Goal: Task Accomplishment & Management: Complete application form

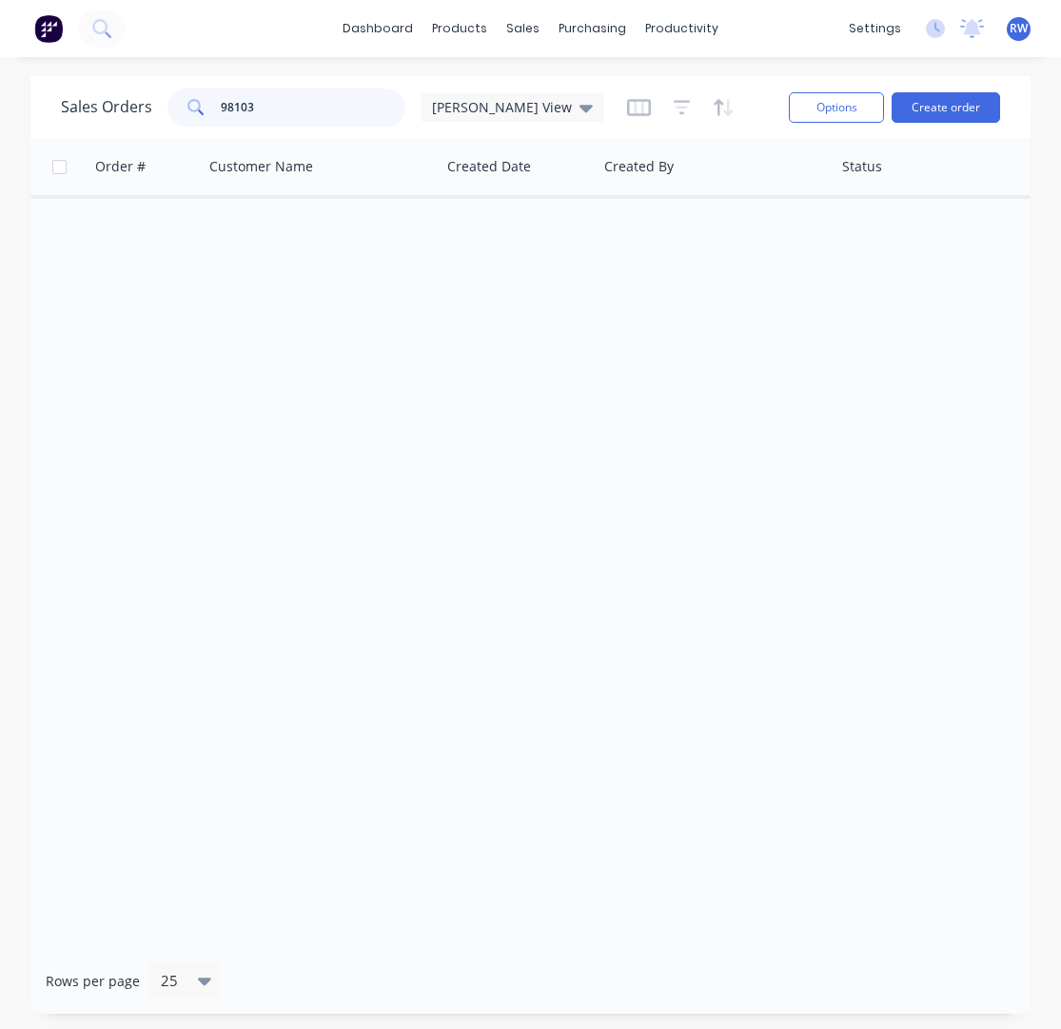
drag, startPoint x: 271, startPoint y: 109, endPoint x: 213, endPoint y: 106, distance: 58.2
click at [221, 106] on input "98103" at bounding box center [314, 108] width 186 height 38
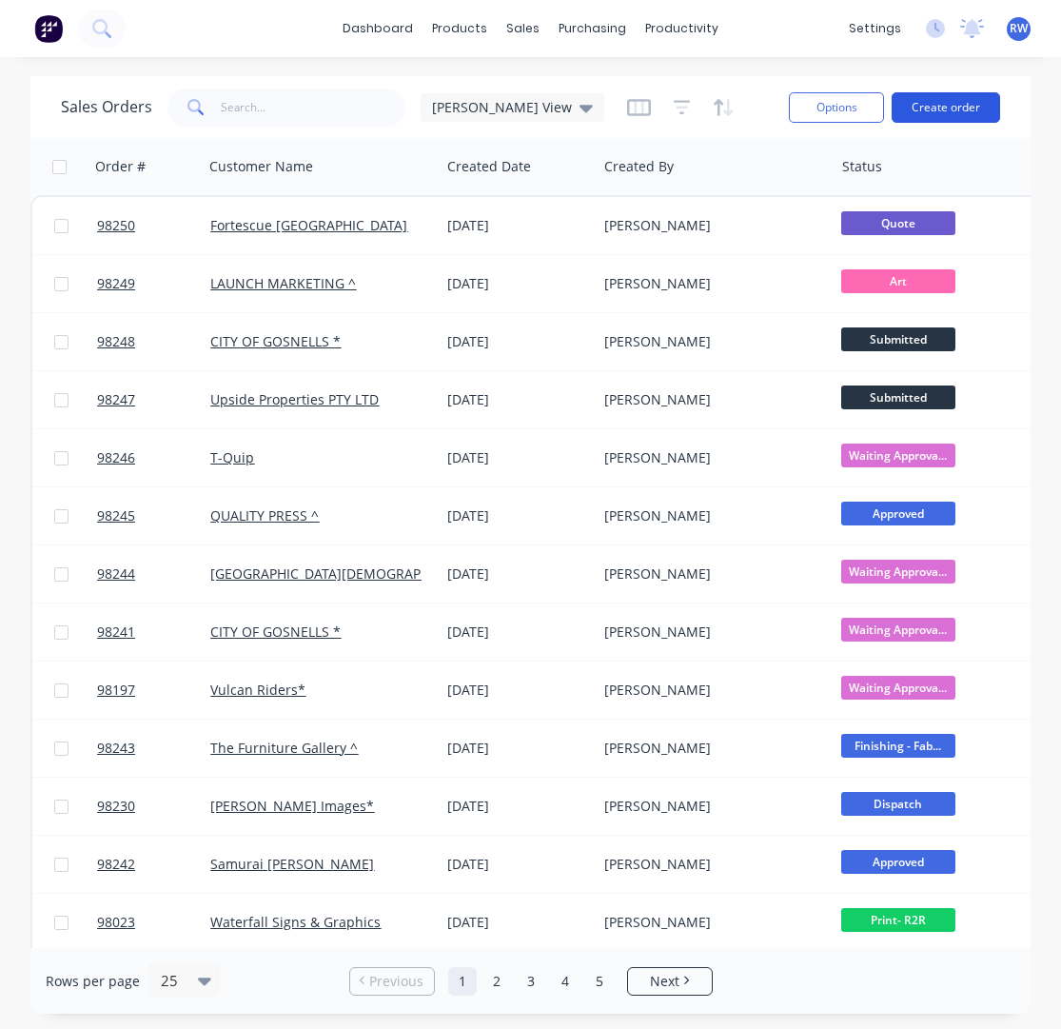
click at [941, 105] on button "Create order" at bounding box center [946, 107] width 108 height 30
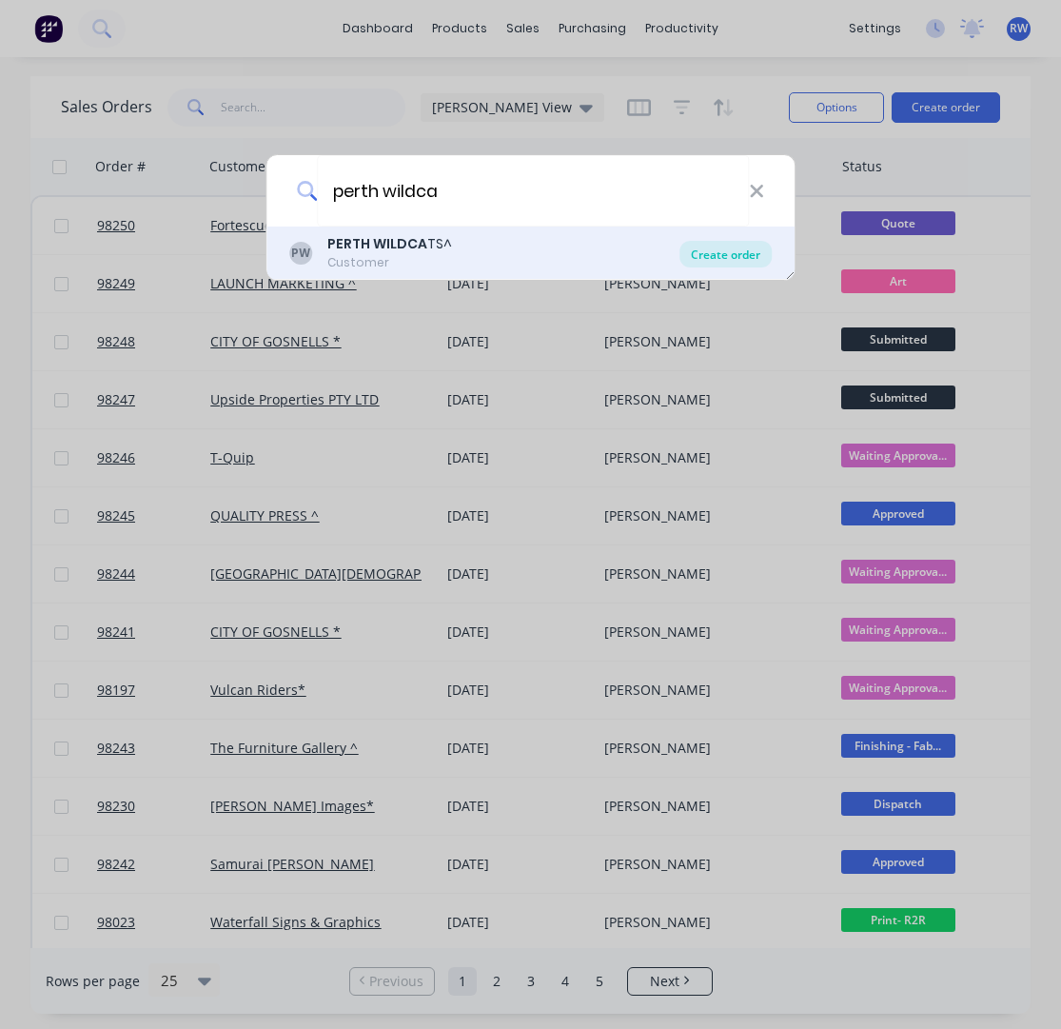
type input "perth wildca"
click at [730, 255] on div "Create order" at bounding box center [725, 254] width 92 height 27
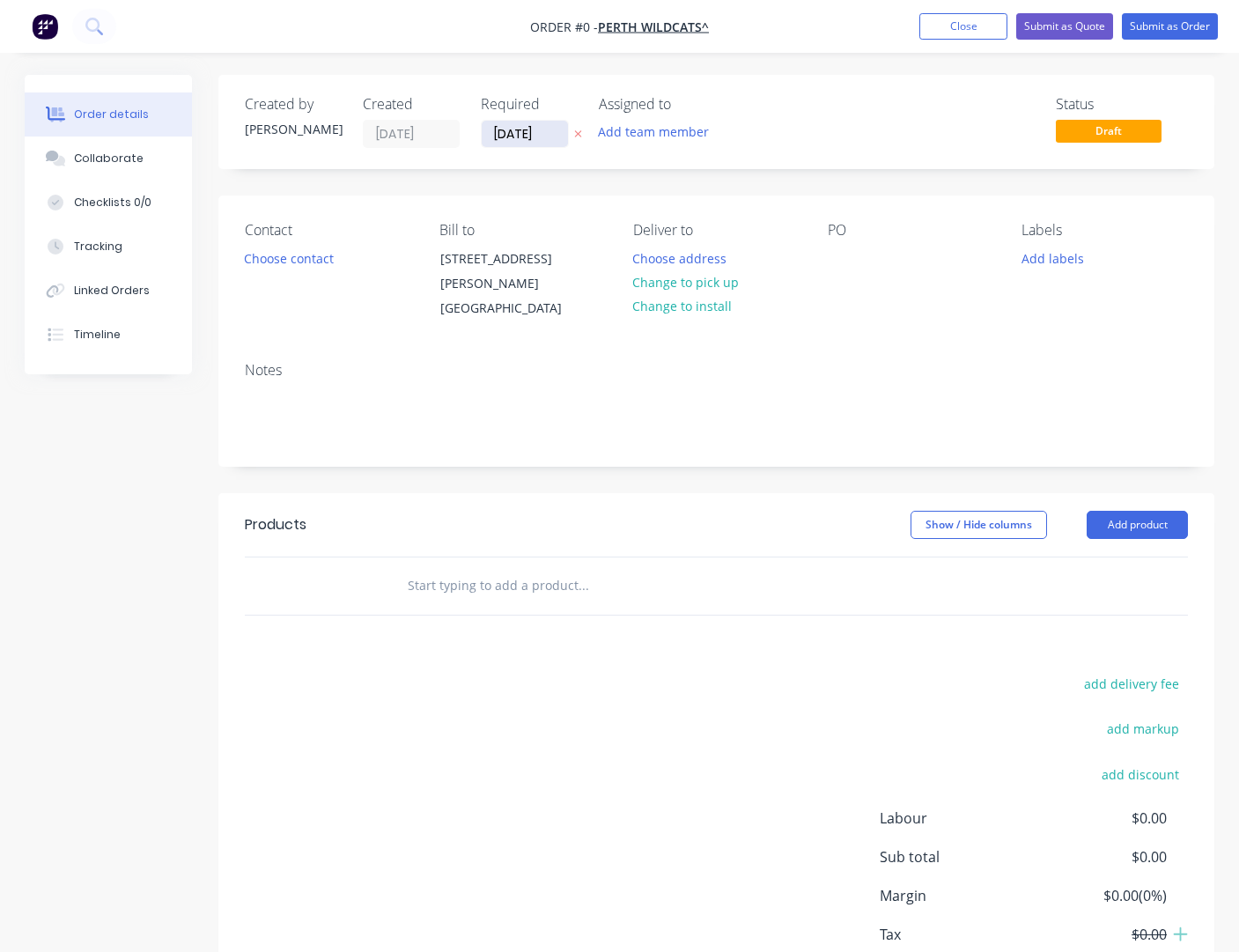
click at [558, 134] on input "[DATE]" at bounding box center [525, 133] width 86 height 27
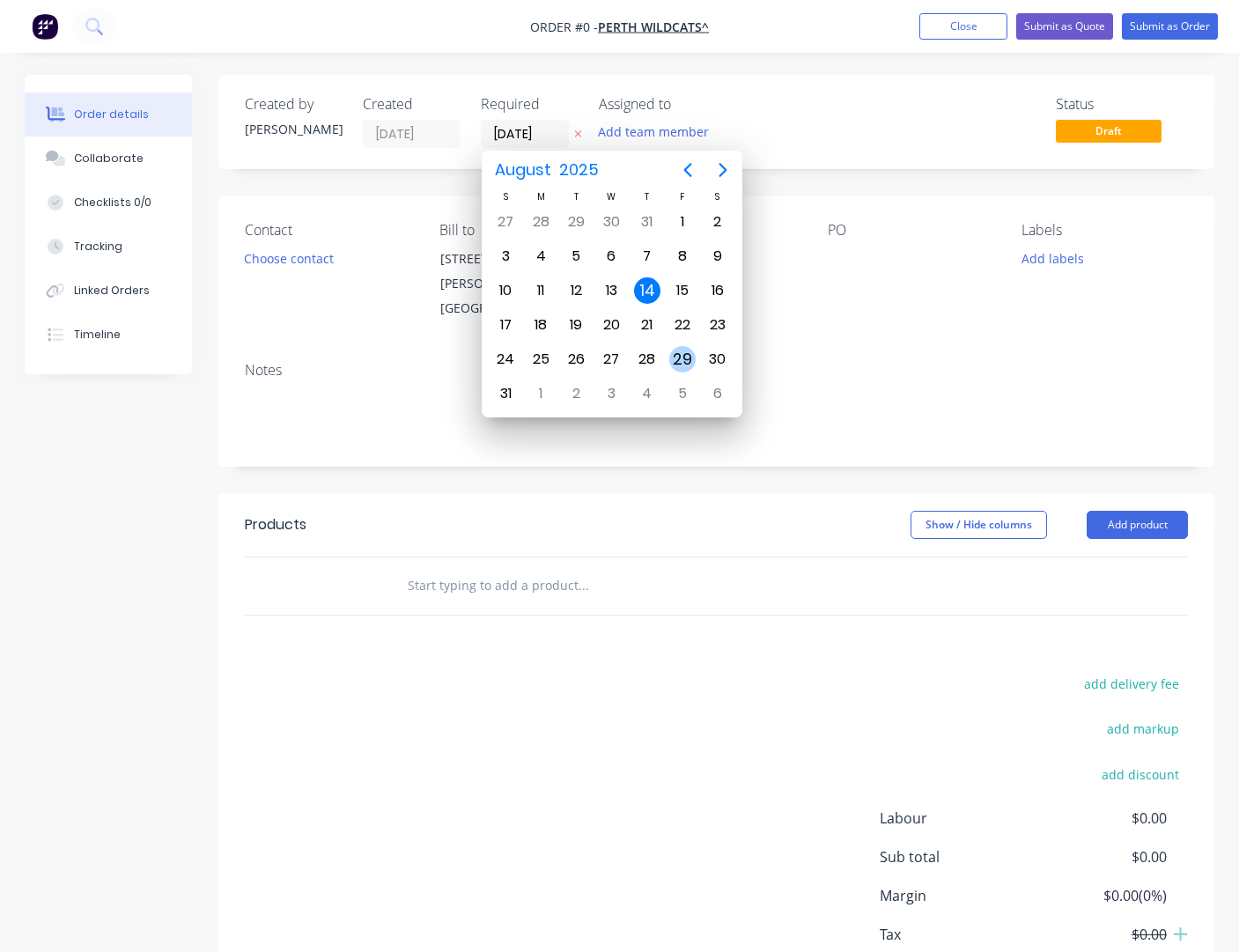
click at [676, 359] on div "29" at bounding box center [682, 359] width 27 height 27
type input "[DATE]"
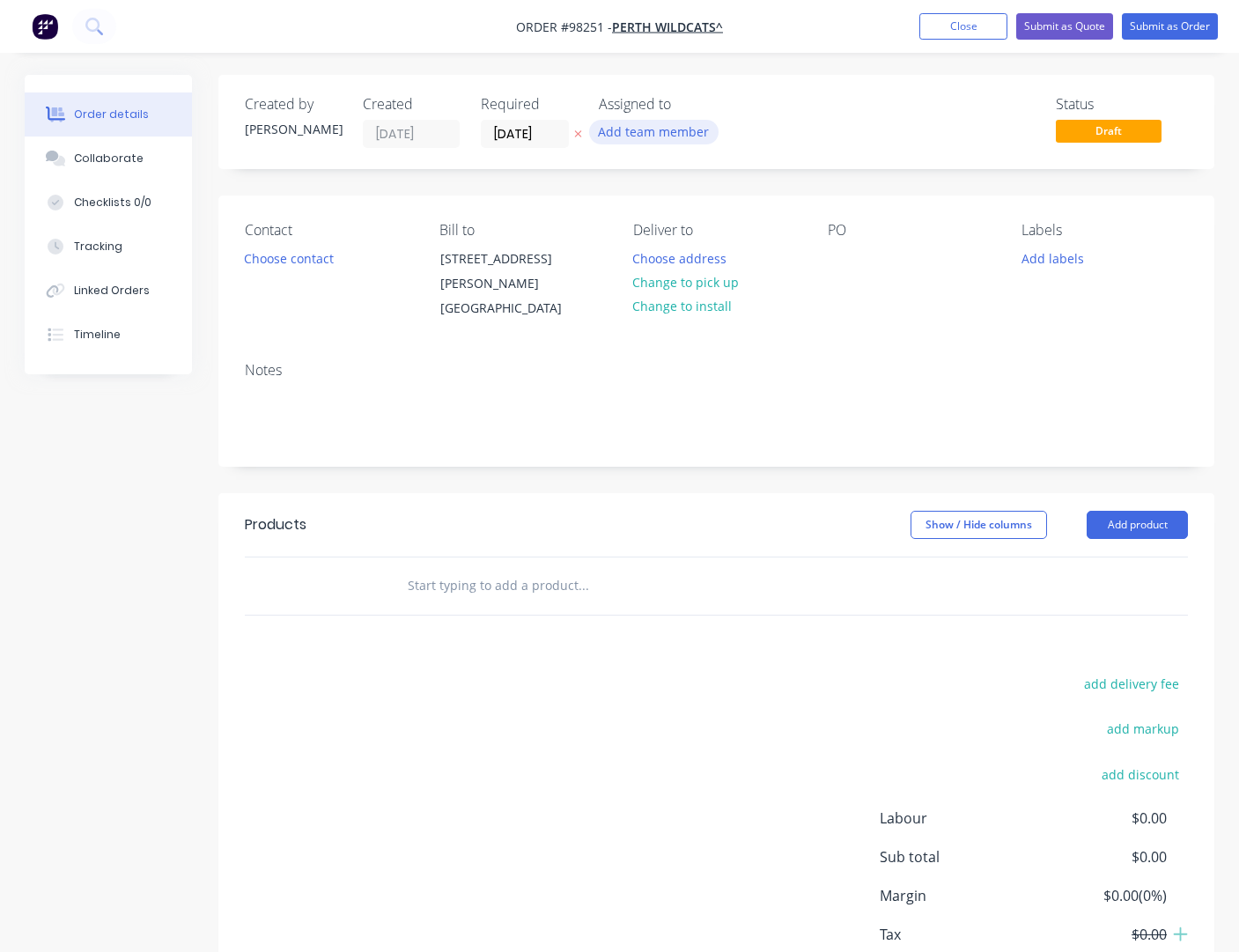
click at [674, 128] on button "Add team member" at bounding box center [654, 131] width 130 height 24
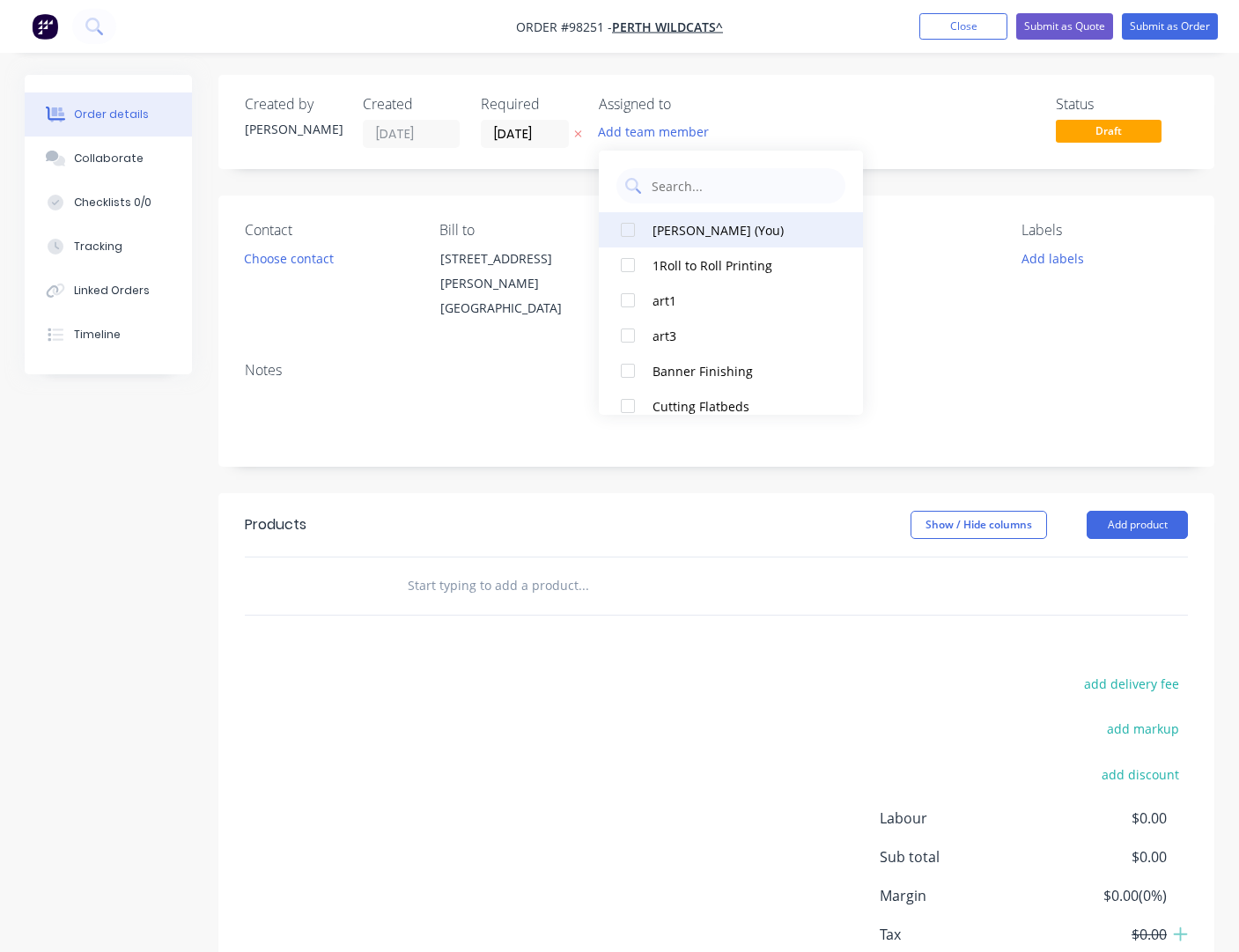
click at [683, 227] on div "[PERSON_NAME] (You)" at bounding box center [740, 230] width 176 height 19
click at [316, 257] on button "Choose contact" at bounding box center [289, 258] width 108 height 24
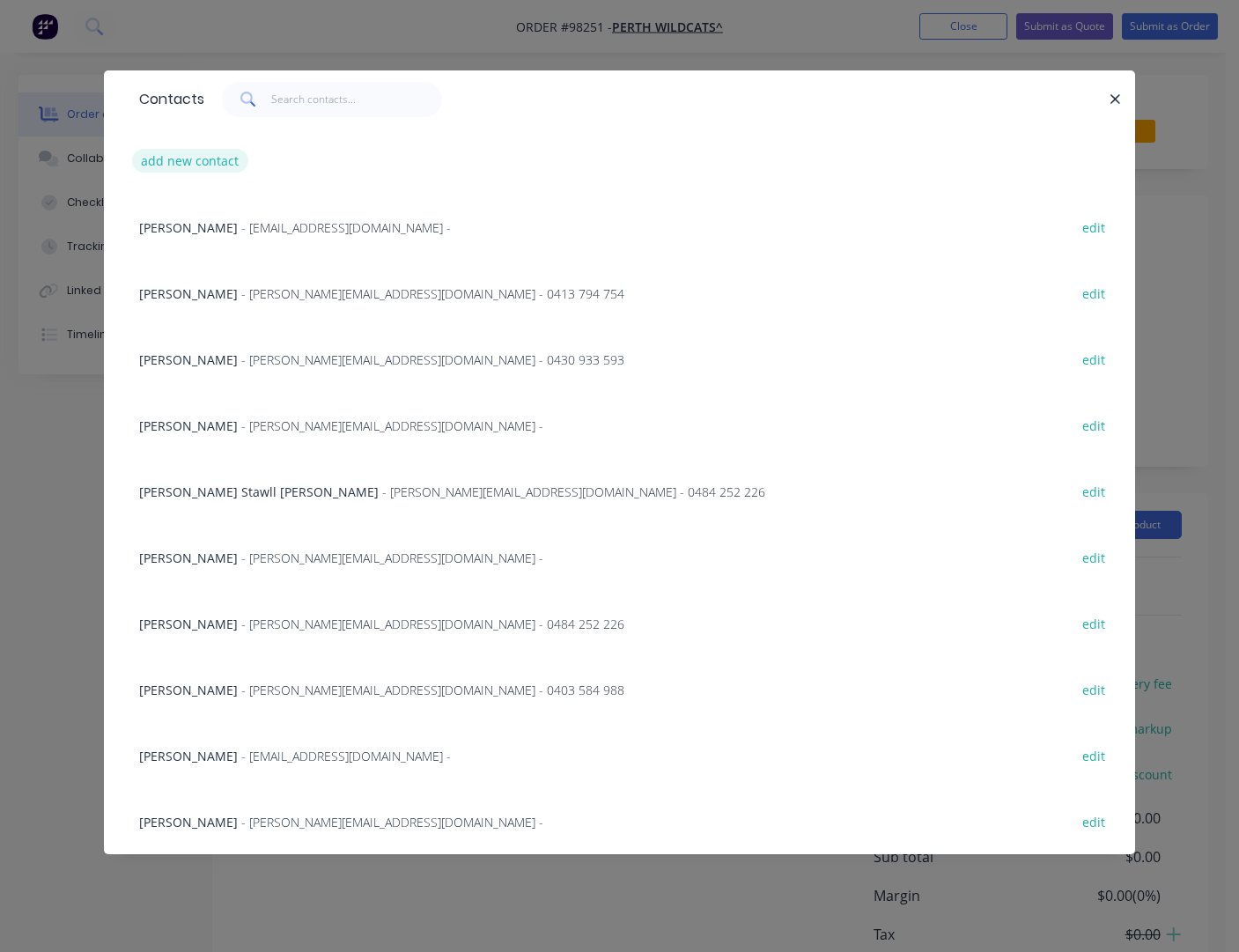
click at [207, 166] on button "add new contact" at bounding box center [191, 161] width 117 height 24
select select "AU"
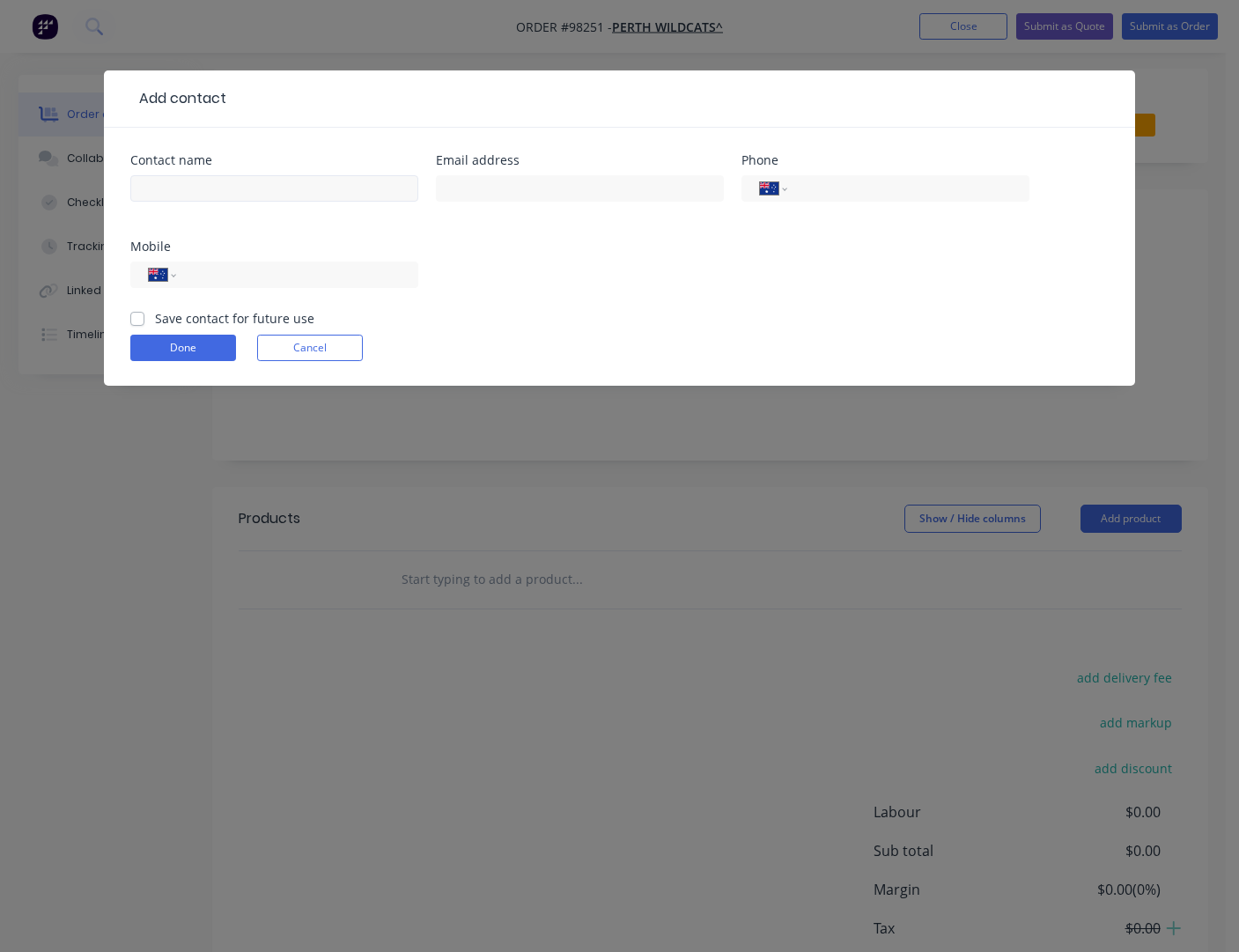
scroll to position [11, 0]
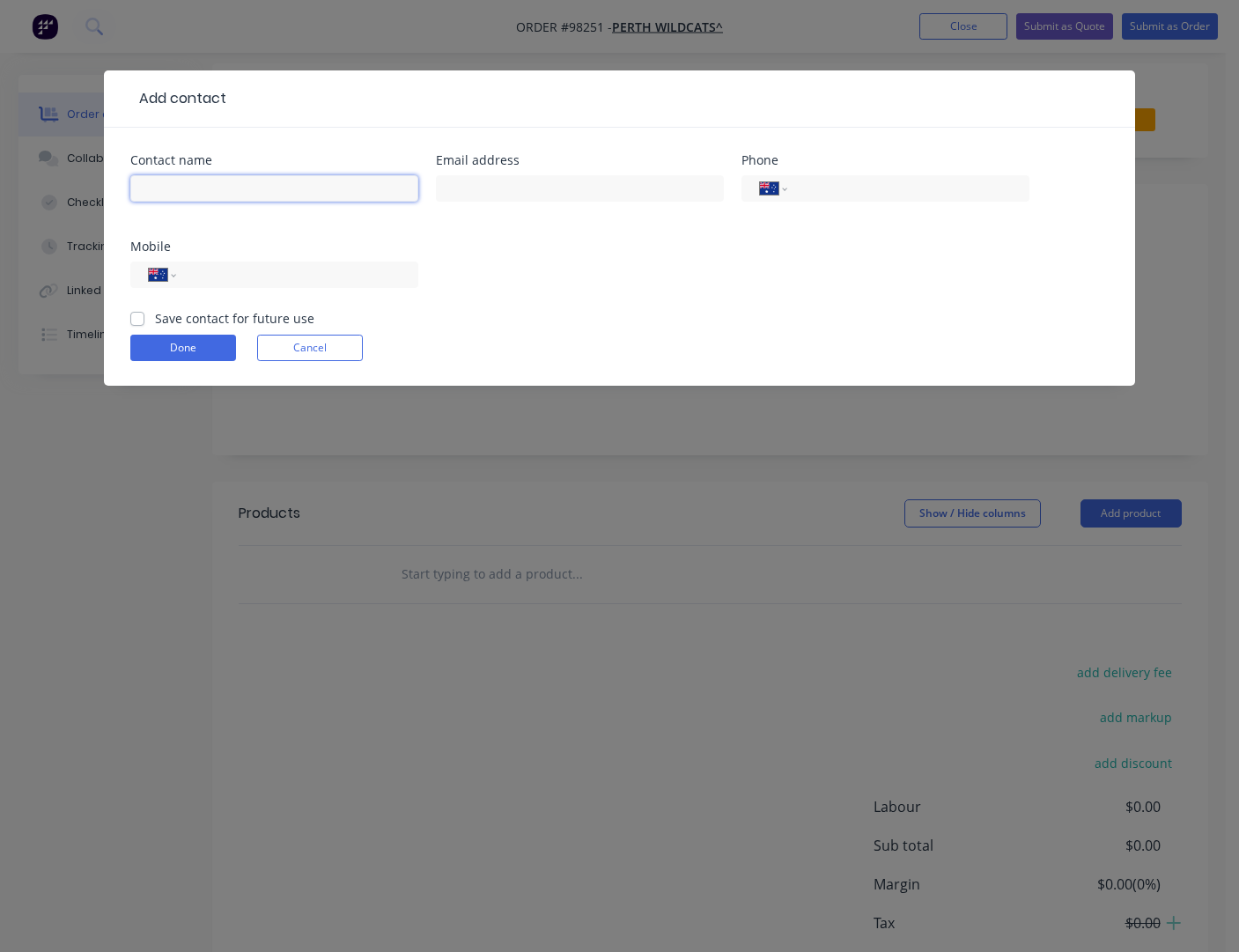
click at [208, 187] on input "text" at bounding box center [274, 188] width 288 height 27
type input "[PERSON_NAME]"
click at [478, 188] on input "text" at bounding box center [579, 188] width 288 height 27
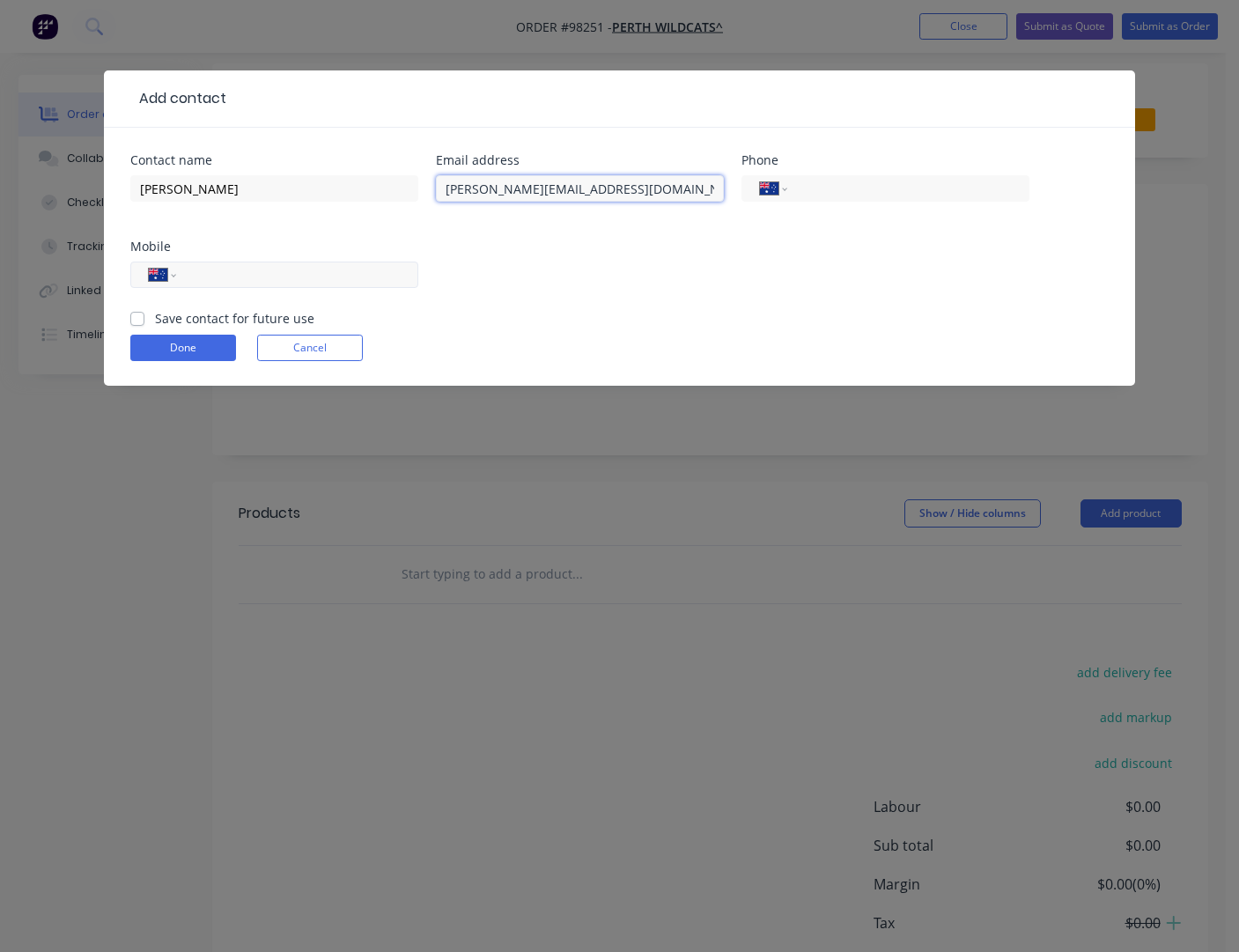
type input "[PERSON_NAME][EMAIL_ADDRESS][DOMAIN_NAME]"
click at [343, 277] on input "tel" at bounding box center [294, 275] width 211 height 20
type input "0410 531 550"
drag, startPoint x: 259, startPoint y: 322, endPoint x: 224, endPoint y: 332, distance: 36.4
click at [259, 322] on label "Save contact for future use" at bounding box center [234, 318] width 159 height 19
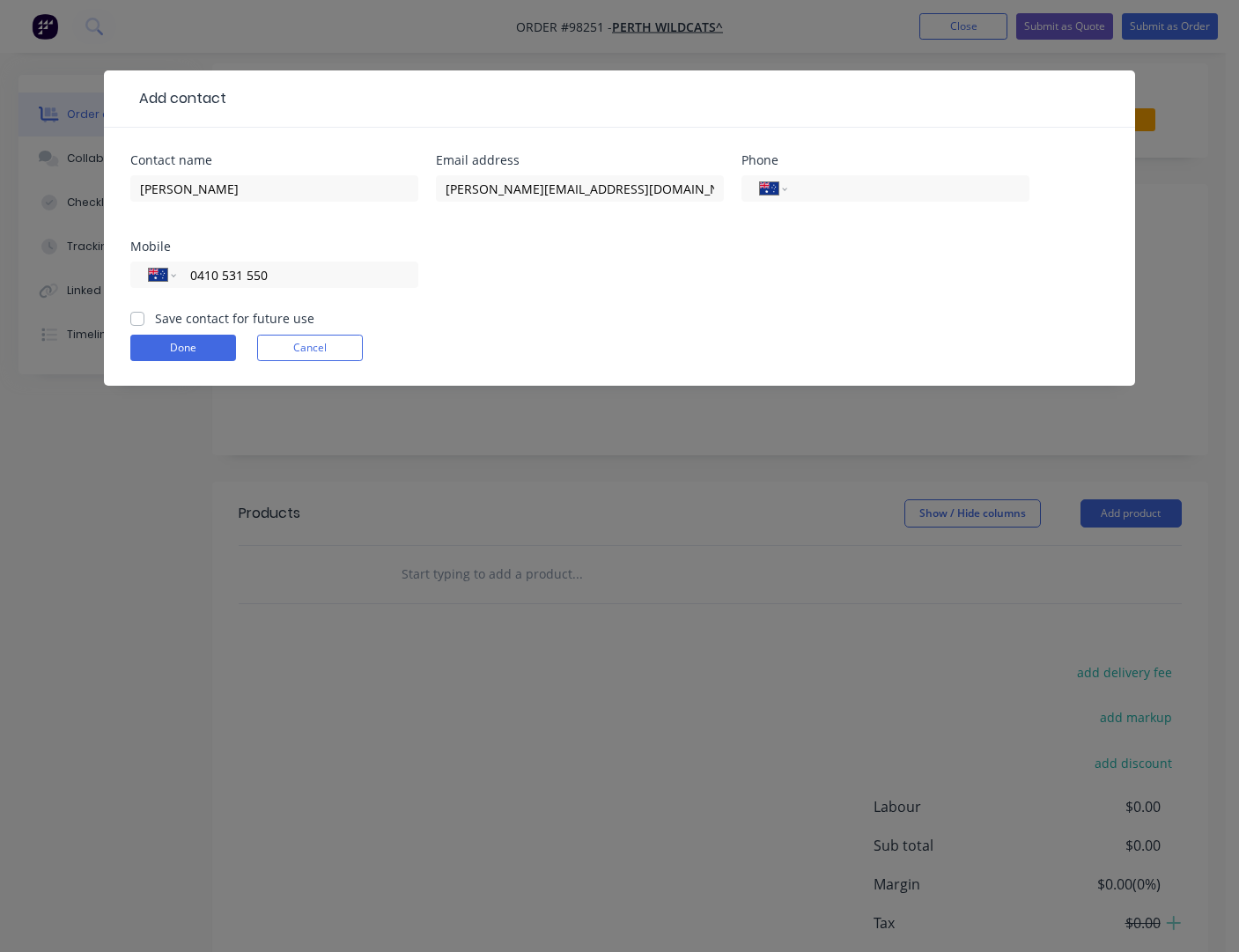
click at [144, 322] on input "Save contact for future use" at bounding box center [137, 317] width 14 height 17
checkbox input "true"
click at [185, 346] on button "Done" at bounding box center [183, 348] width 105 height 27
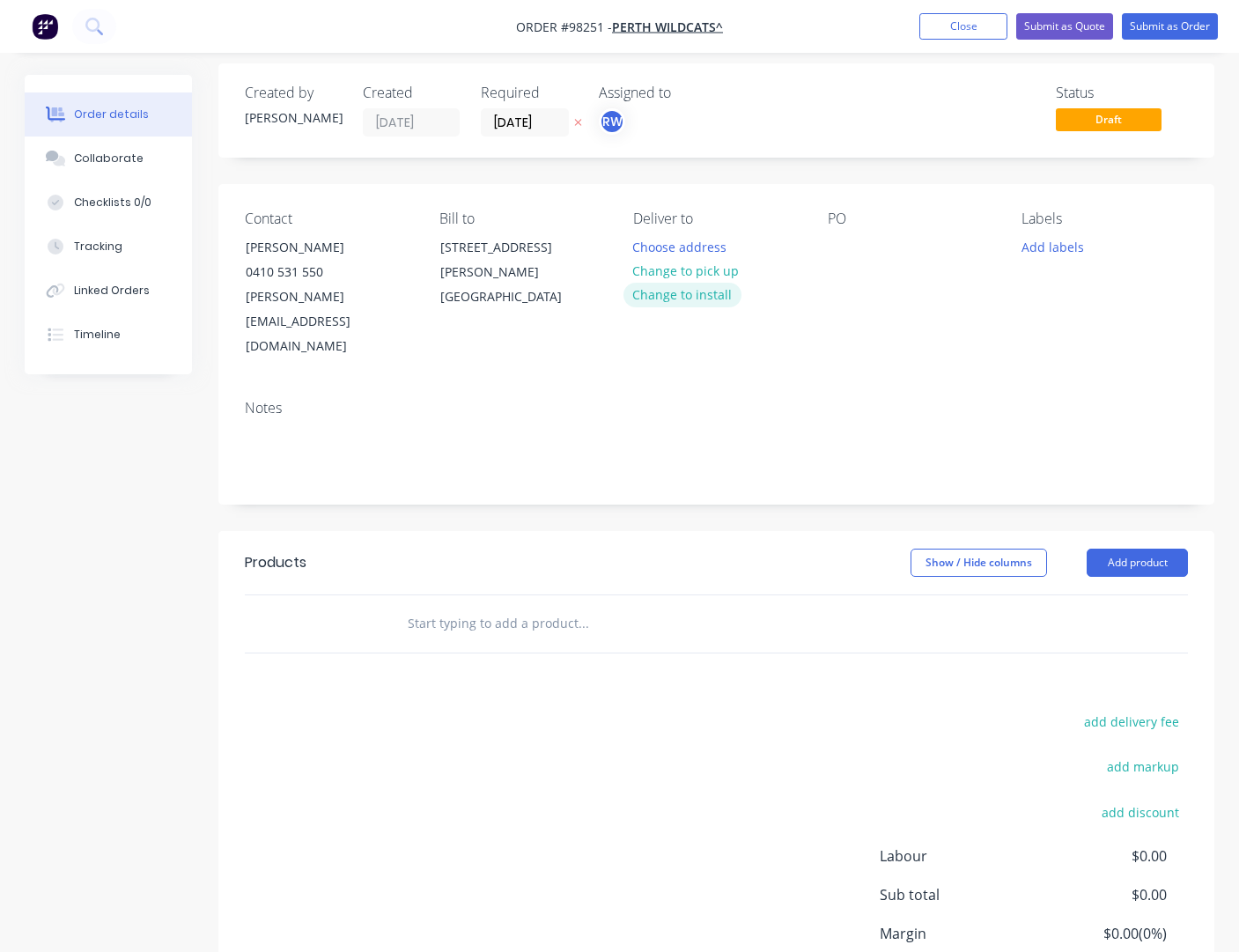
click at [680, 296] on button "Change to install" at bounding box center [683, 294] width 118 height 24
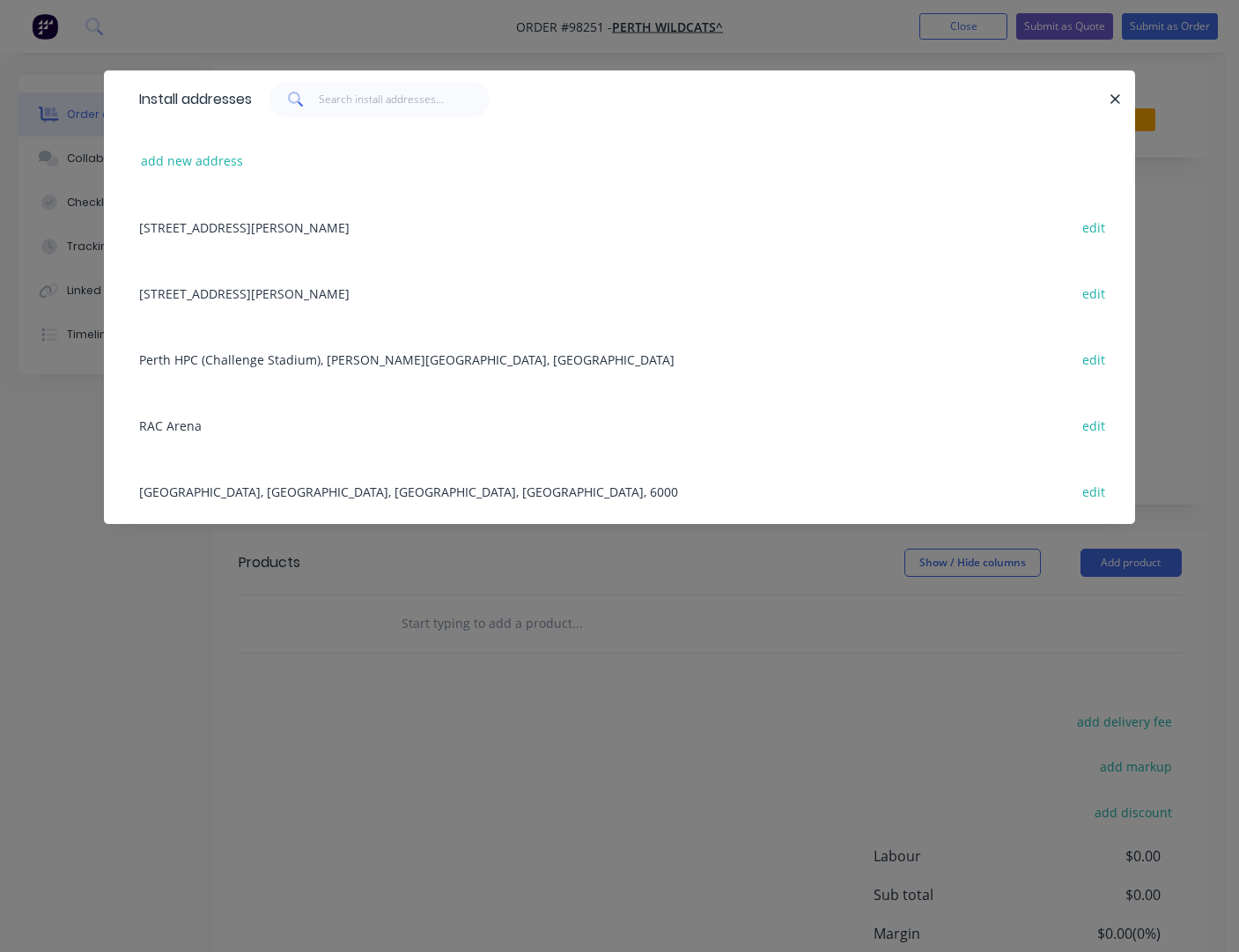
click at [193, 429] on div "RAC Arena edit" at bounding box center [619, 424] width 978 height 66
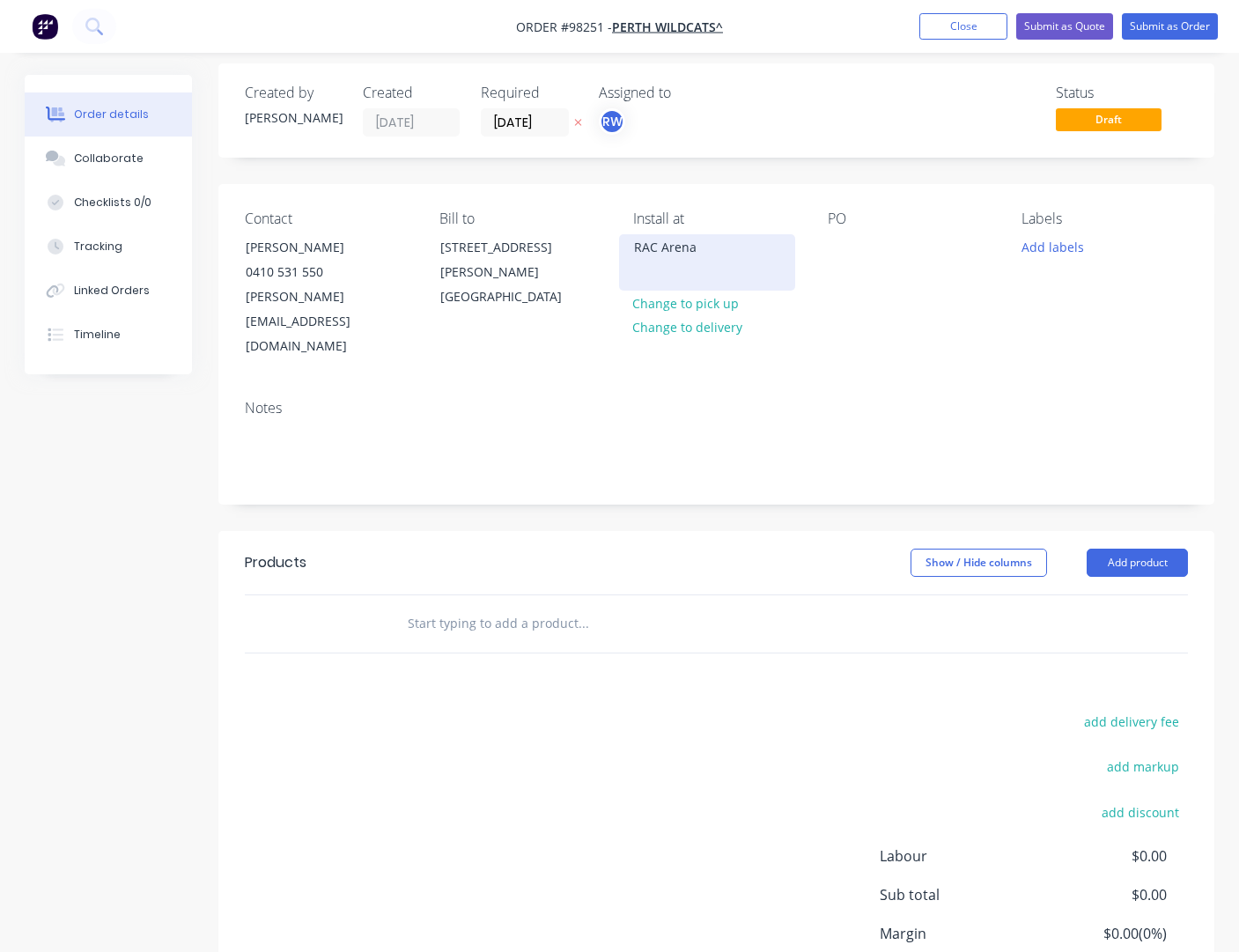
click at [758, 252] on div "RAC Arena" at bounding box center [707, 247] width 146 height 25
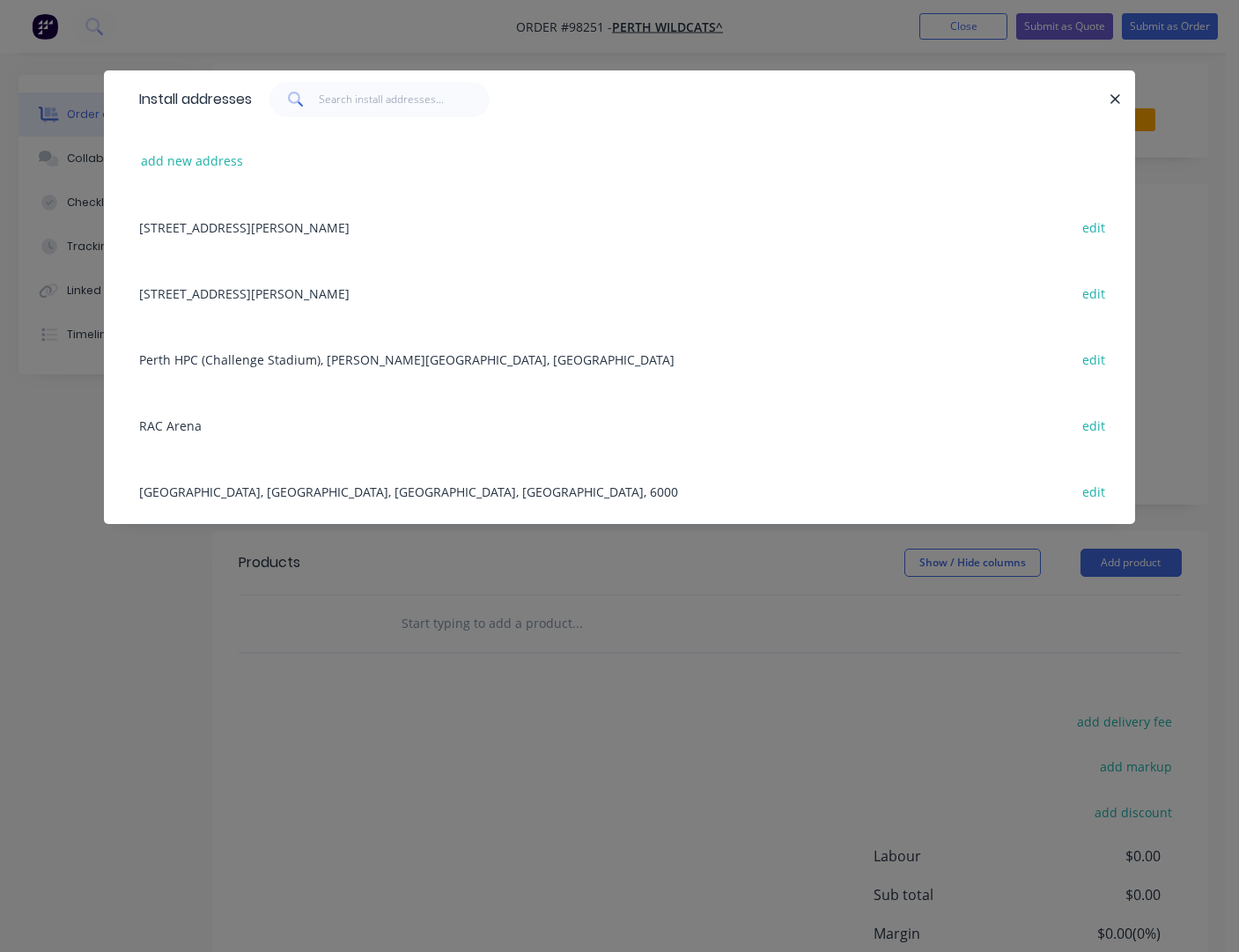
click at [165, 422] on div "RAC Arena edit" at bounding box center [619, 424] width 978 height 66
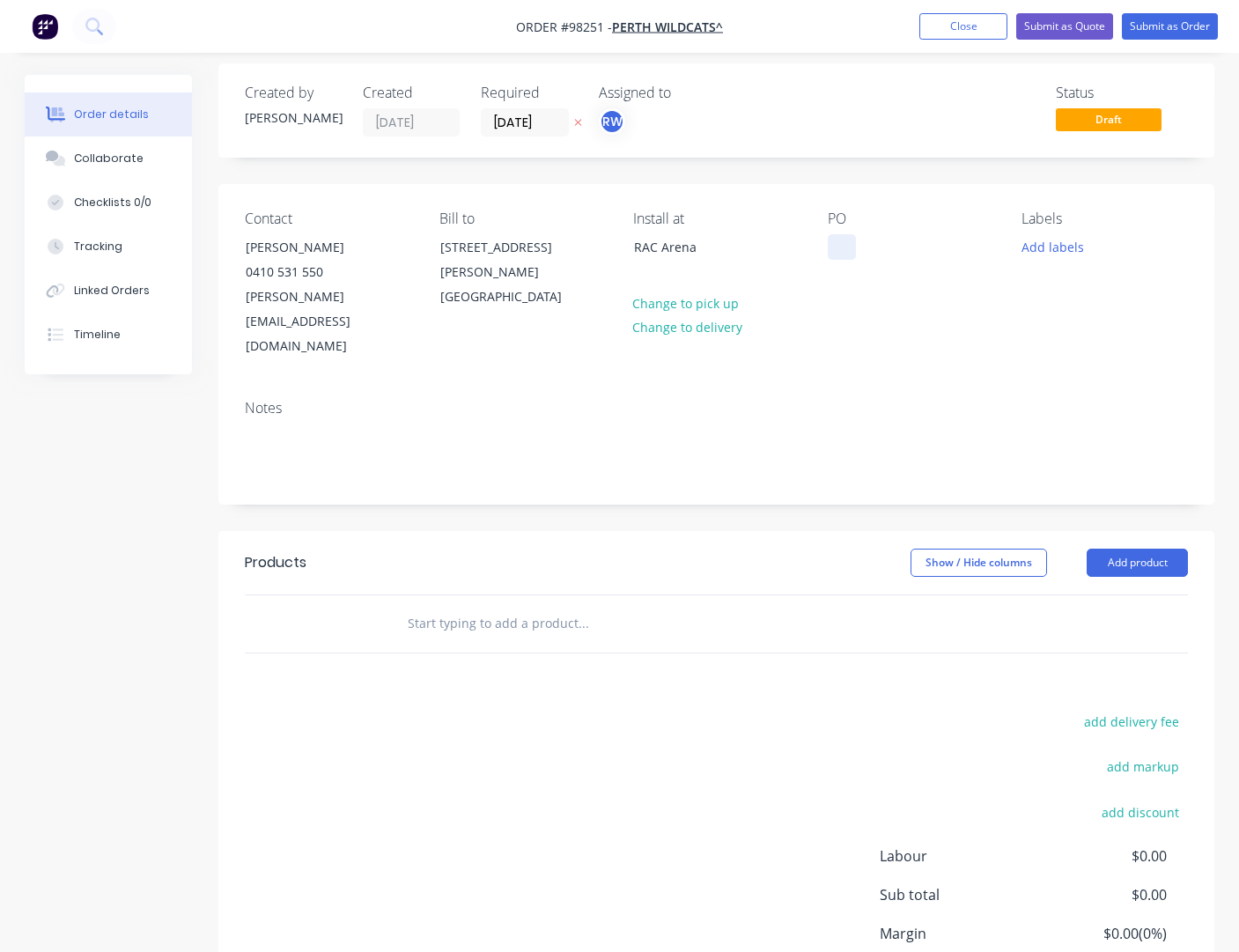
click at [836, 247] on div at bounding box center [842, 247] width 28 height 26
click at [981, 251] on button "Add labels" at bounding box center [1052, 246] width 81 height 24
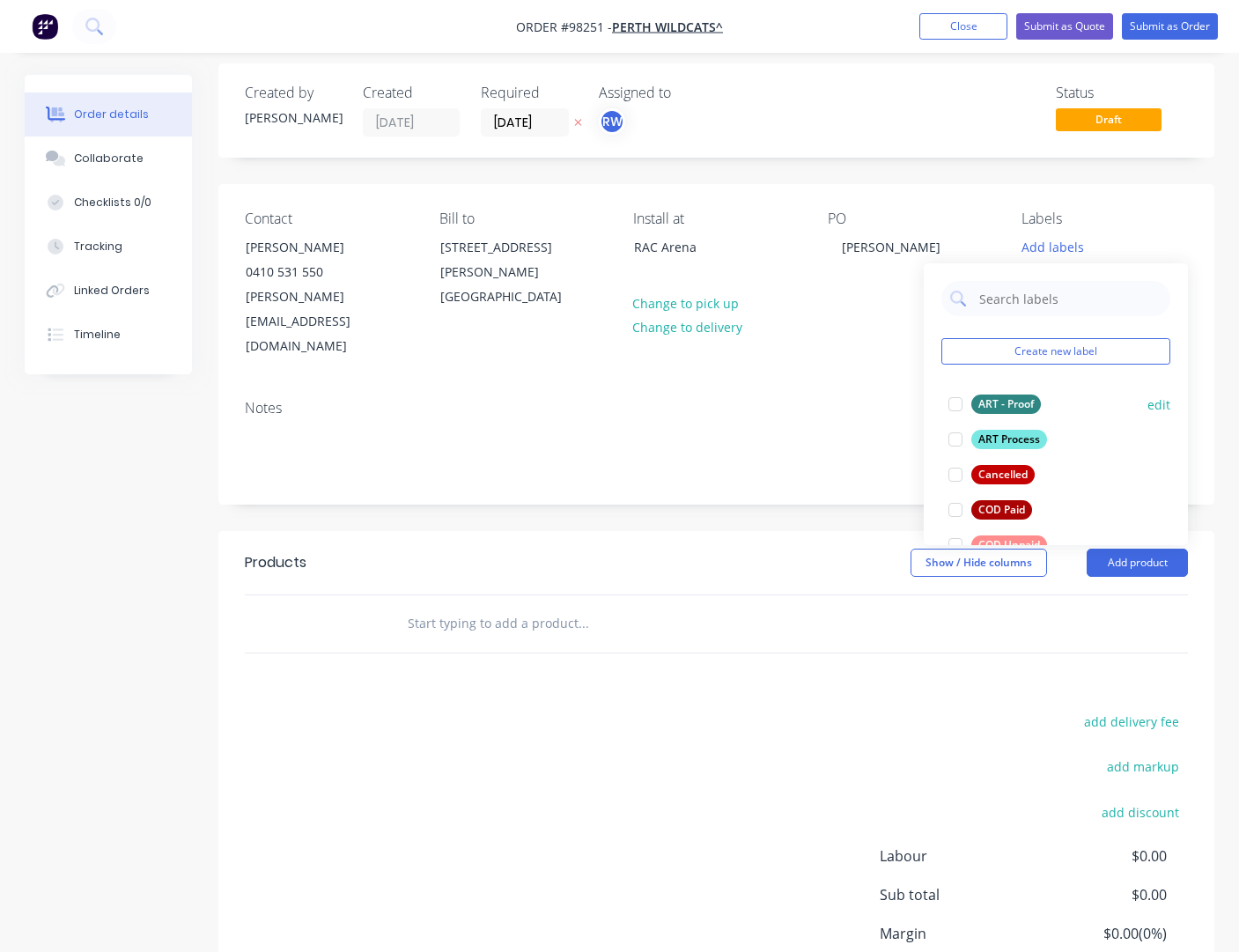
click at [981, 406] on div "ART - Proof" at bounding box center [1006, 403] width 69 height 19
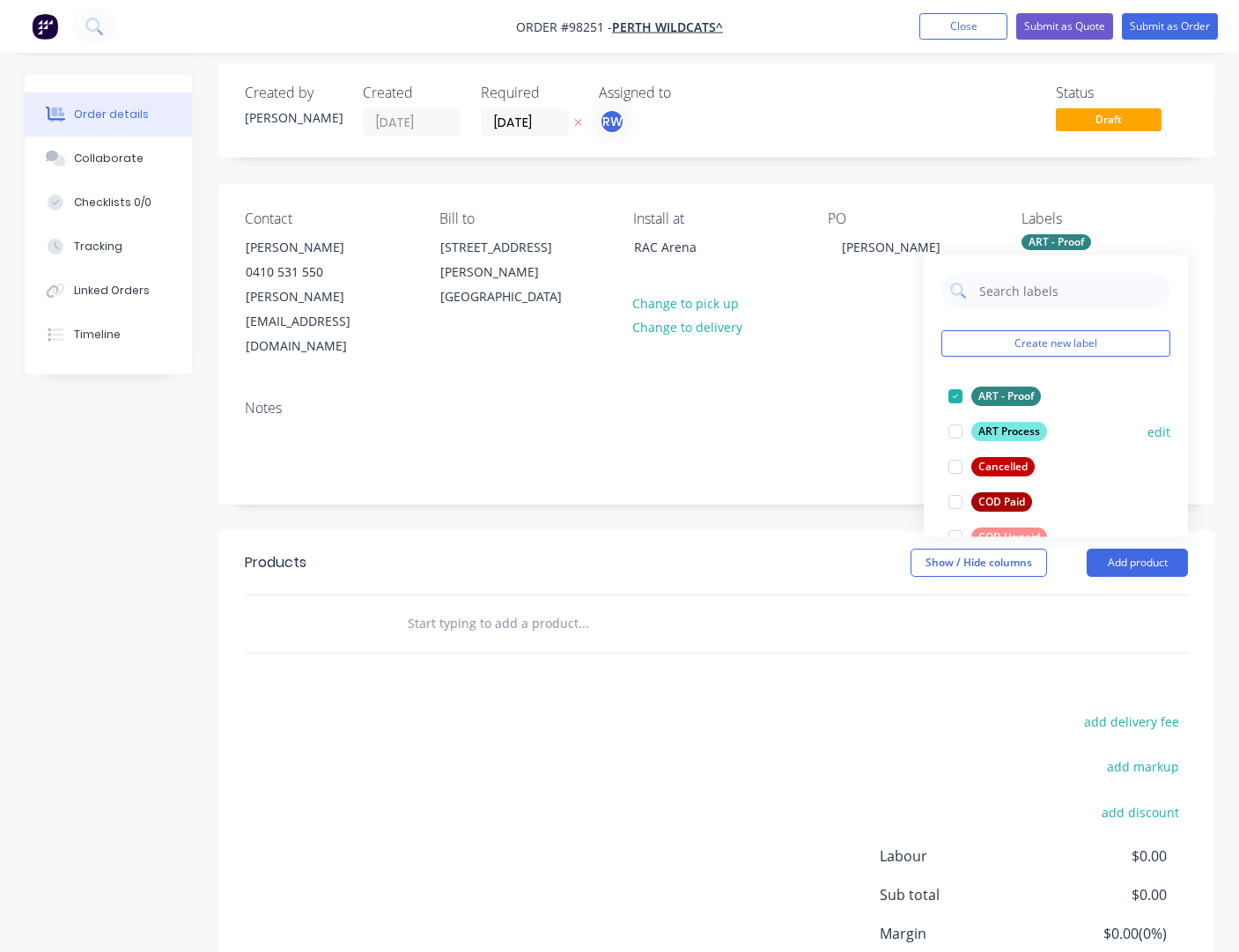
click at [981, 430] on div "ART Process" at bounding box center [1010, 431] width 76 height 19
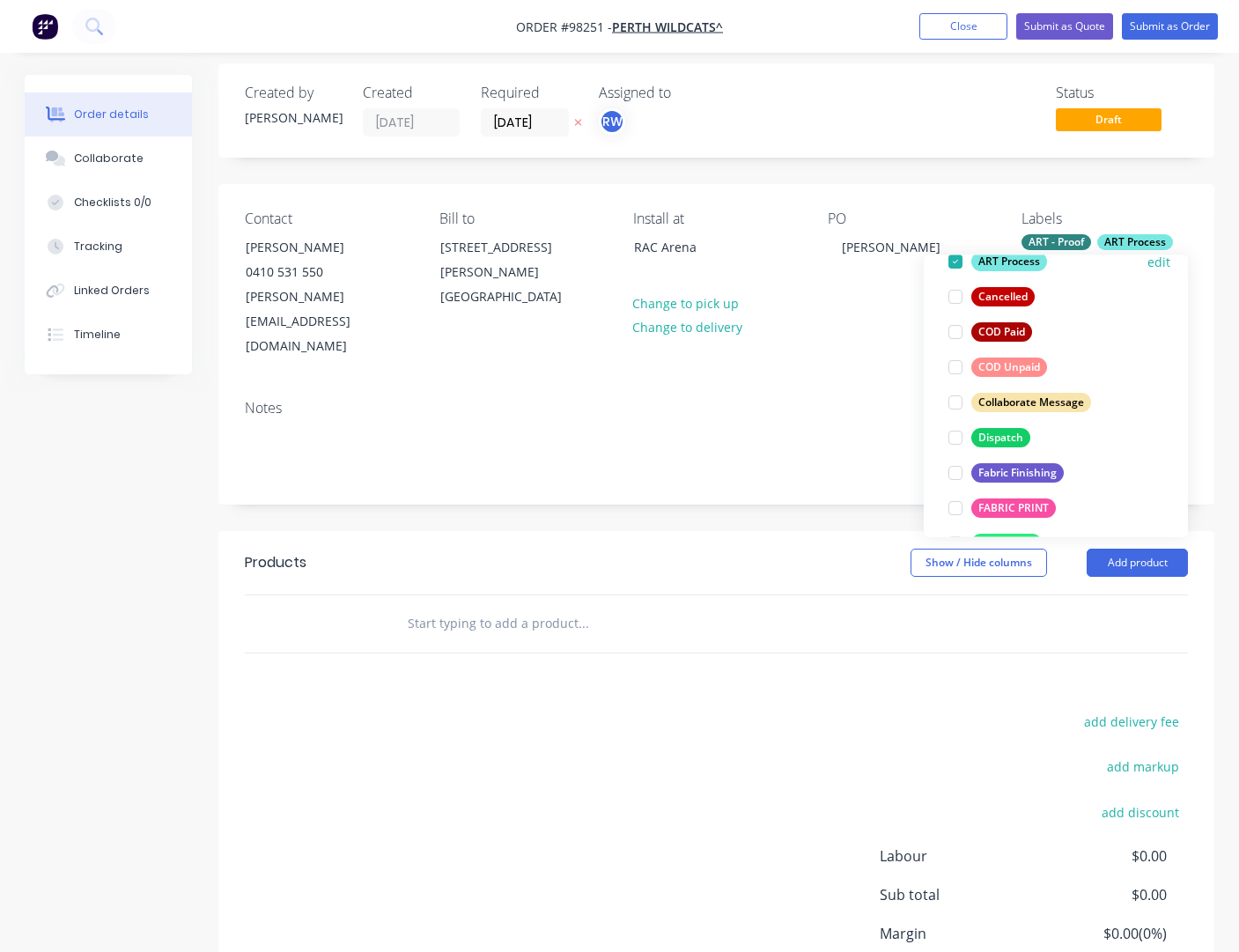
scroll to position [173, 0]
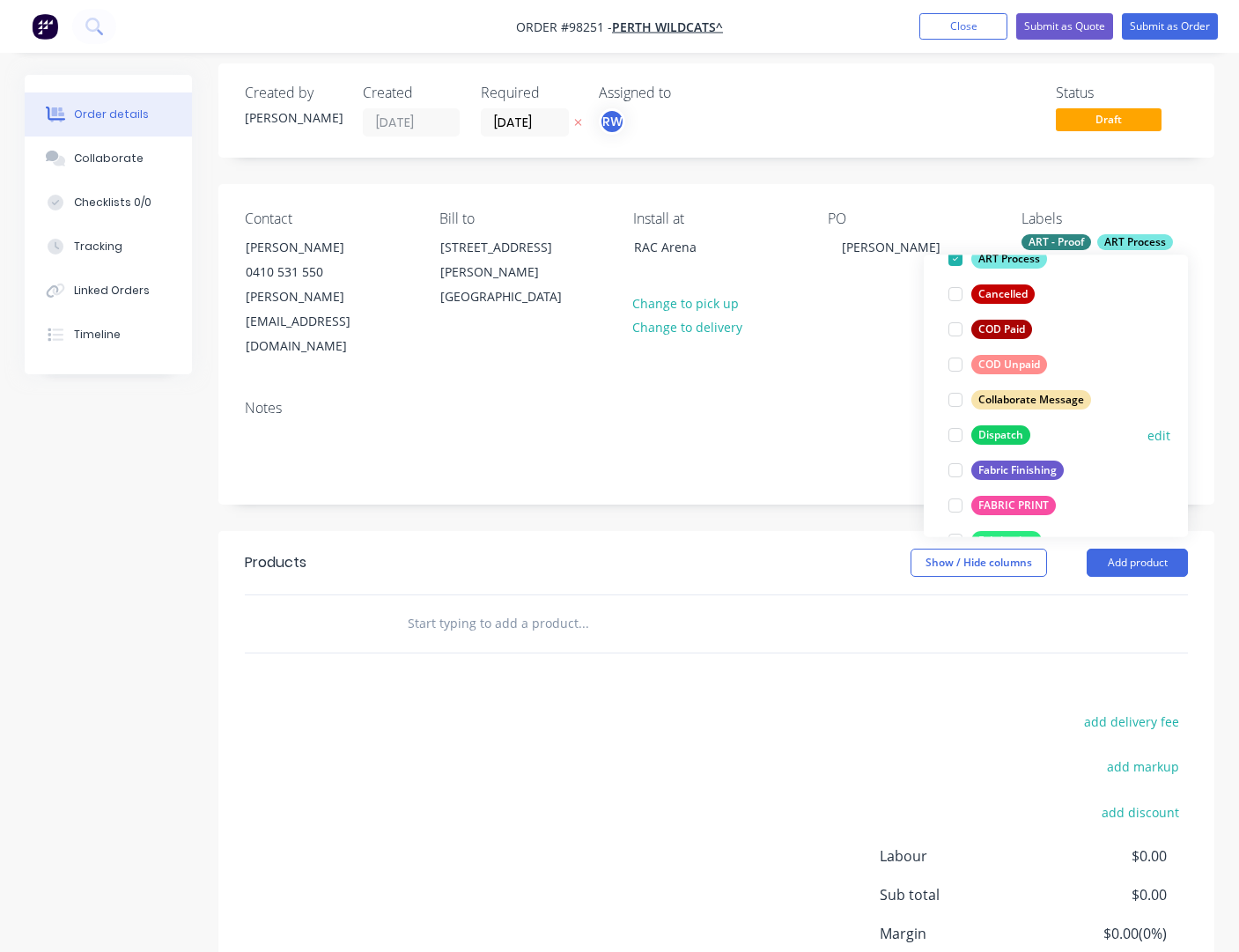
click at [981, 432] on div "Dispatch" at bounding box center [1001, 435] width 59 height 19
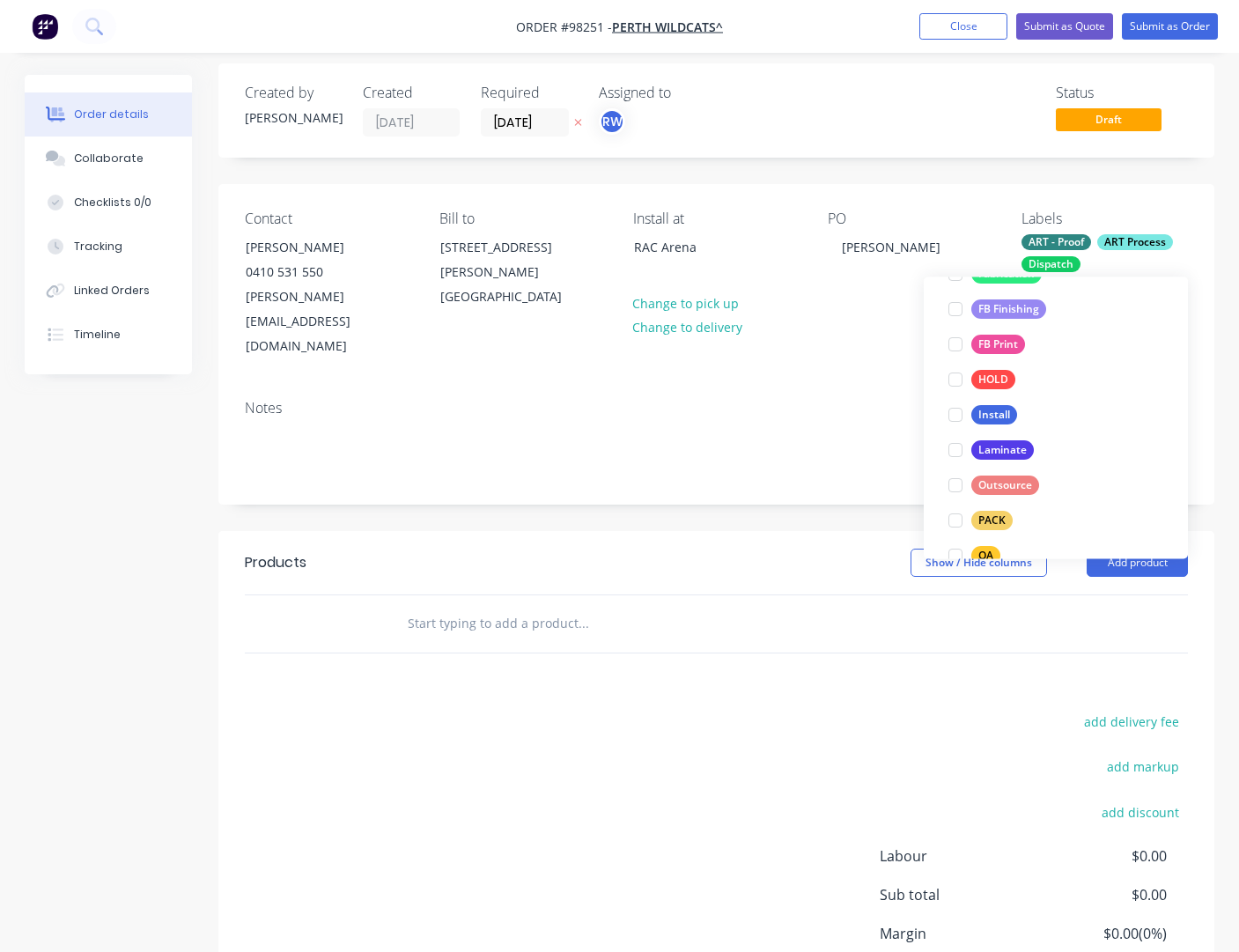
scroll to position [464, 0]
click at [981, 409] on div "Install" at bounding box center [994, 411] width 45 height 19
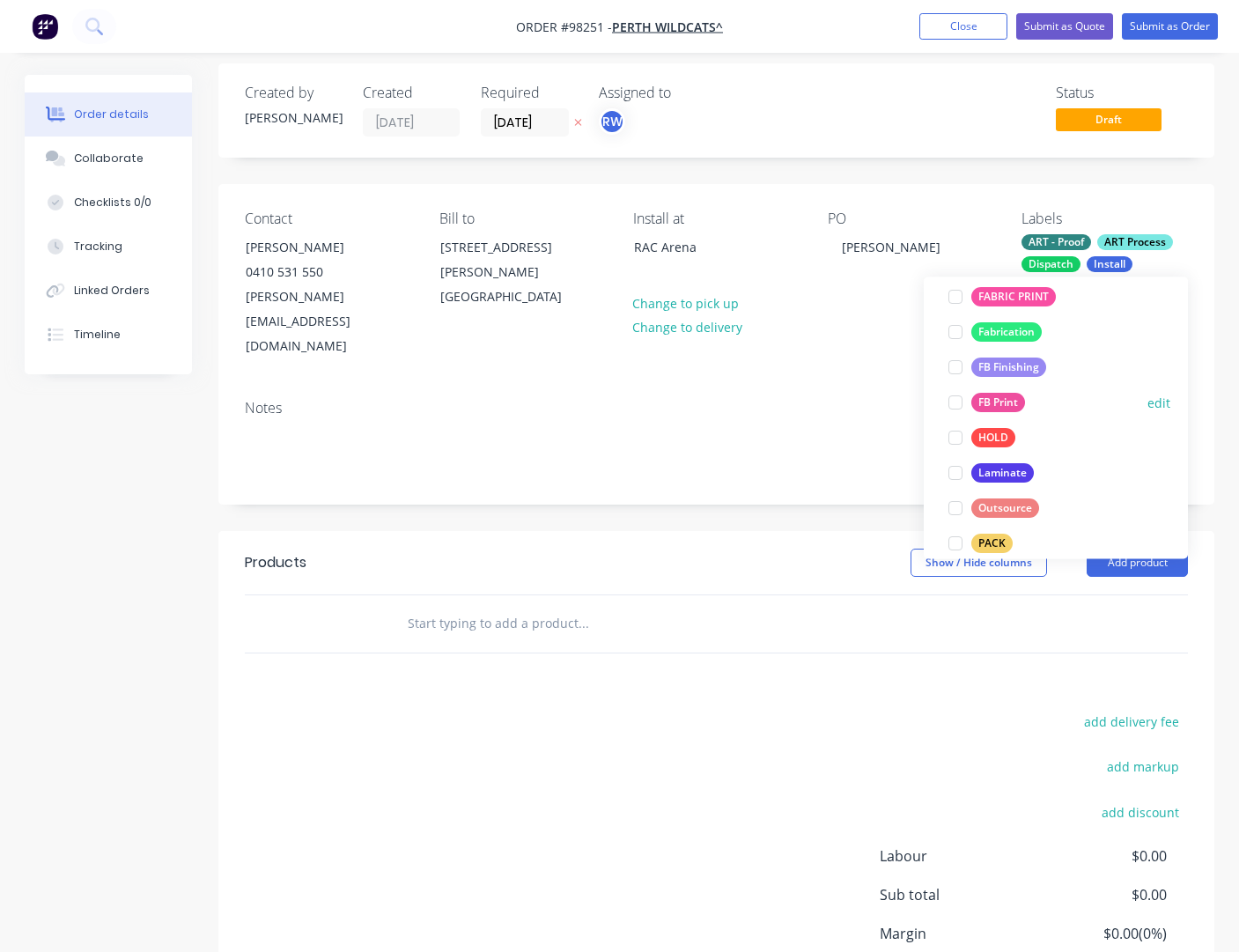
scroll to position [439, 0]
click at [981, 471] on div "Laminate" at bounding box center [1003, 472] width 63 height 19
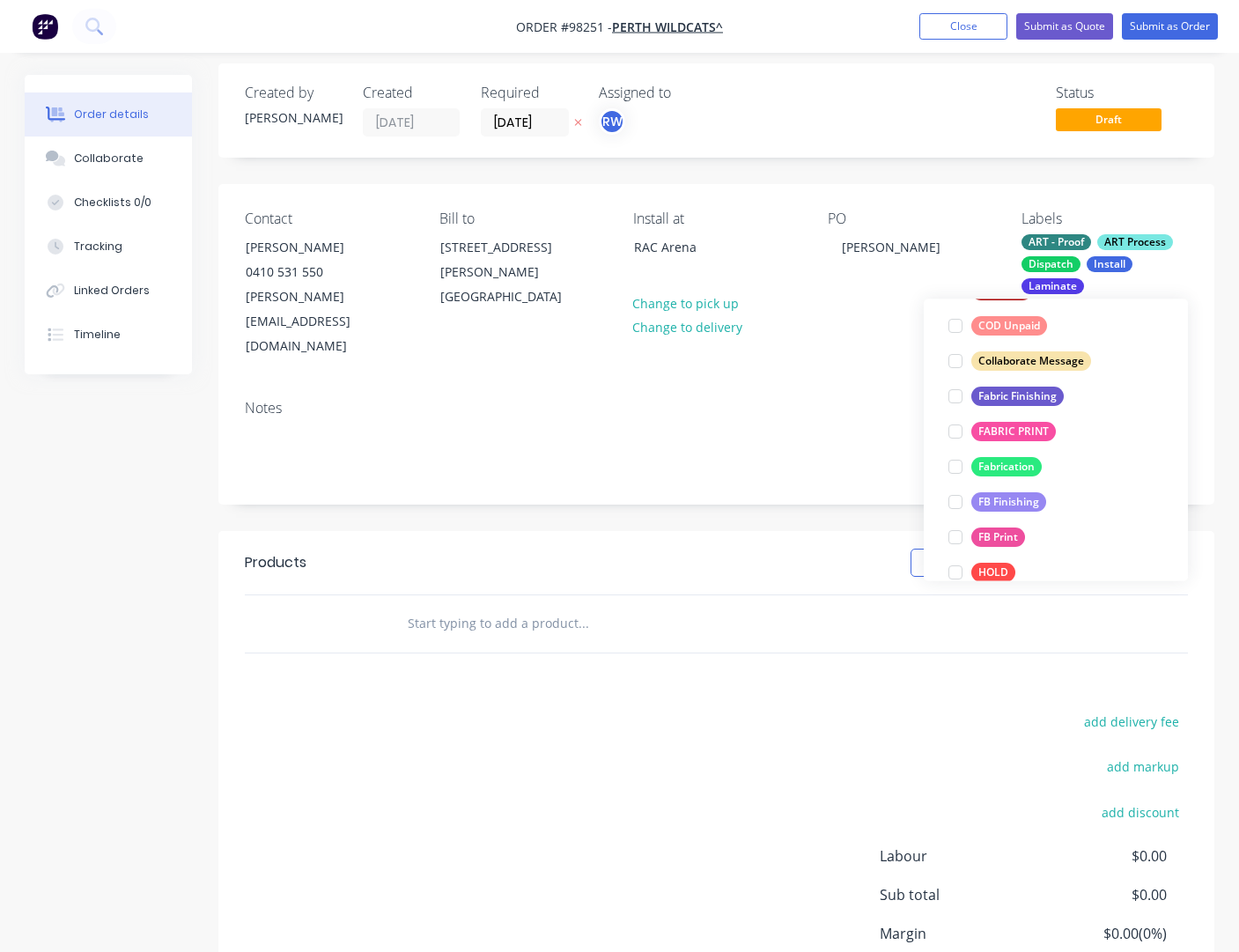
scroll to position [385, 0]
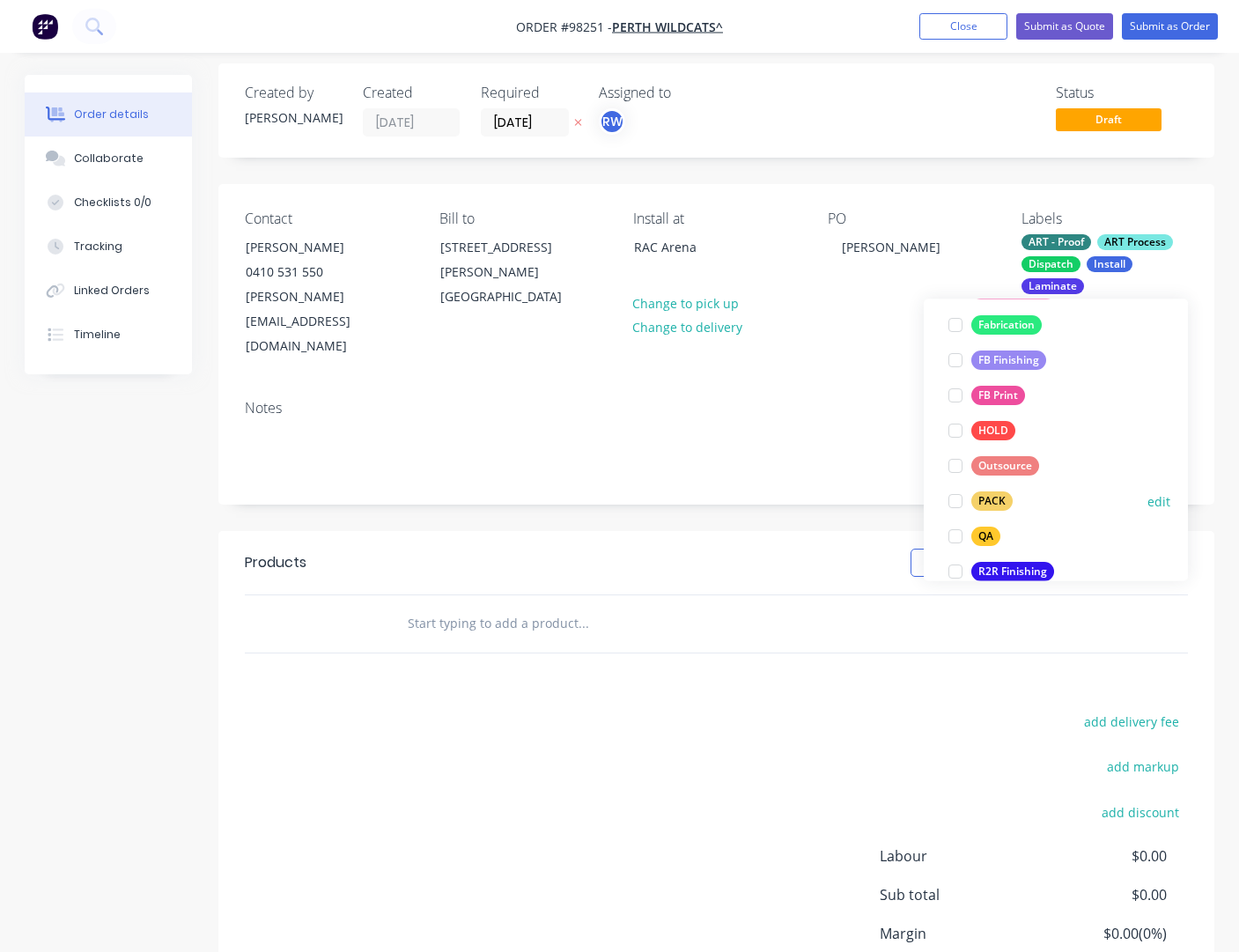
click at [981, 498] on div "PACK" at bounding box center [992, 501] width 42 height 19
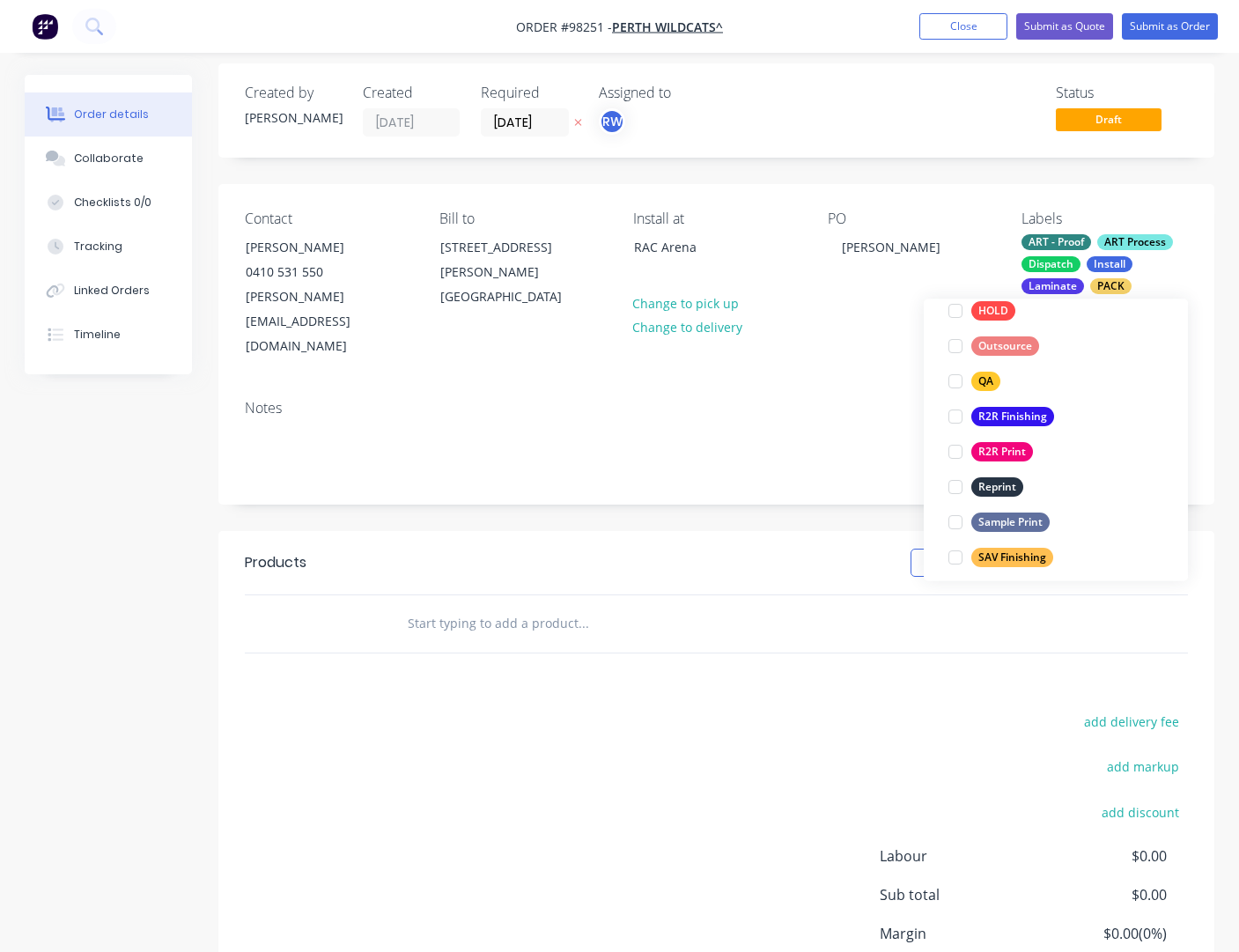
scroll to position [670, 0]
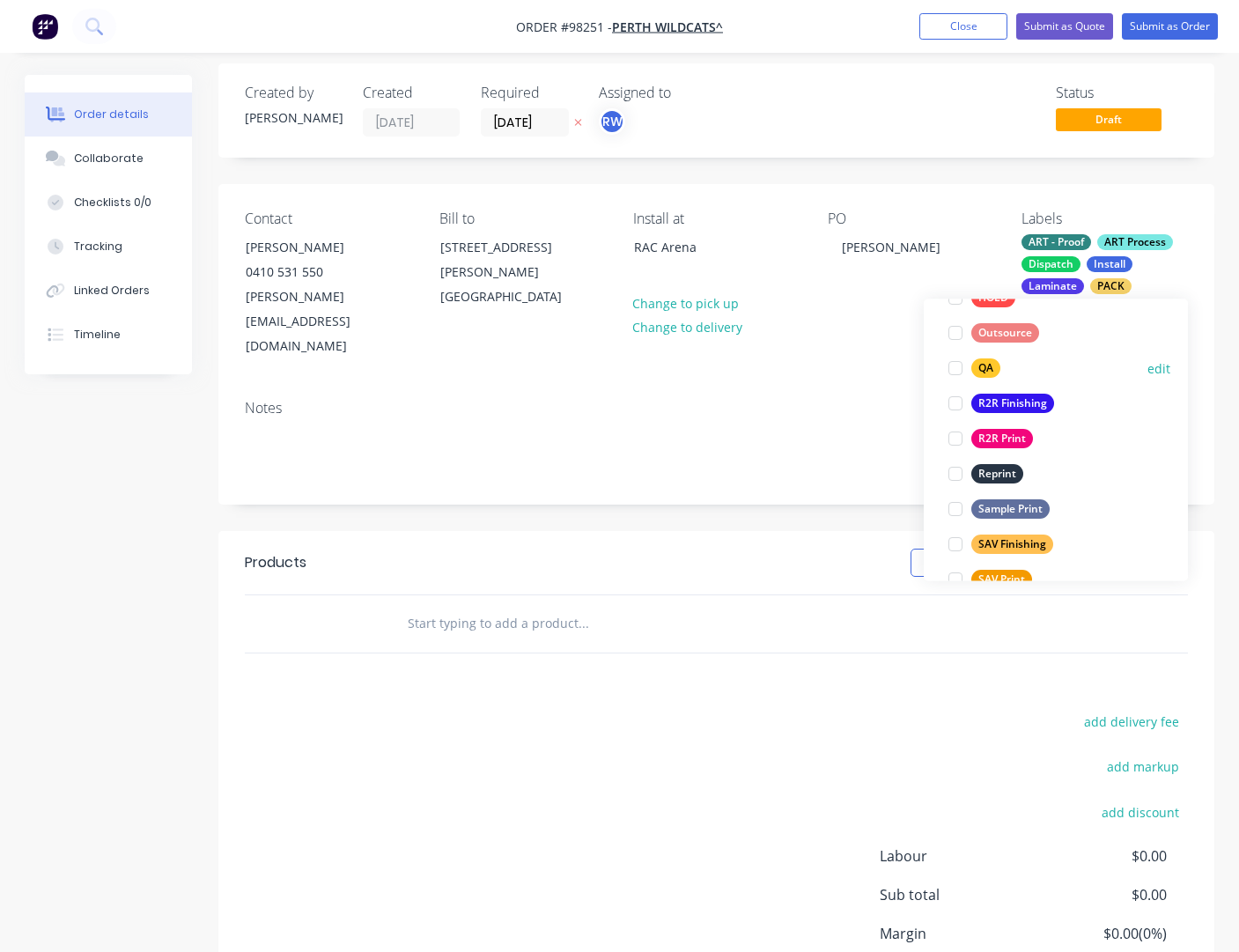
click at [981, 370] on div "QA" at bounding box center [985, 368] width 29 height 19
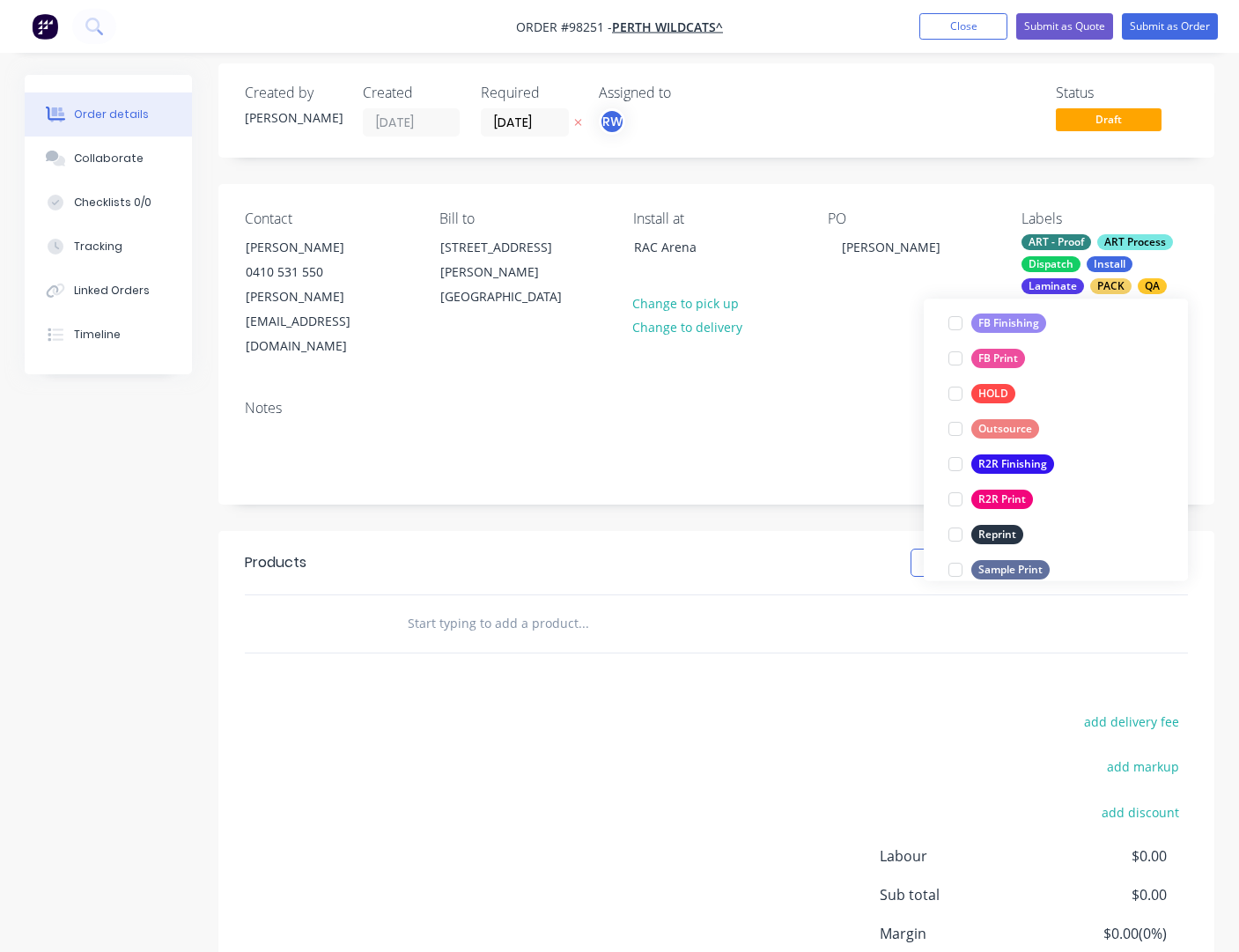
scroll to position [733, 0]
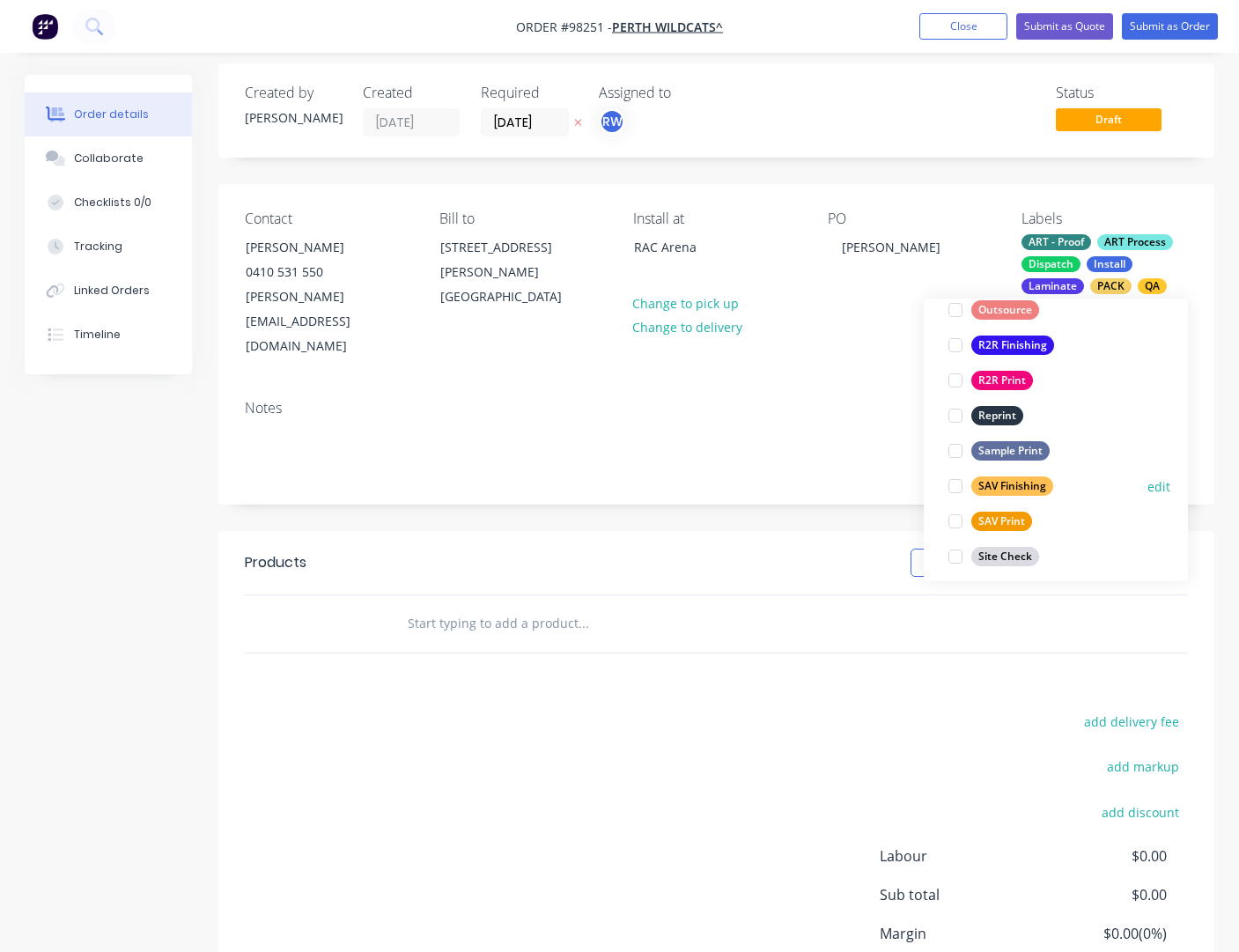
click at [981, 479] on div "SAV Finishing" at bounding box center [1012, 487] width 82 height 19
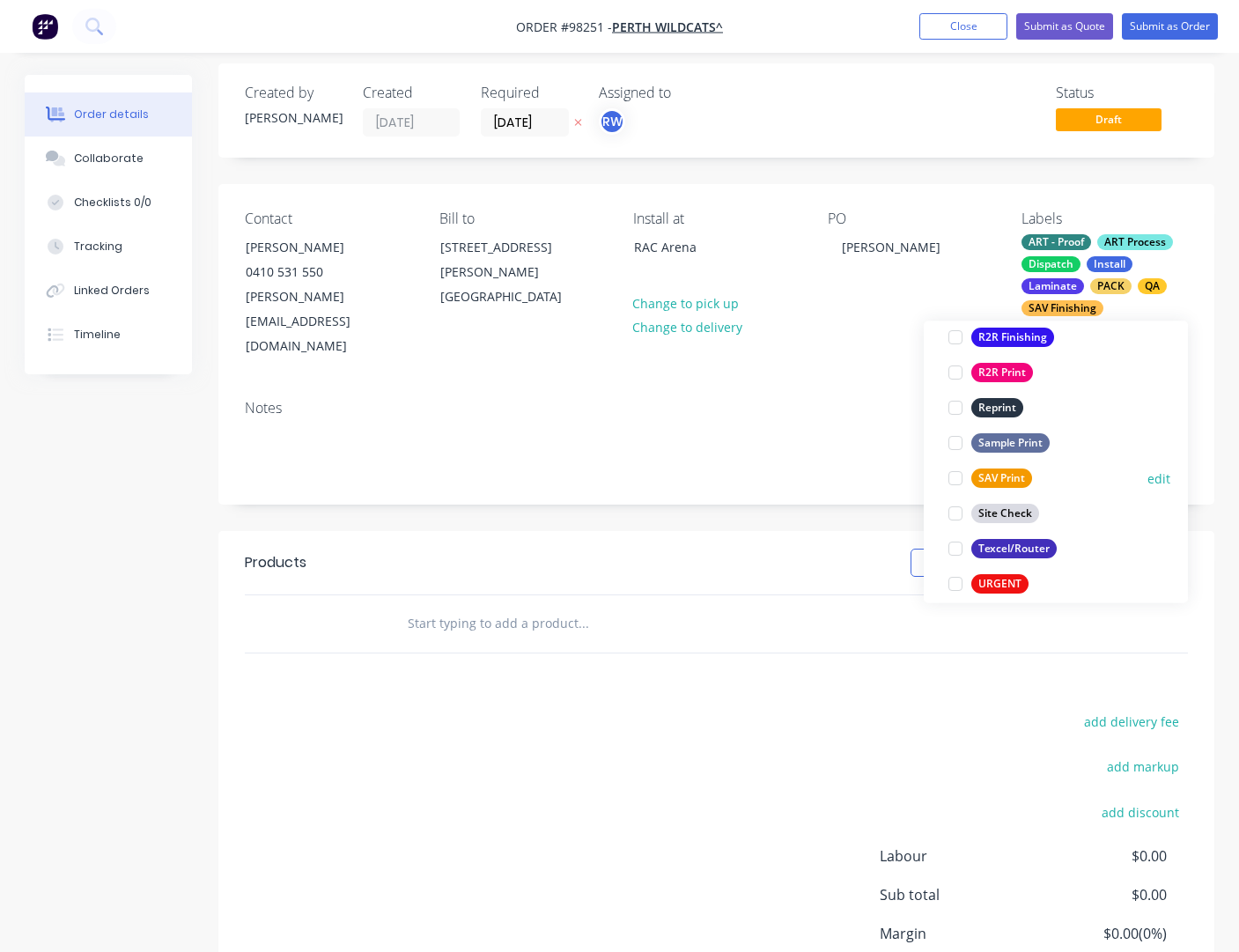
click at [981, 479] on div "SAV Print" at bounding box center [1002, 478] width 61 height 19
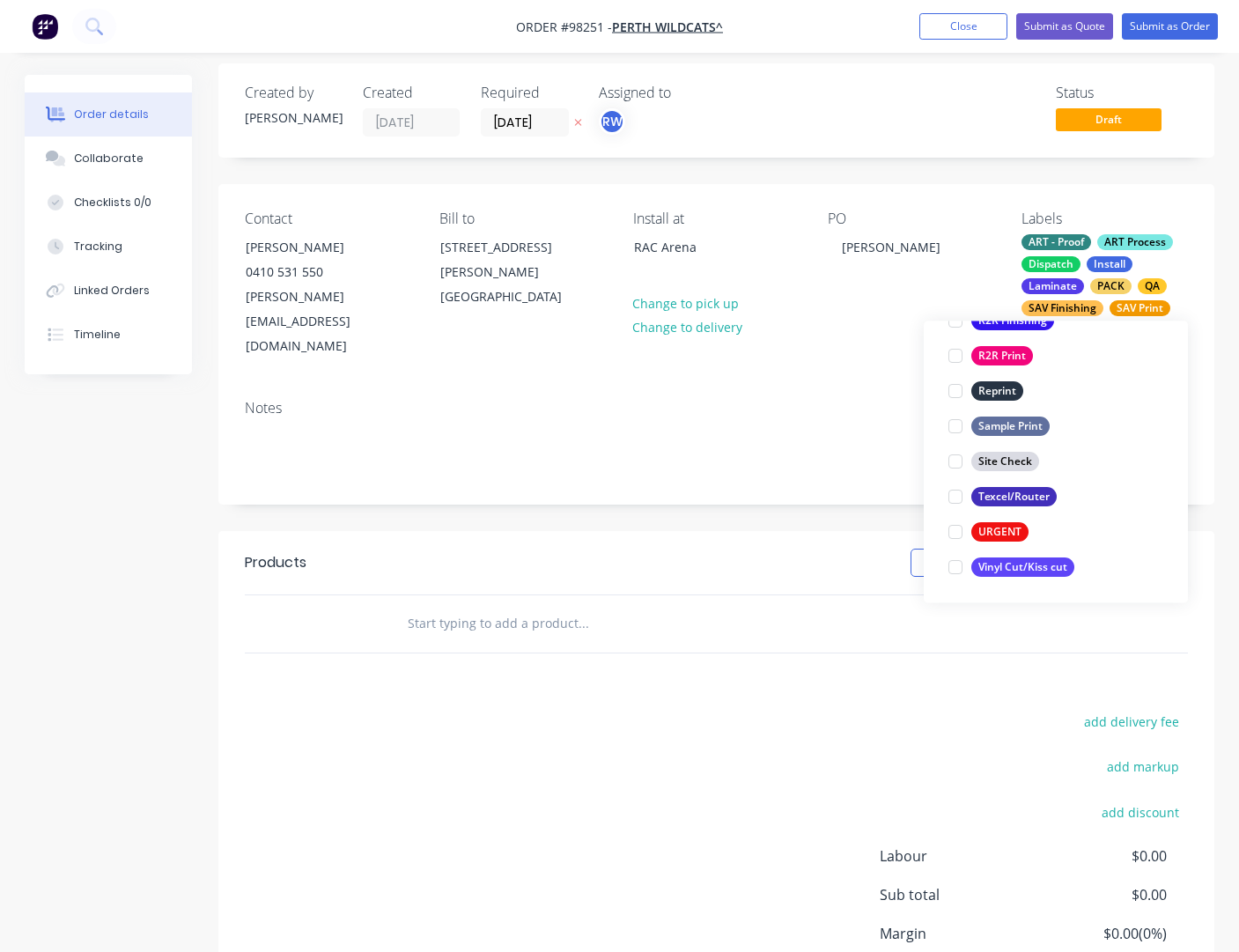
scroll to position [118, 0]
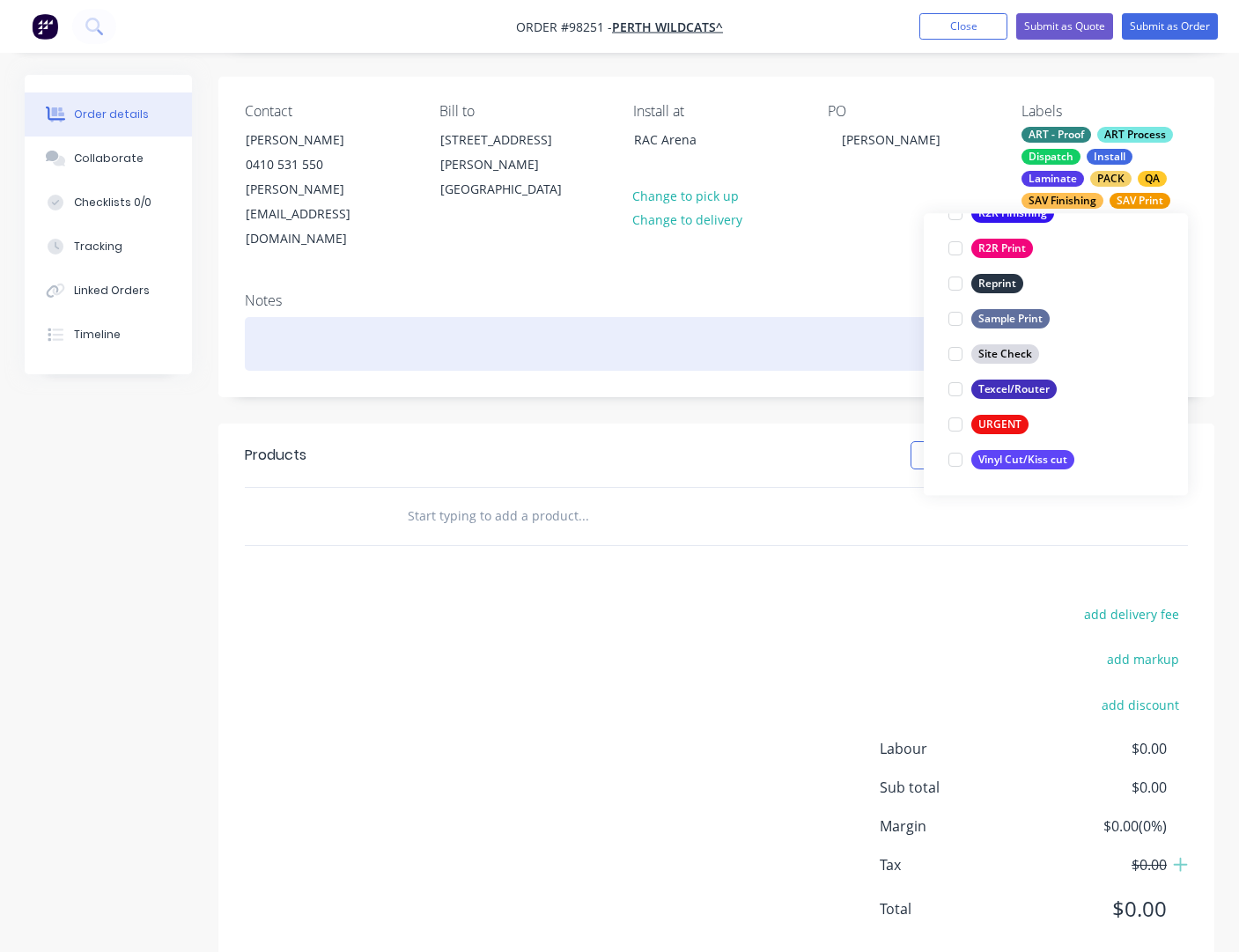
click at [360, 317] on div at bounding box center [716, 344] width 943 height 54
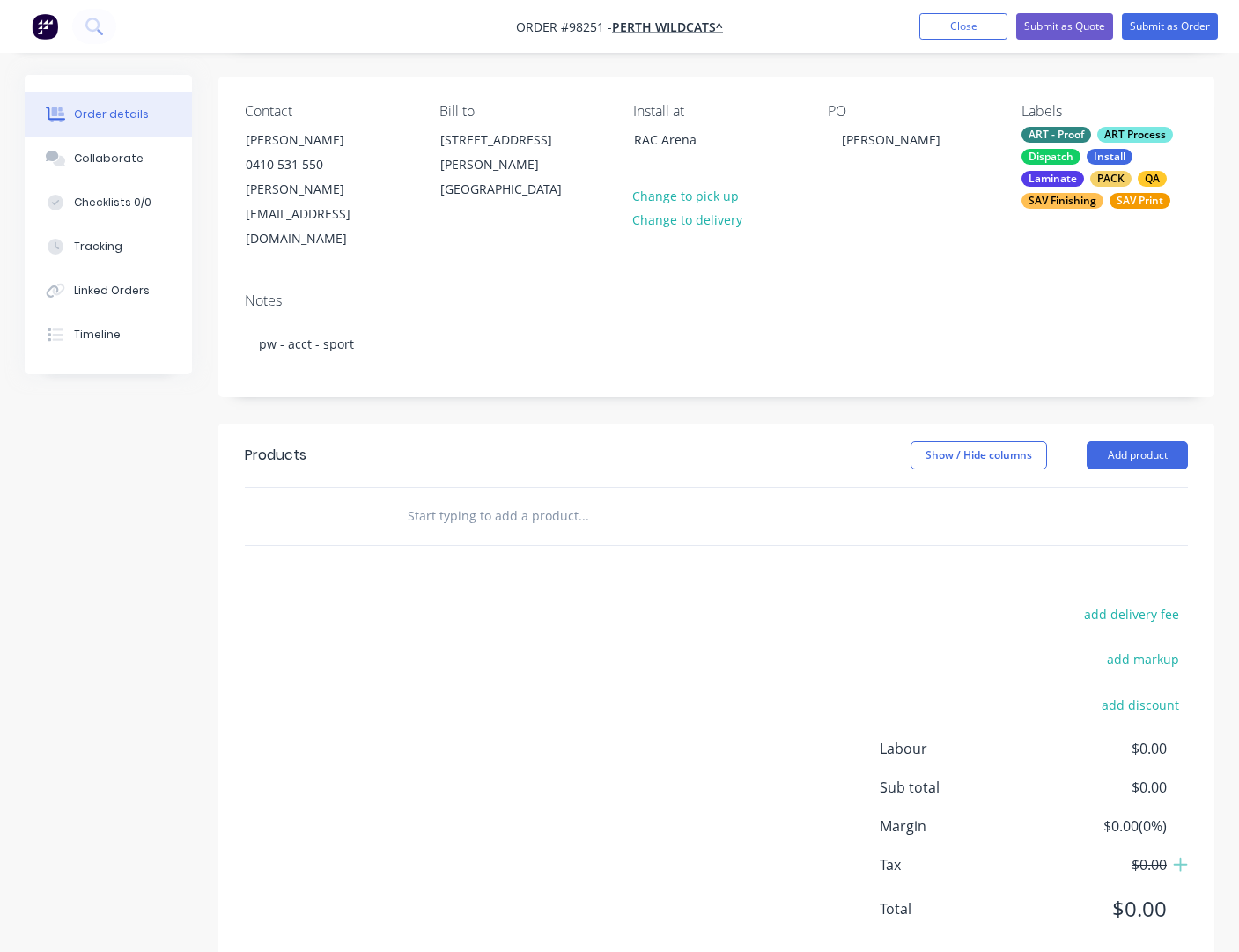
click at [421, 499] on input "text" at bounding box center [583, 516] width 353 height 35
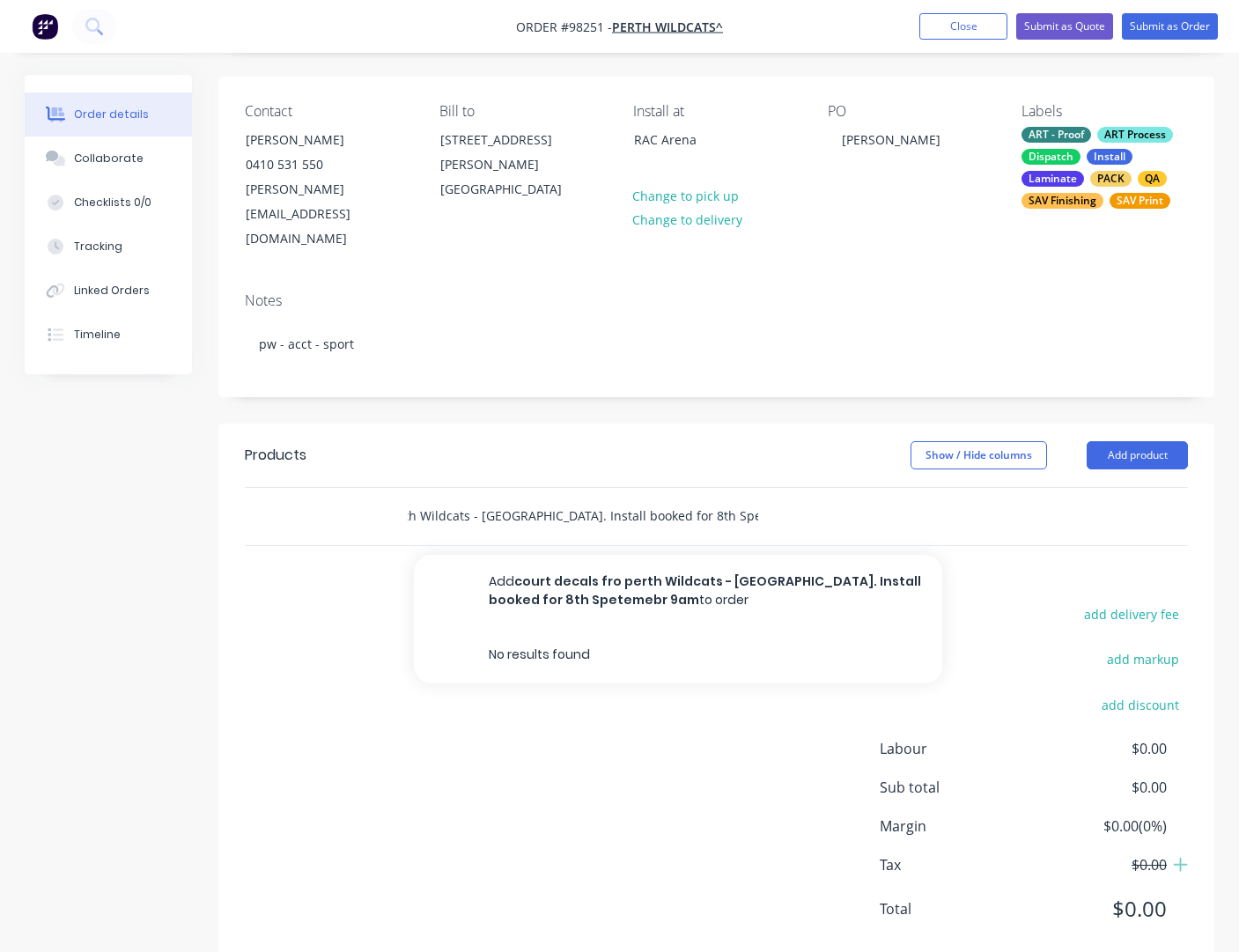
click at [689, 499] on input "court decals fro perth Wildcats - [GEOGRAPHIC_DATA]. Install booked for 8th Spe…" at bounding box center [583, 516] width 353 height 35
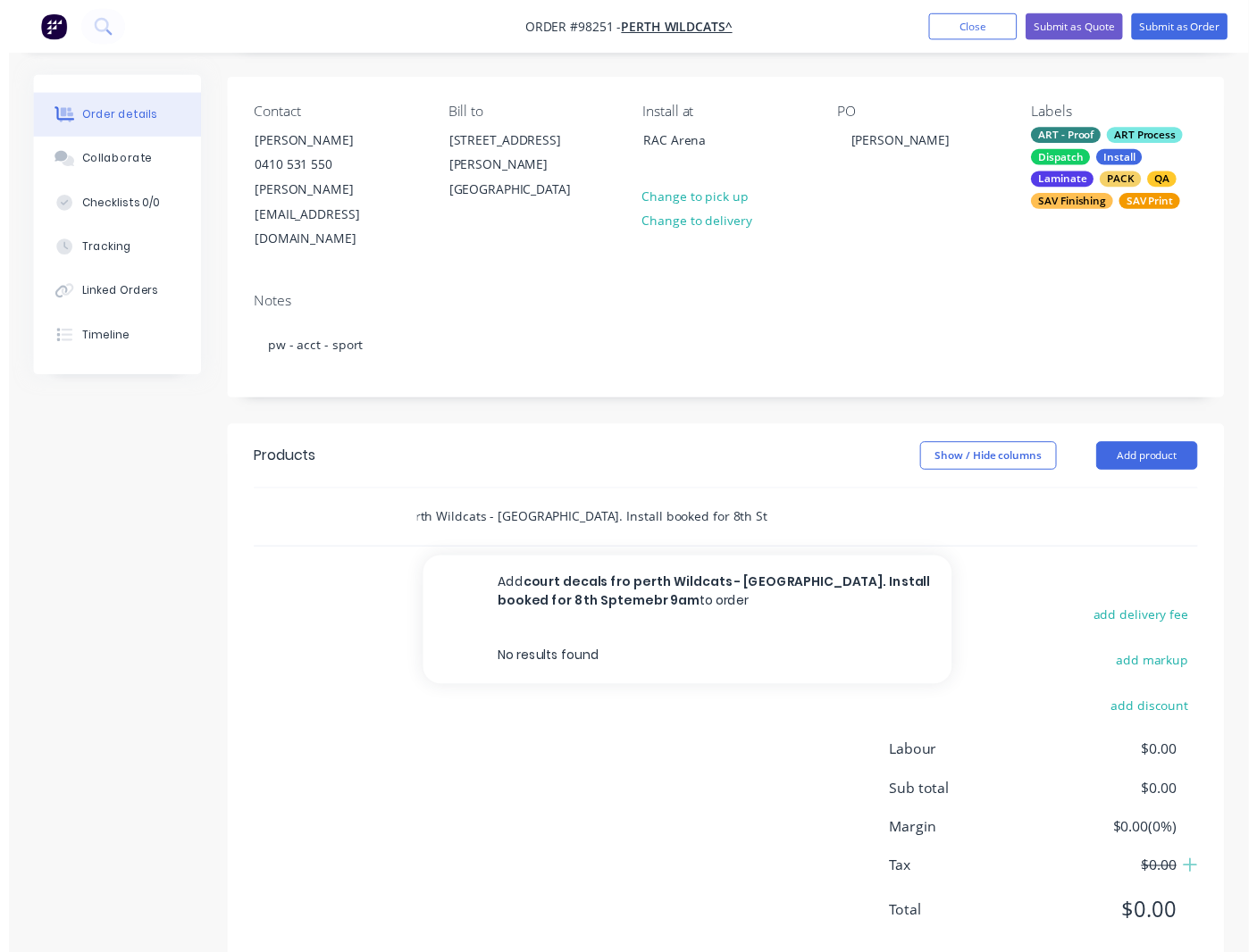
scroll to position [0, 107]
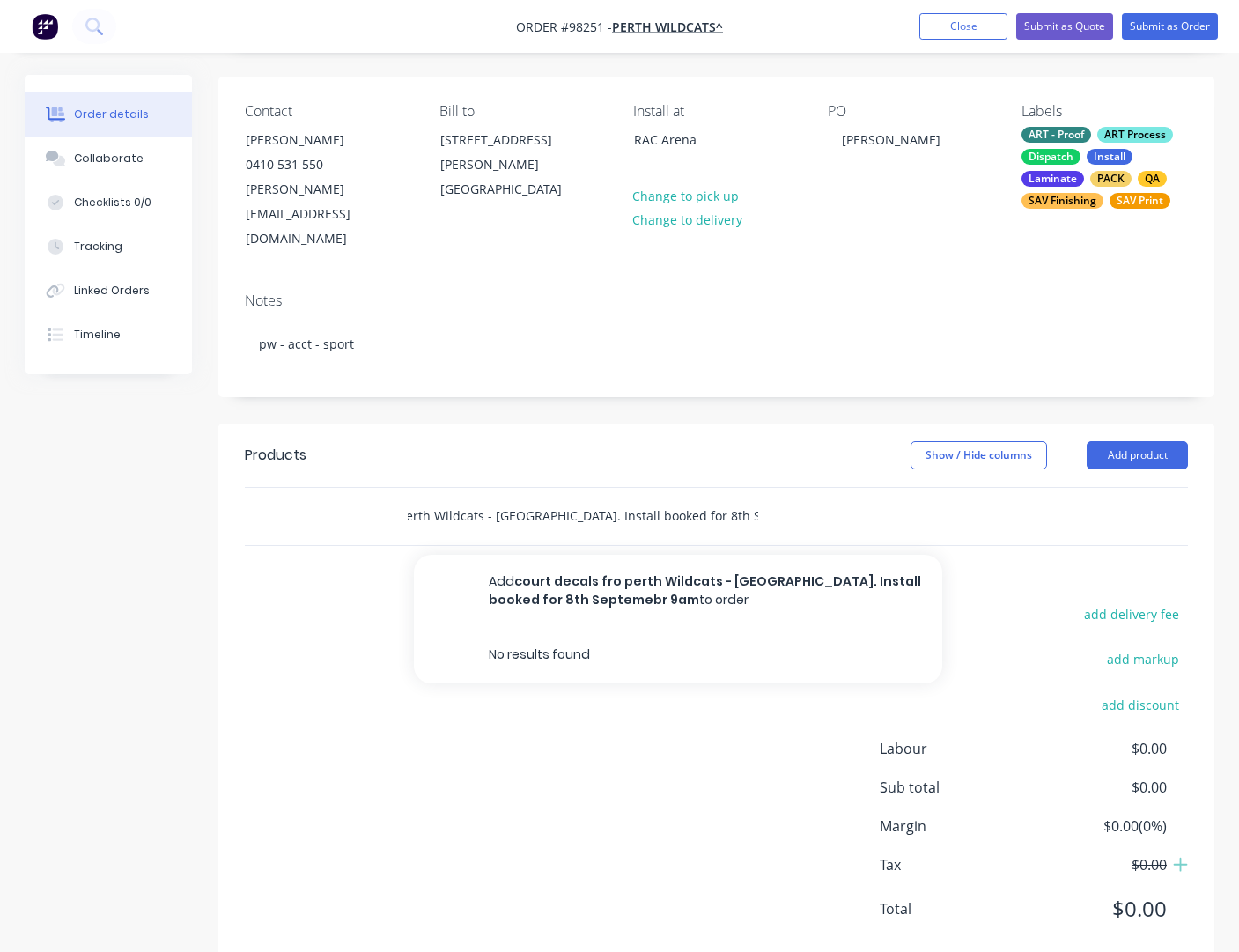
click at [737, 499] on input "court decals fro perth Wildcats - [GEOGRAPHIC_DATA]. Install booked for 8th Sep…" at bounding box center [583, 516] width 353 height 35
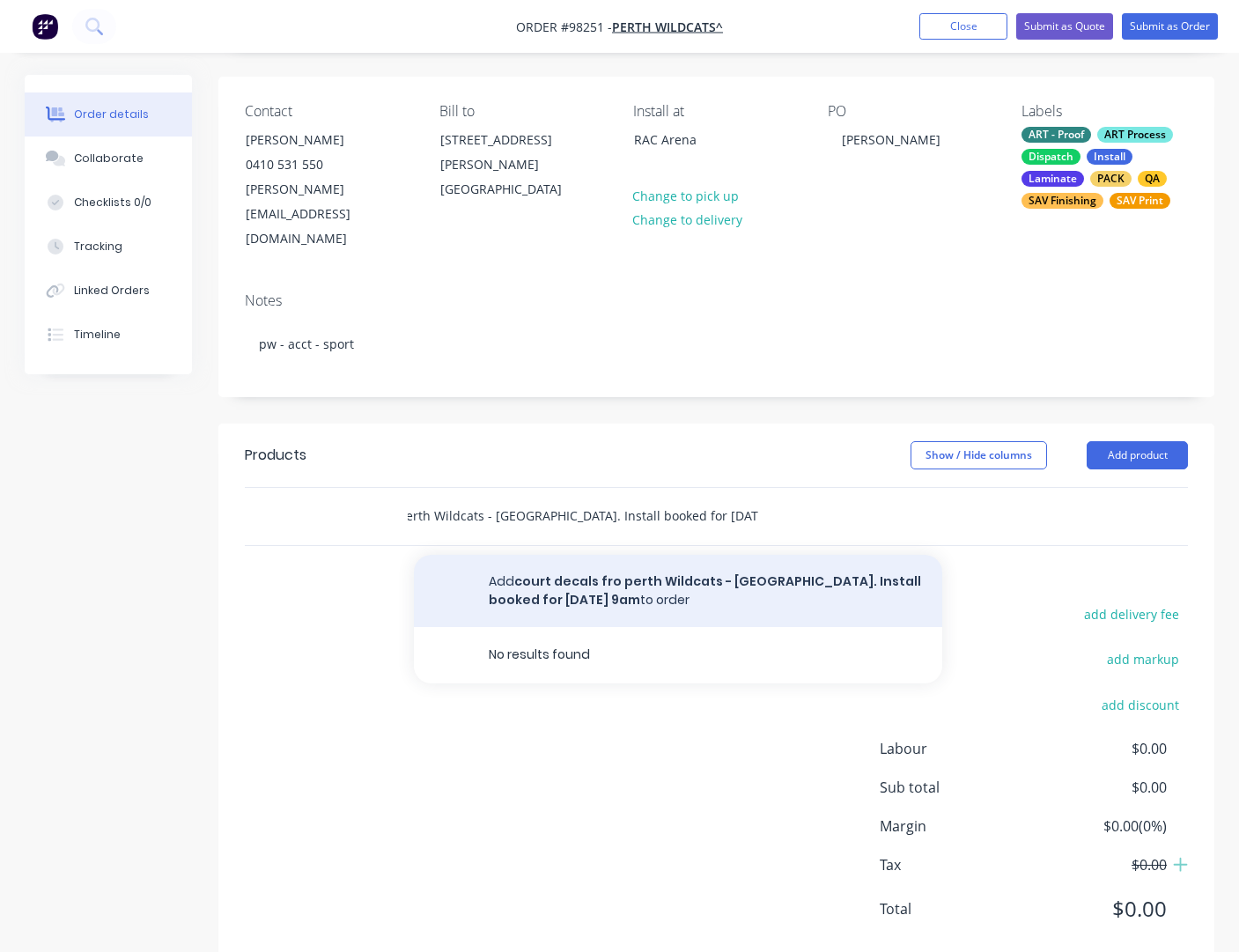
type input "court decals fro perth Wildcats - [GEOGRAPHIC_DATA]. Install booked for [DATE] …"
click at [604, 555] on button "Add court decals fro perth Wildcats - [GEOGRAPHIC_DATA]. Install booked for [DA…" at bounding box center [677, 591] width 528 height 72
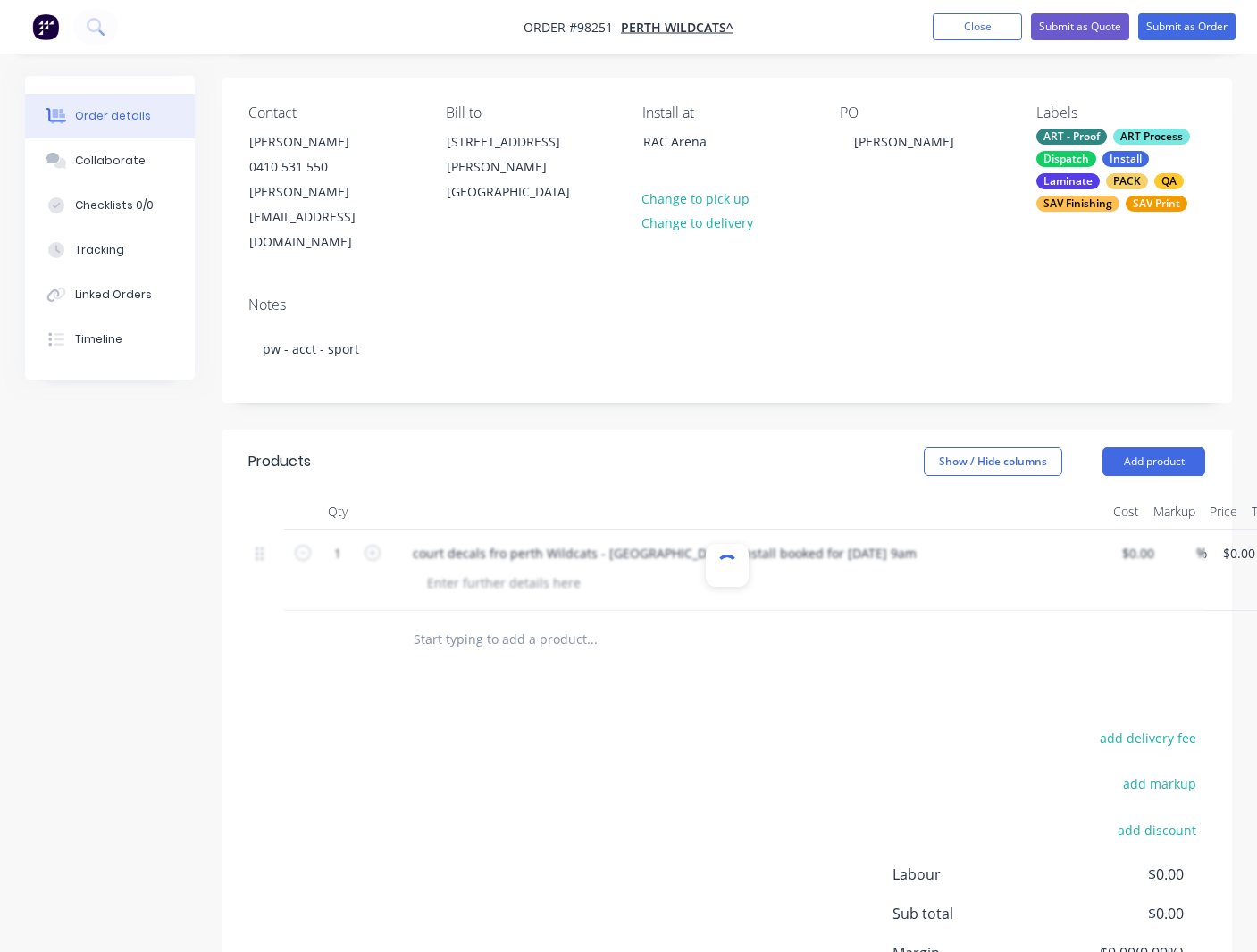
scroll to position [0, 0]
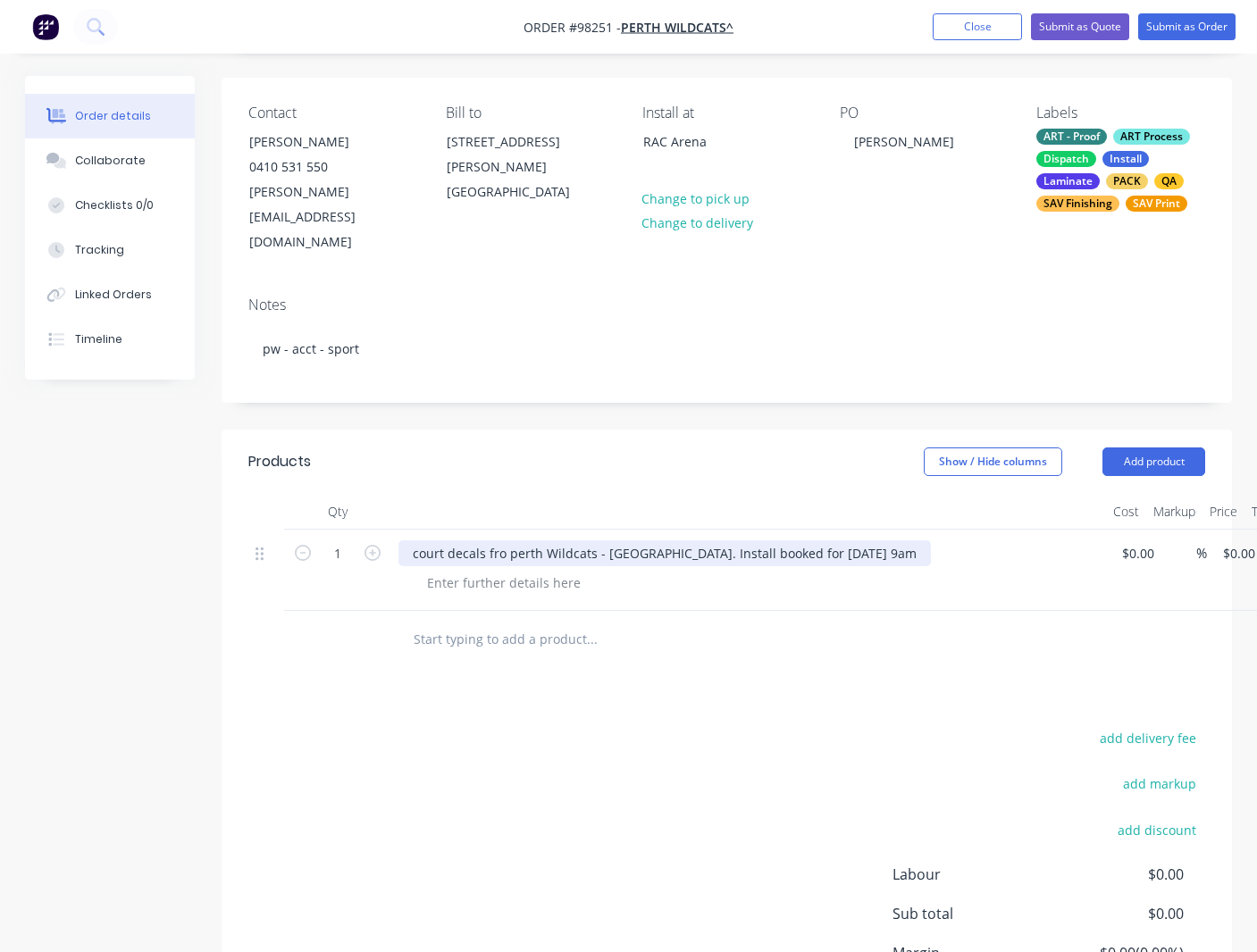
drag, startPoint x: 514, startPoint y: 511, endPoint x: 529, endPoint y: 552, distance: 43.7
click at [514, 541] on div "court decals fro perth Wildcats - [GEOGRAPHIC_DATA]. Install booked for [DATE] …" at bounding box center [664, 554] width 532 height 26
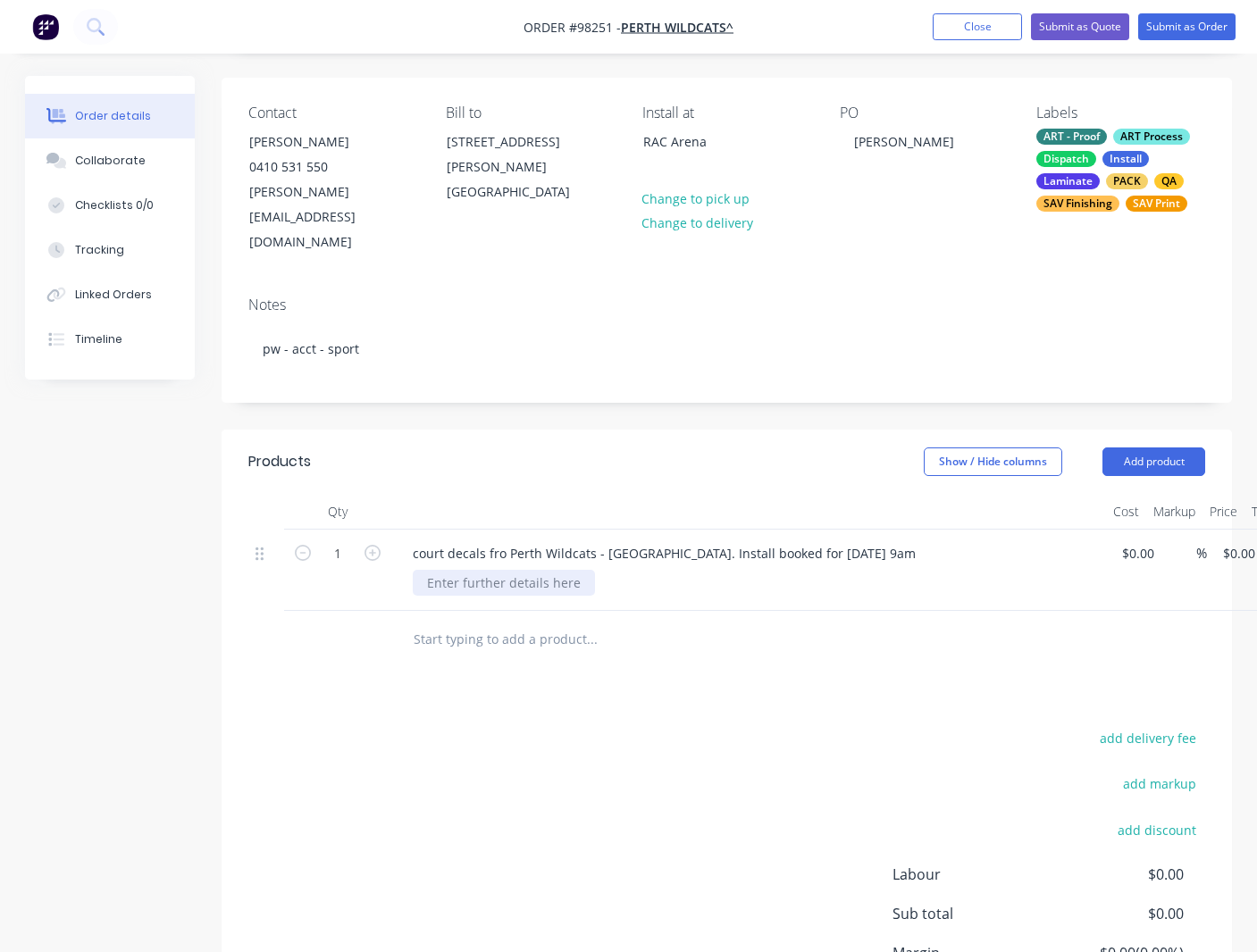
click at [527, 570] on div at bounding box center [504, 583] width 182 height 26
click at [995, 448] on button "Add product" at bounding box center [1153, 462] width 102 height 28
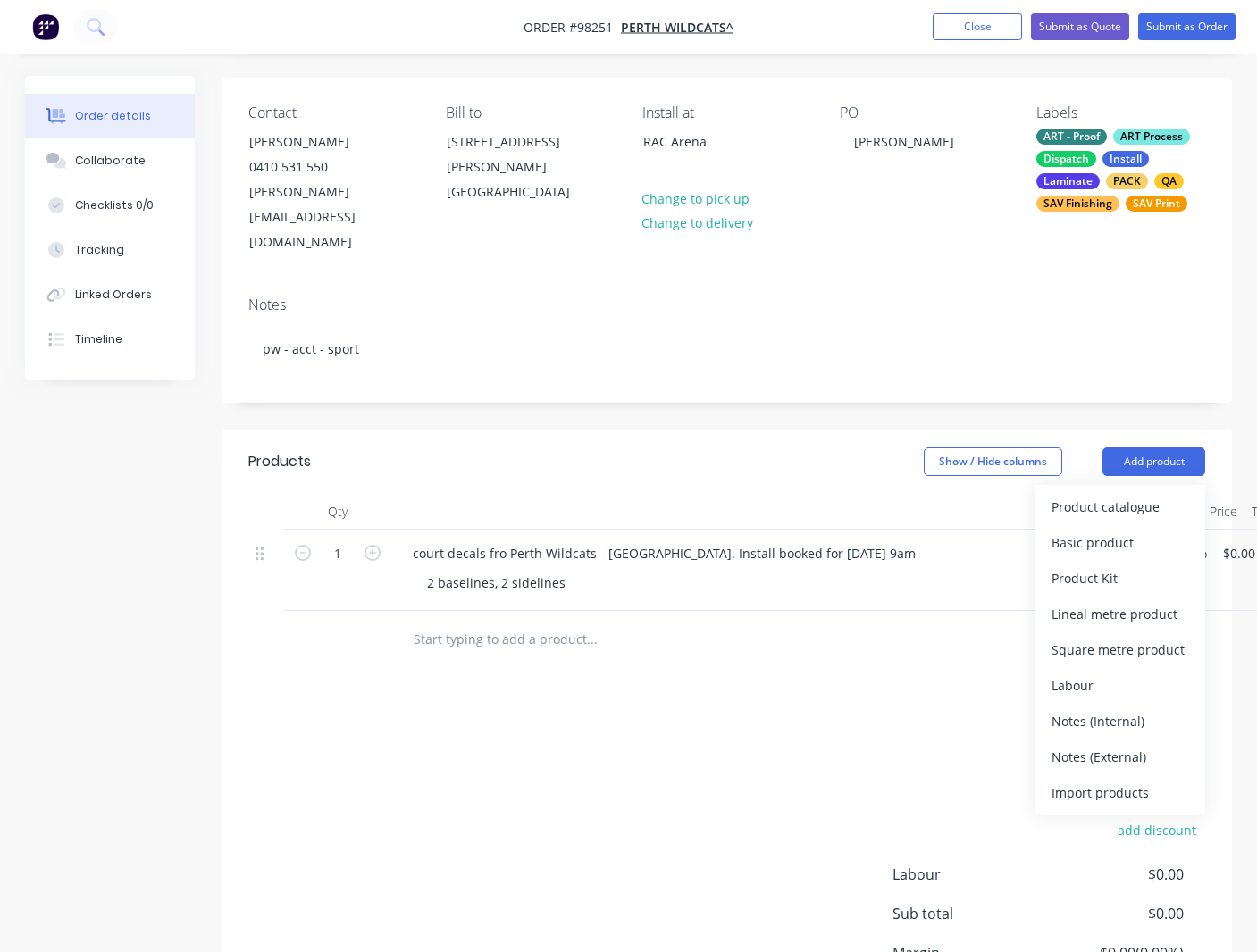
click at [995, 745] on div "Notes (External)" at bounding box center [1120, 758] width 138 height 26
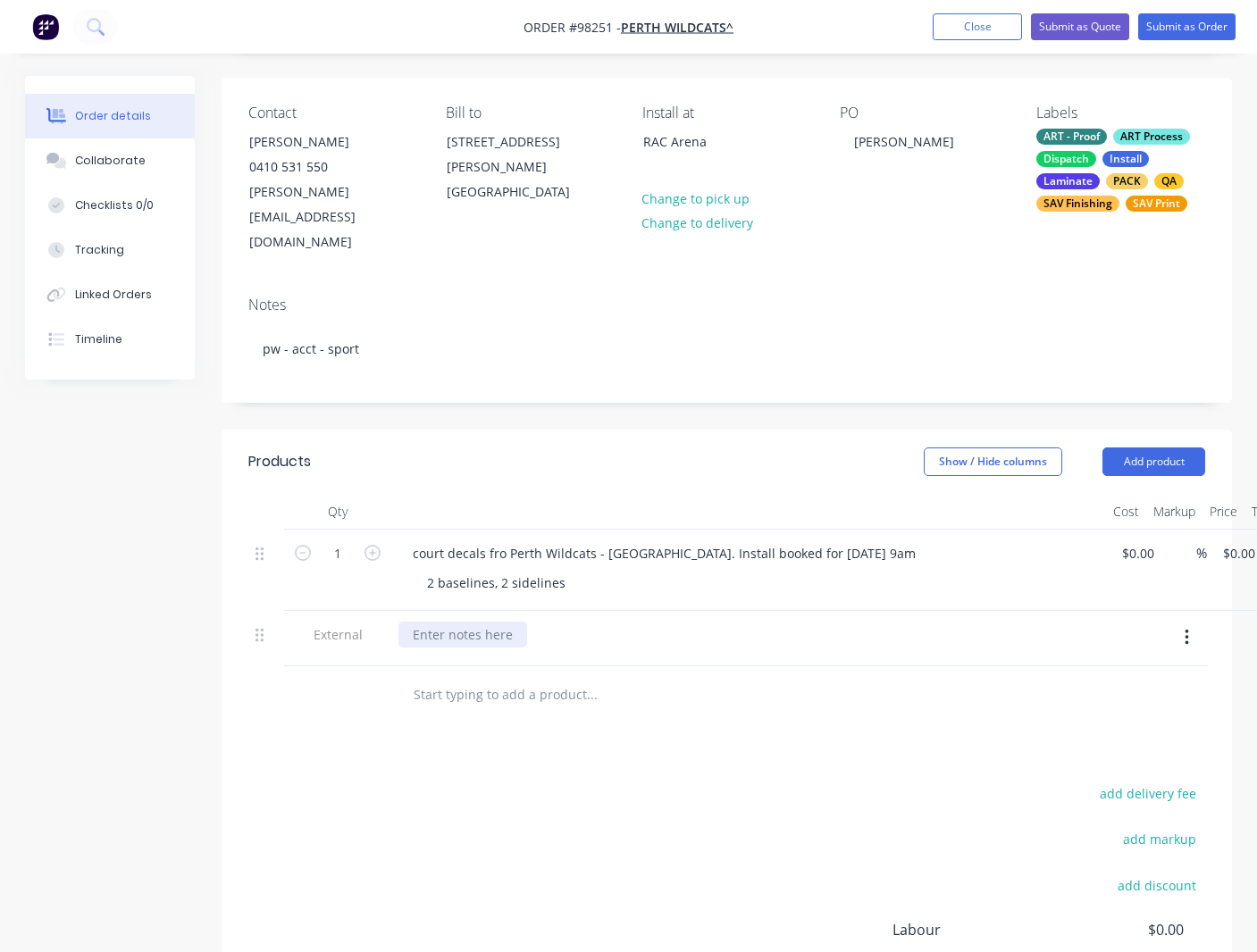
click at [459, 622] on div at bounding box center [462, 635] width 129 height 26
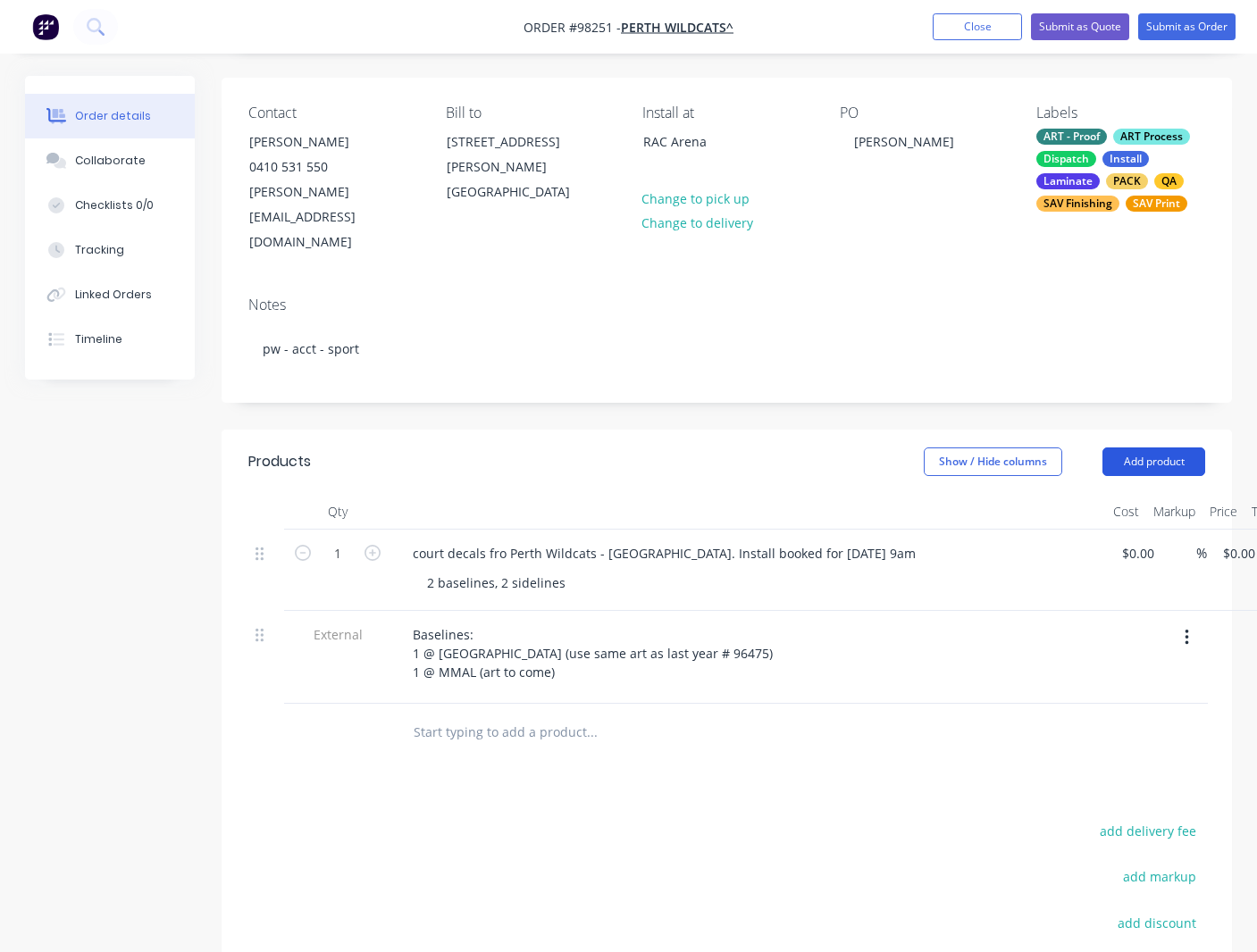
click at [995, 448] on button "Add product" at bounding box center [1153, 462] width 102 height 28
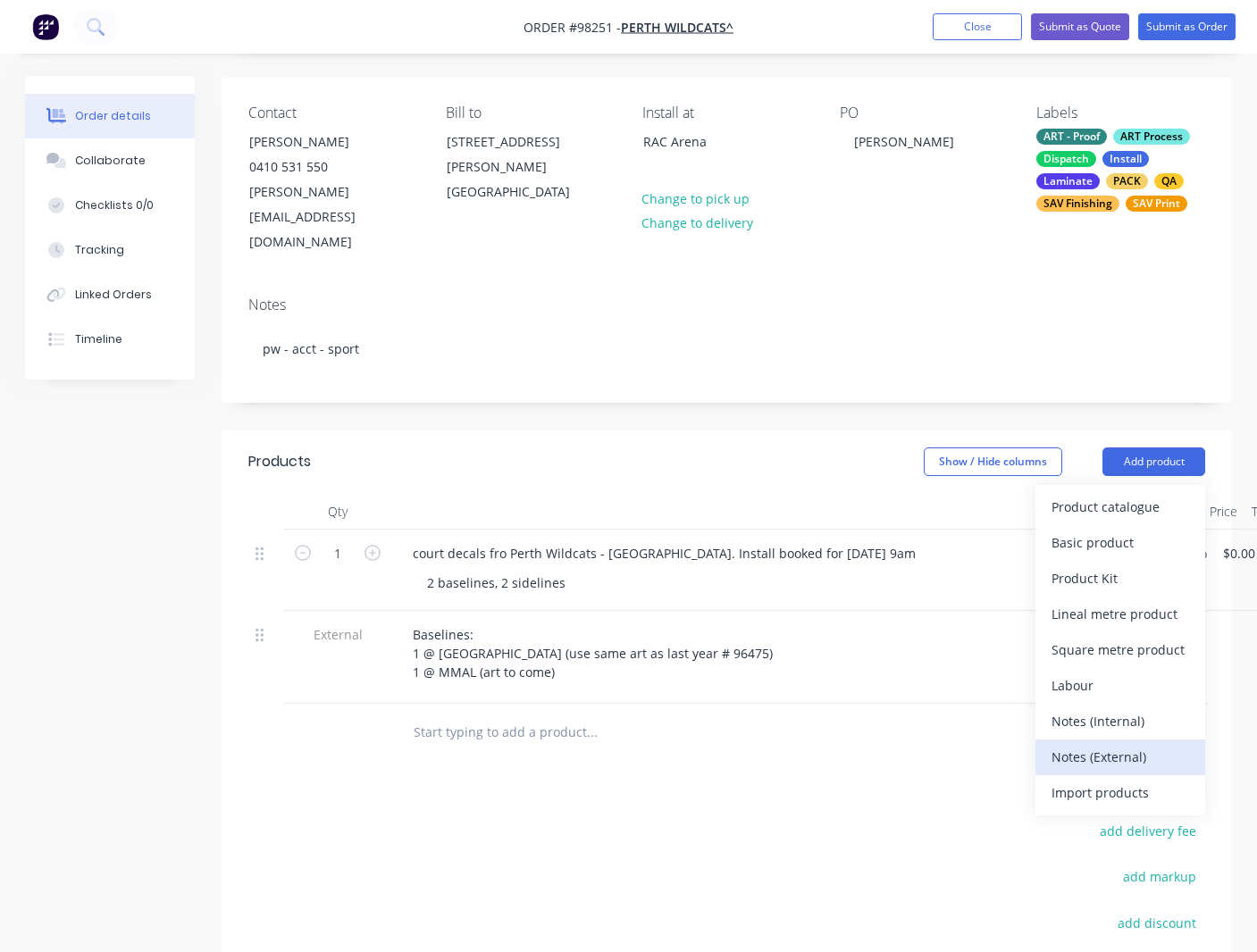
click at [995, 745] on div "Notes (External)" at bounding box center [1120, 758] width 138 height 26
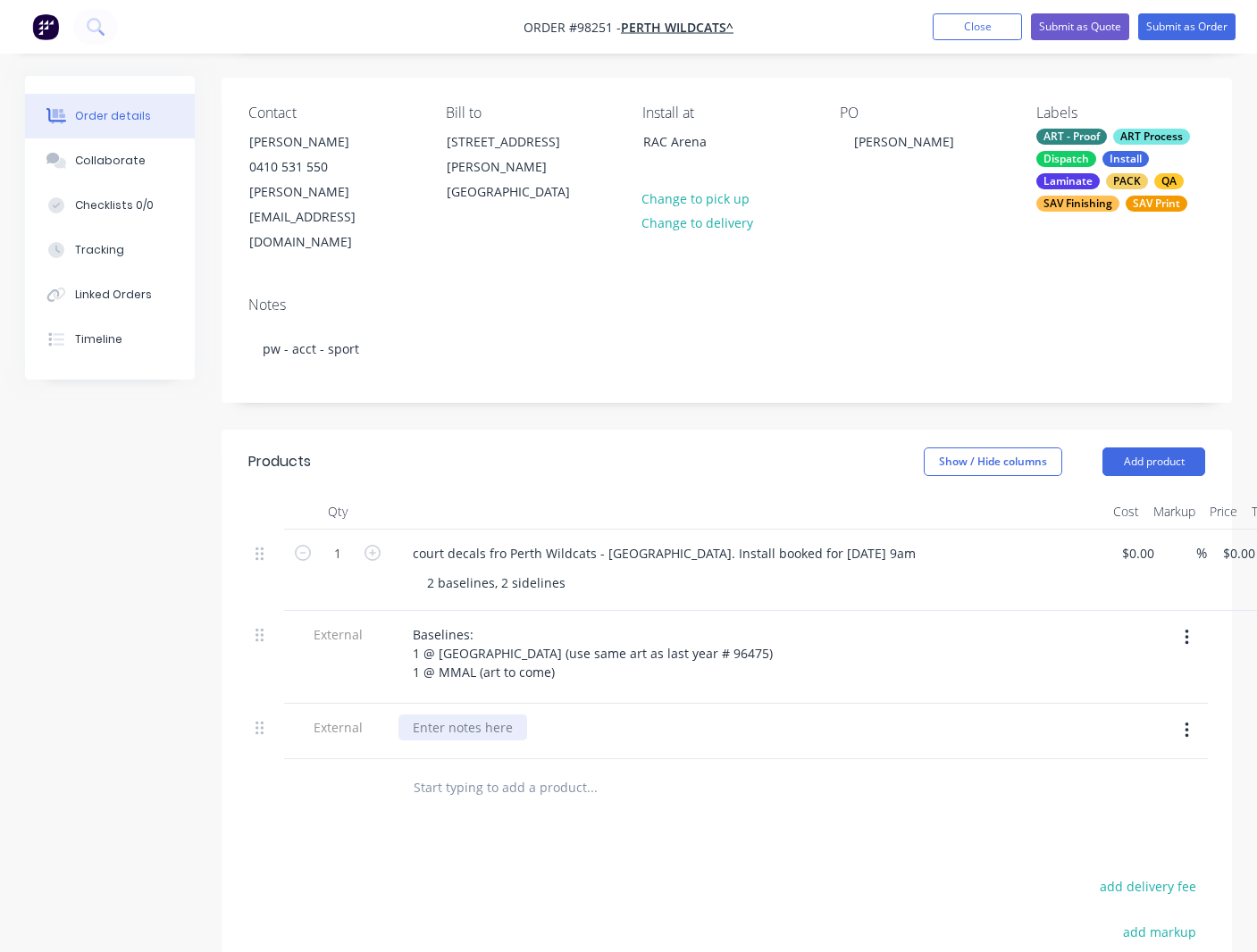
click at [422, 714] on div at bounding box center [462, 728] width 129 height 26
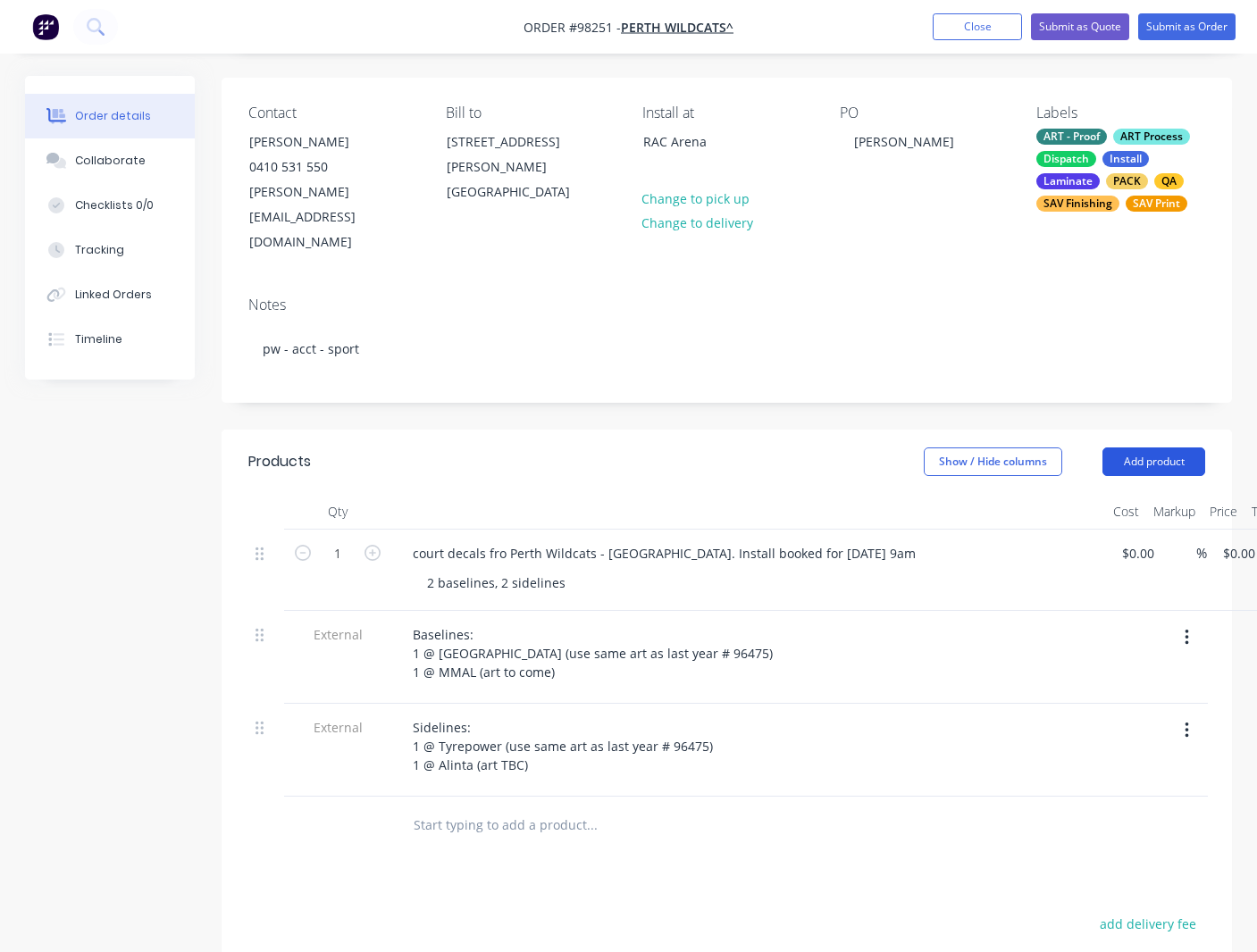
click at [995, 448] on button "Add product" at bounding box center [1153, 462] width 102 height 28
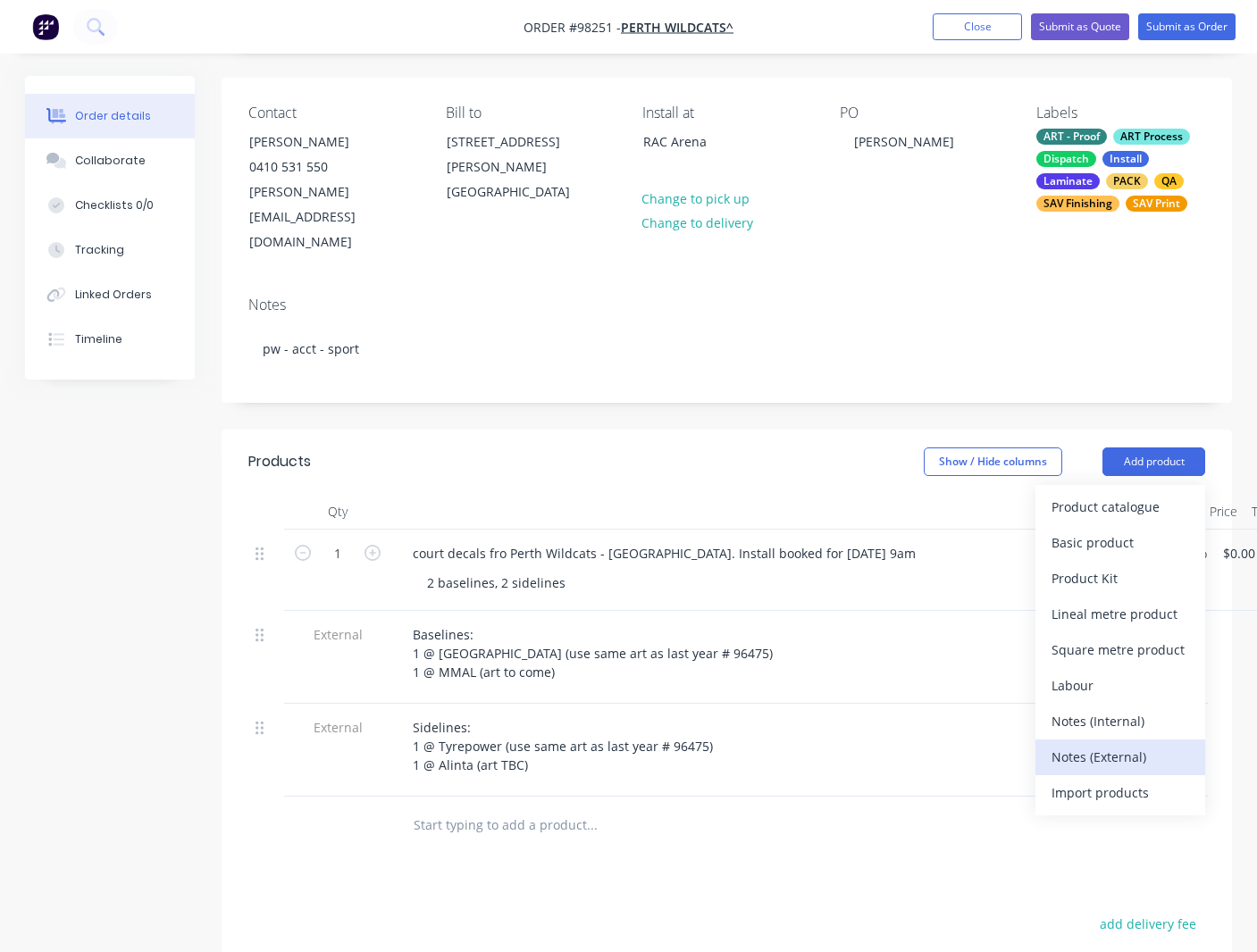
click at [995, 745] on div "Notes (External)" at bounding box center [1120, 758] width 138 height 26
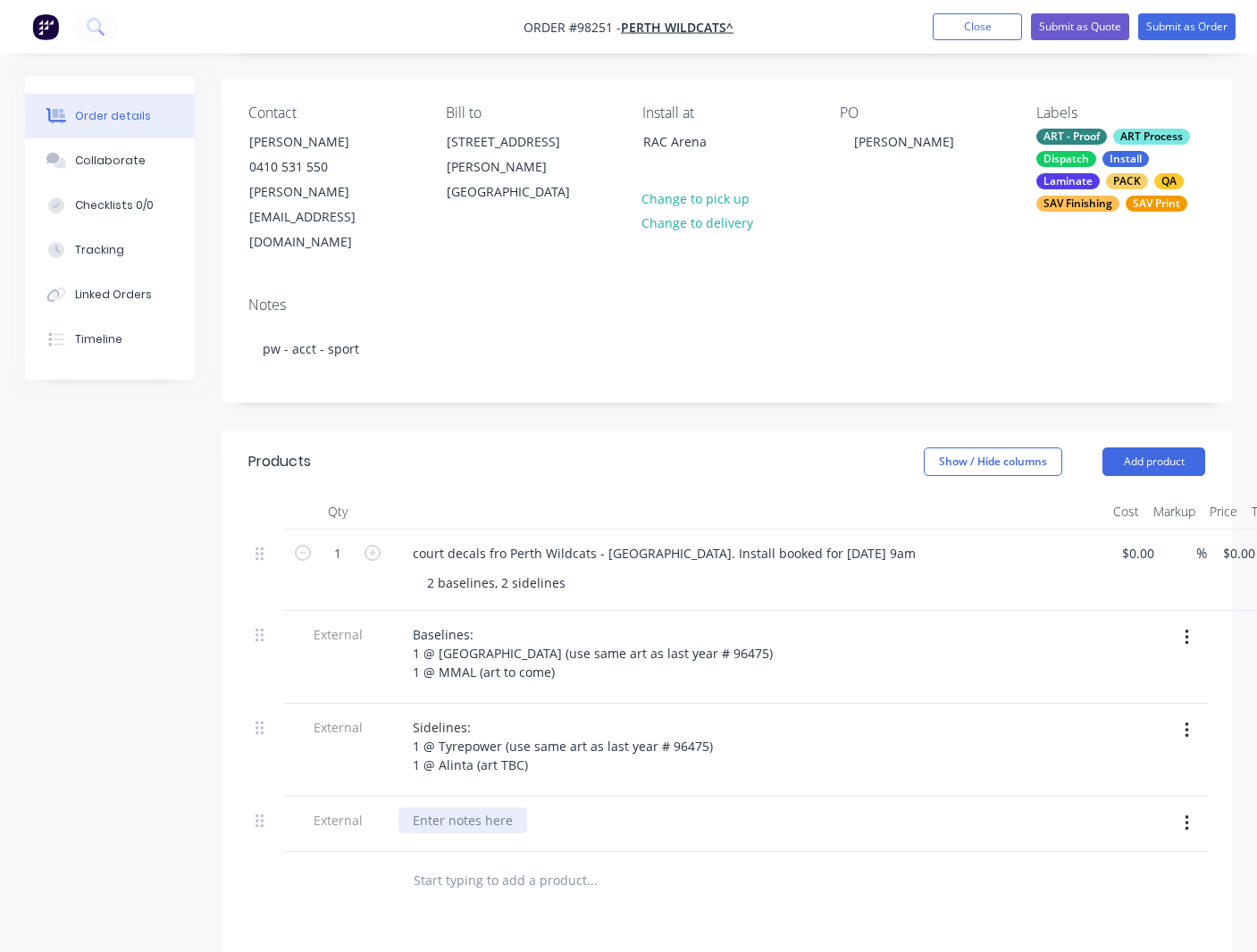
click at [445, 807] on div at bounding box center [462, 821] width 129 height 26
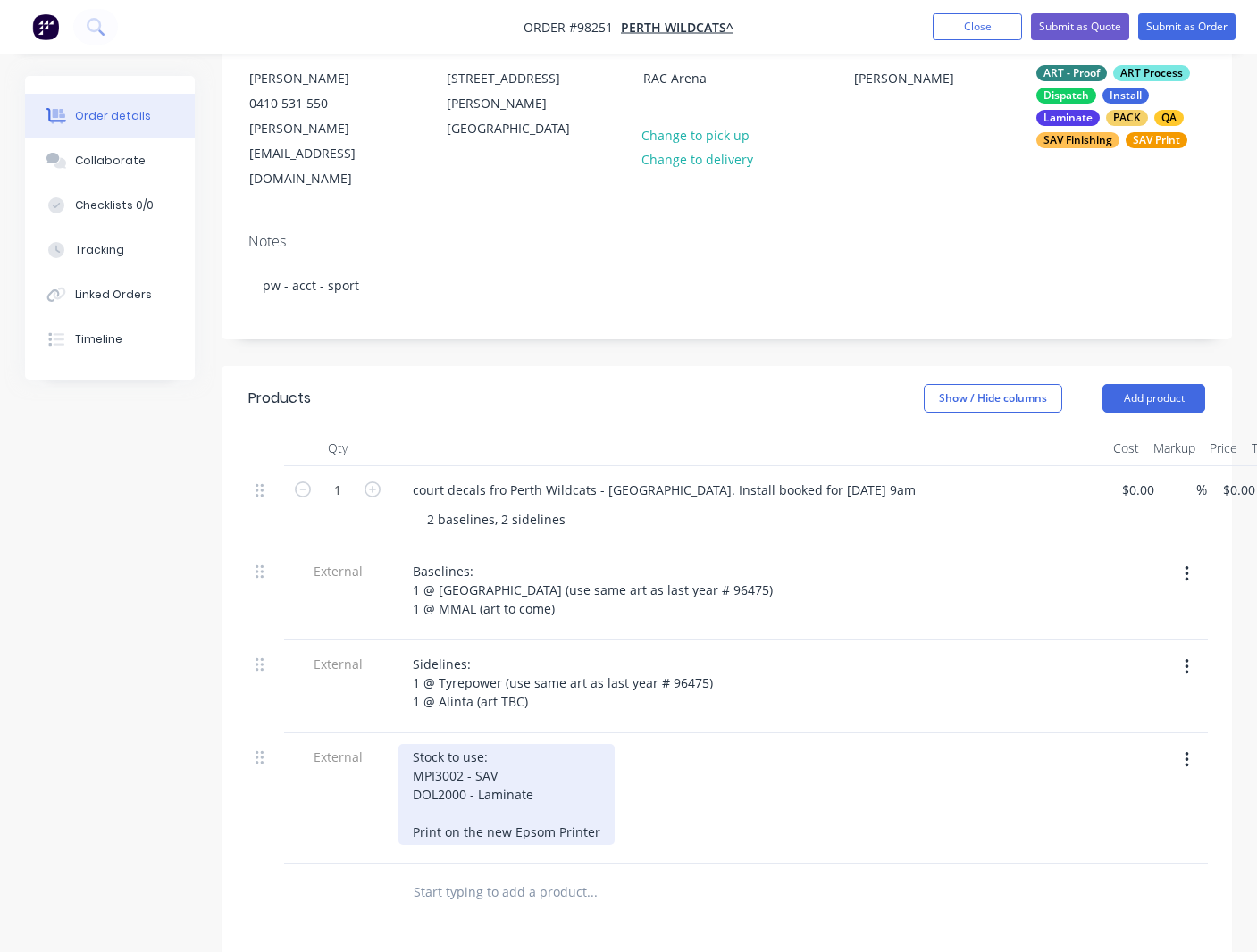
scroll to position [187, 0]
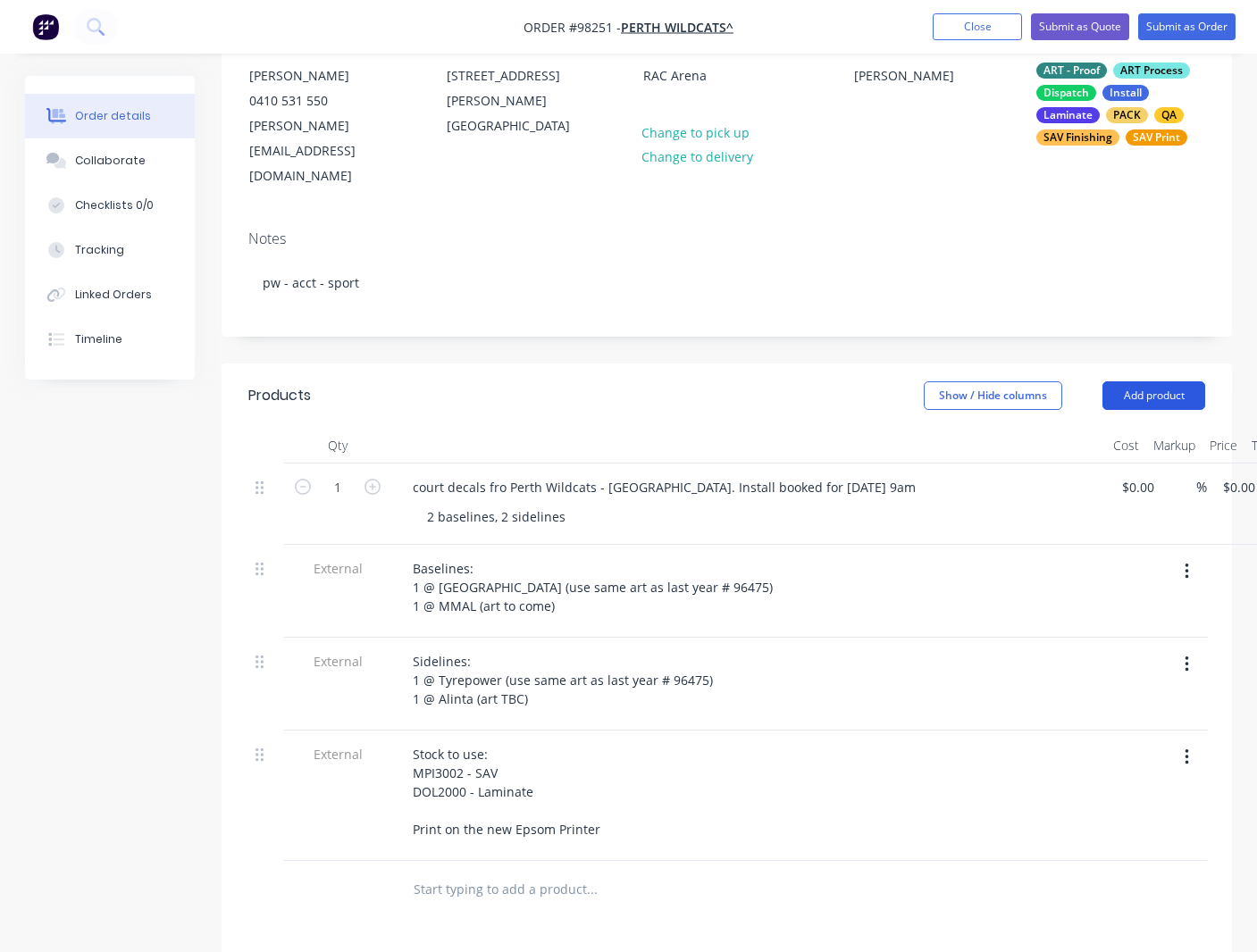
click at [995, 381] on button "Add product" at bounding box center [1153, 395] width 102 height 28
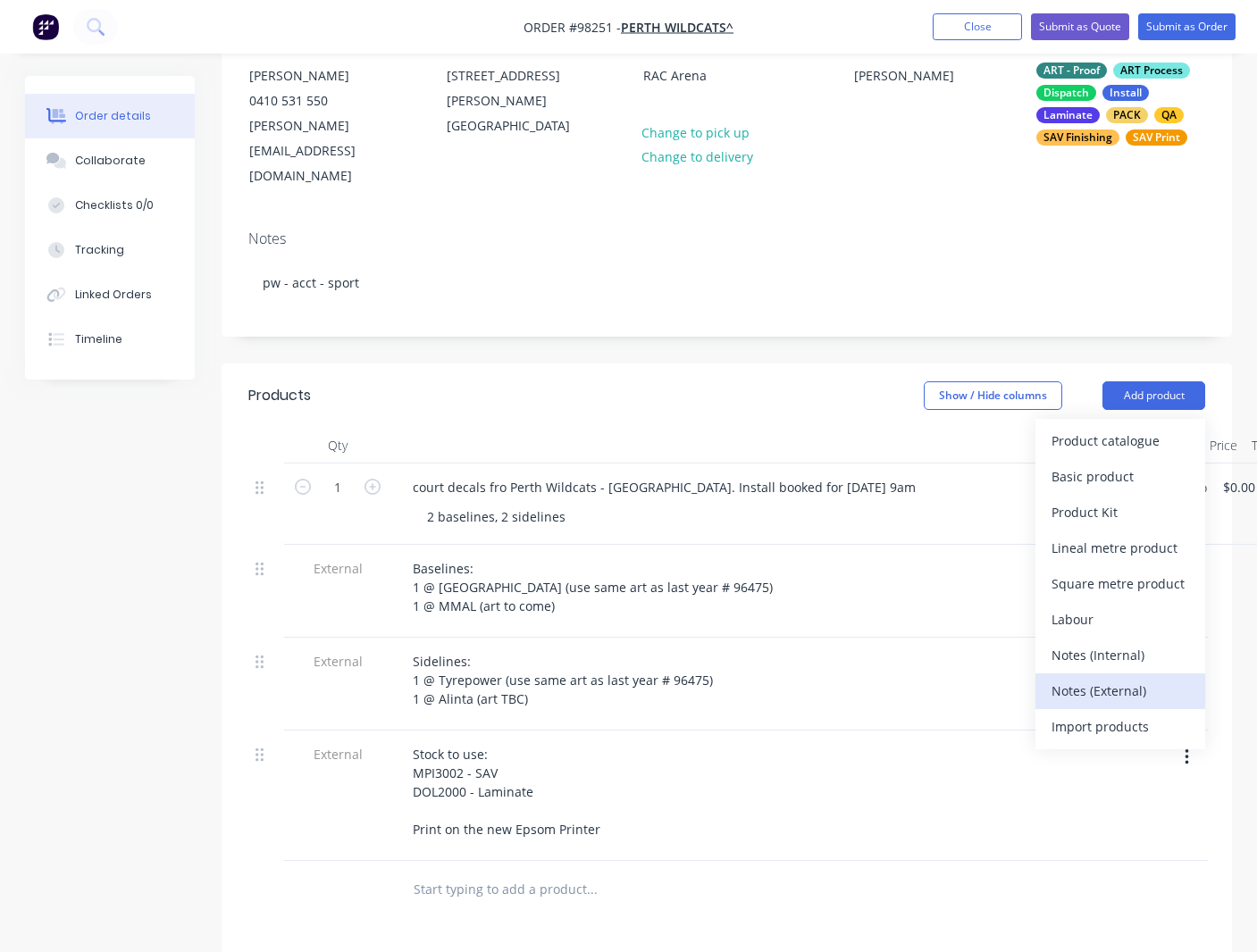
click at [995, 678] on div "Notes (External)" at bounding box center [1120, 691] width 138 height 26
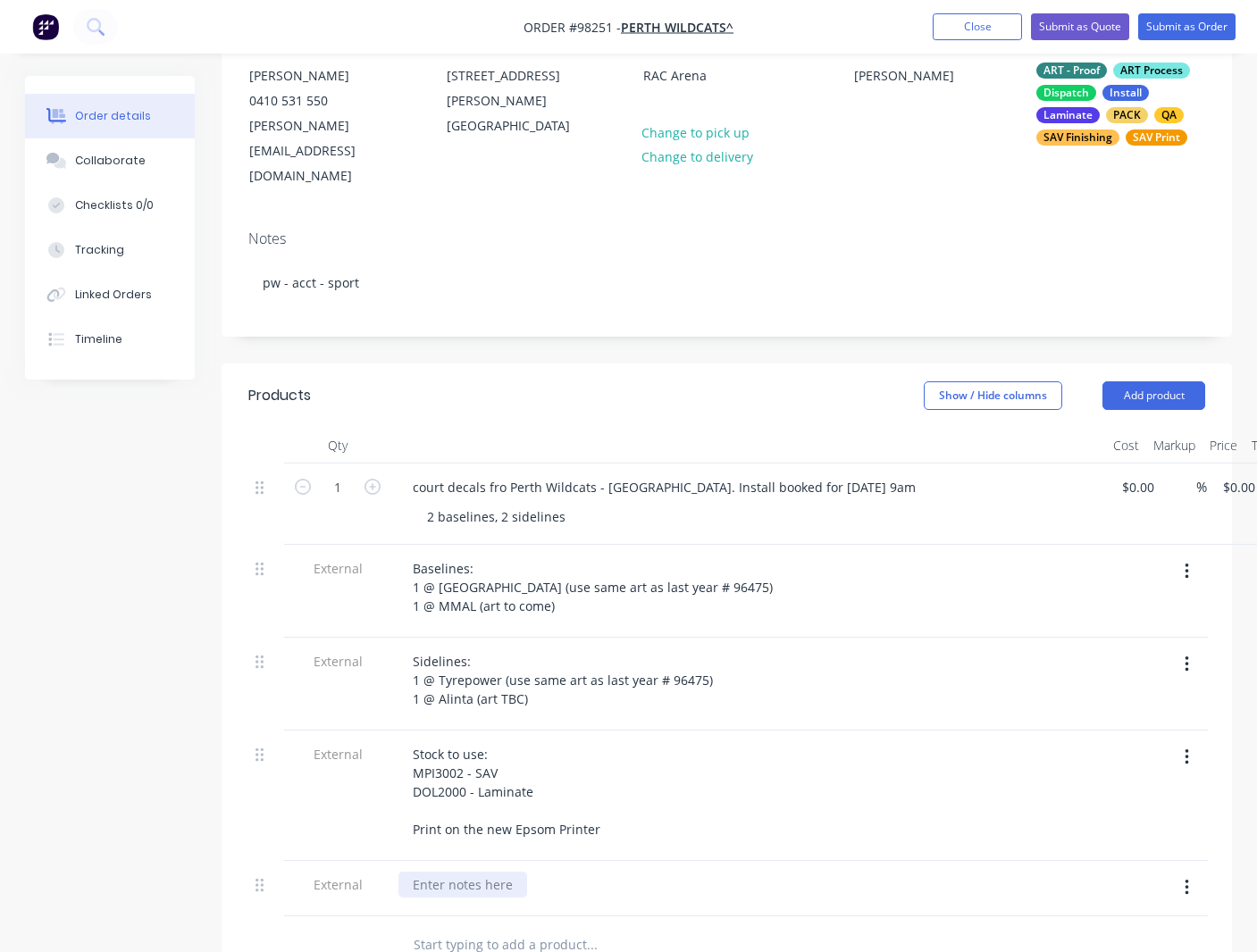
click at [424, 872] on div at bounding box center [462, 885] width 129 height 26
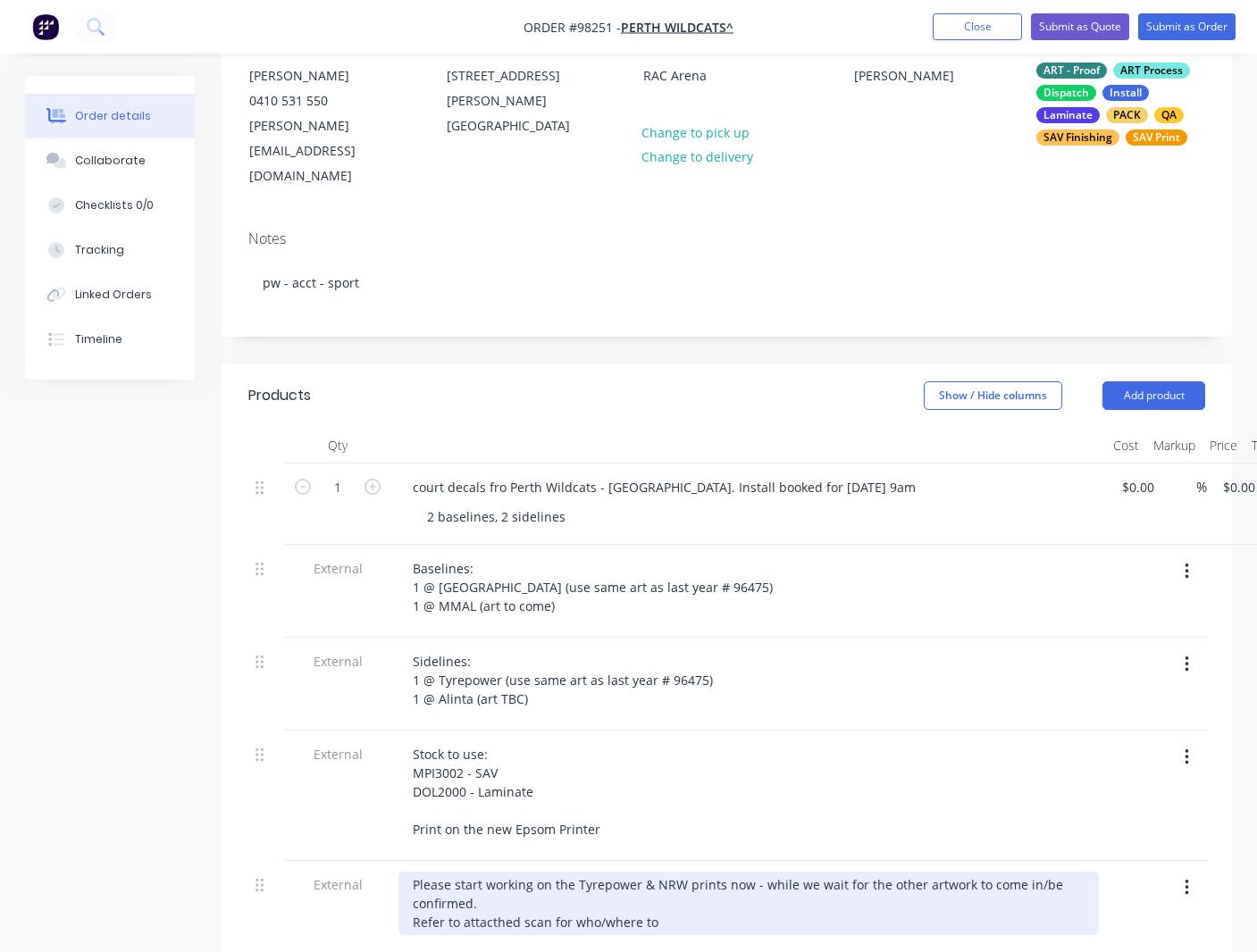
click at [498, 878] on div "Please start working on the Tyrepower & NRW prints now - while we wait for the …" at bounding box center [748, 904] width 700 height 64
click at [651, 876] on div "Please start working on the Tyrepower & NRW prints now - while we wait for the …" at bounding box center [748, 904] width 700 height 64
click at [936, 878] on div "Please start working on the Tyrepower & NRW prints now - while we wait for the …" at bounding box center [748, 904] width 700 height 64
click at [995, 878] on div "Please start working on the Tyrepower & NRW prints now - while we wait for the …" at bounding box center [748, 904] width 700 height 64
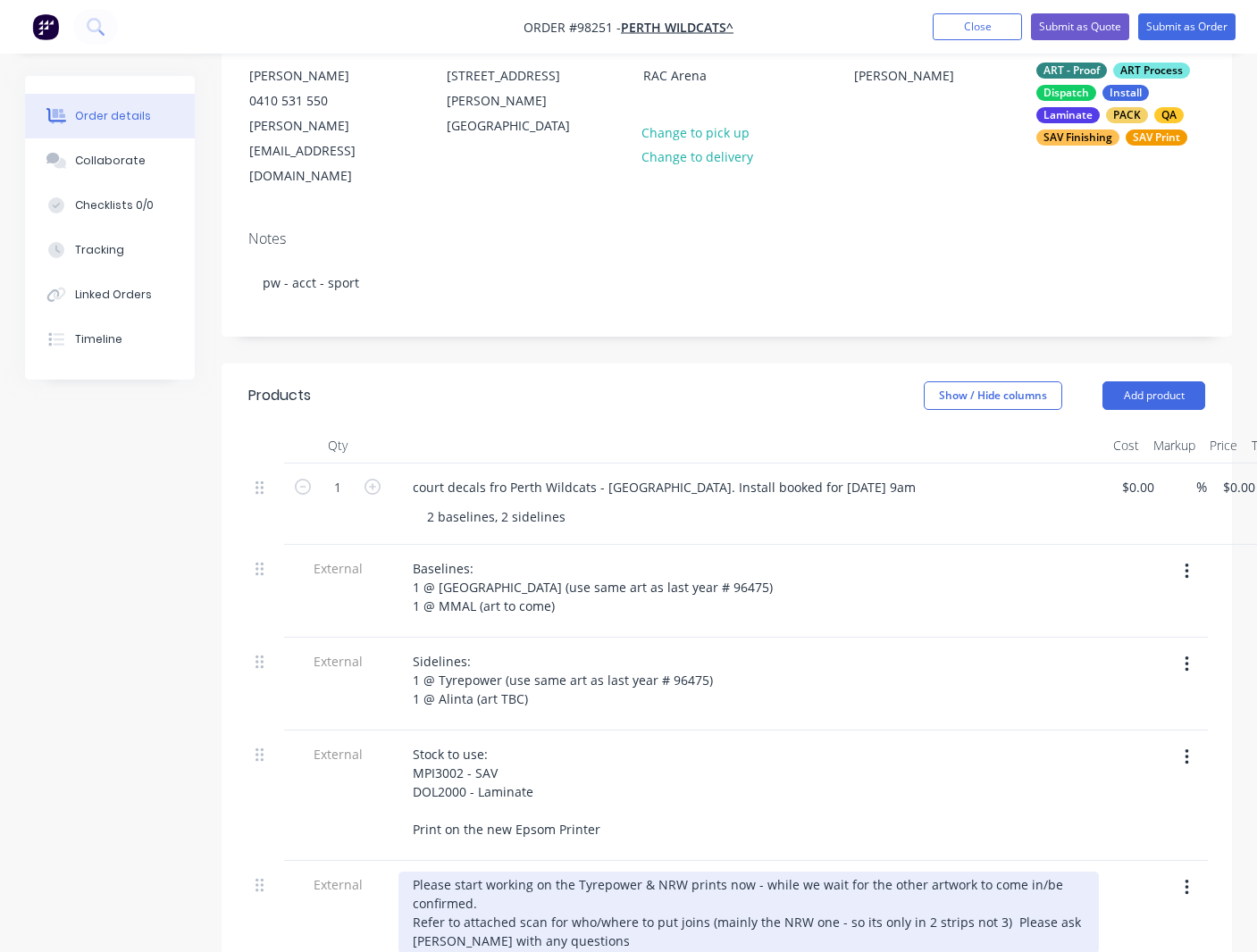
click at [995, 879] on div "Please start working on the Tyrepower & NRW prints now - while we wait for the …" at bounding box center [748, 914] width 700 height 83
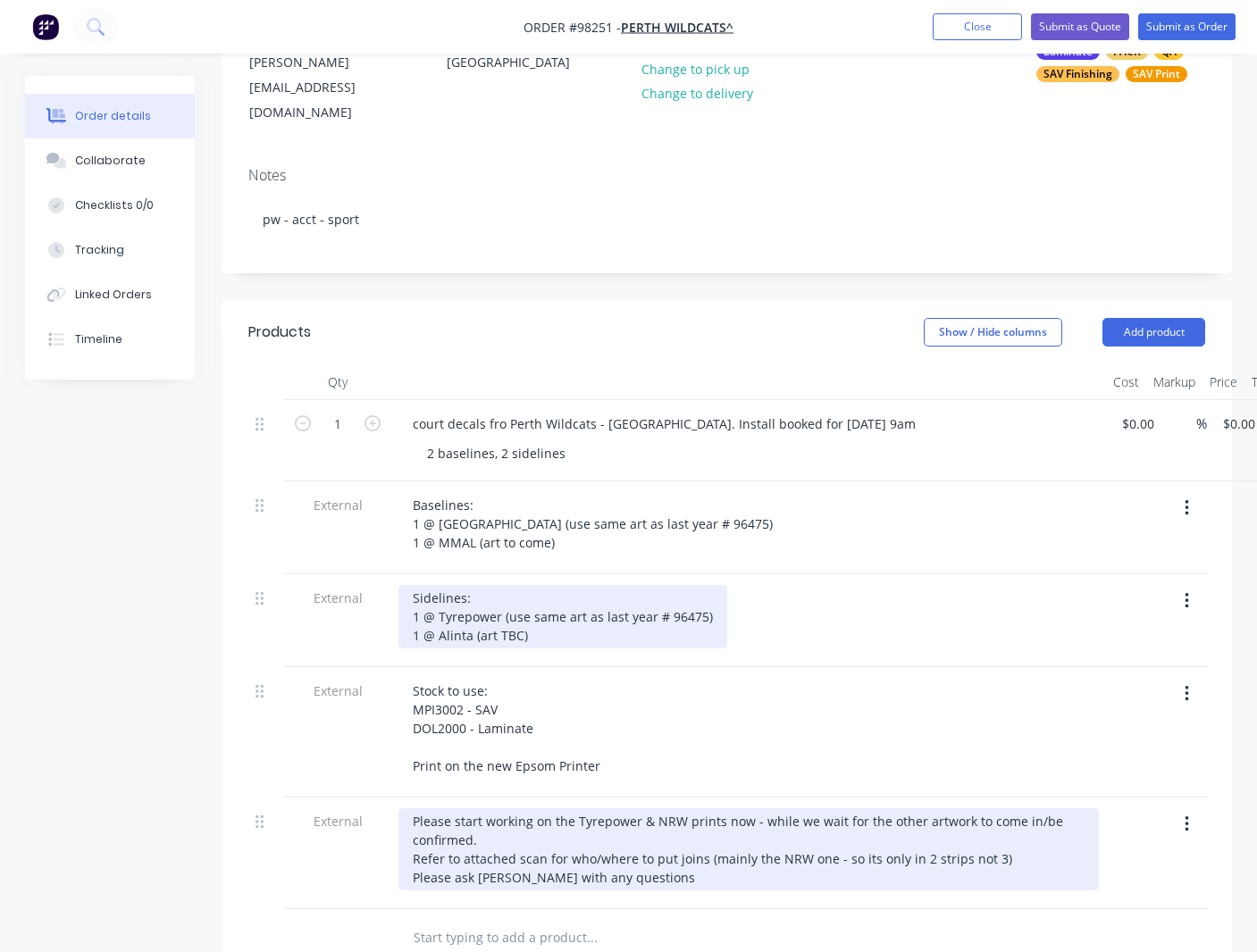
scroll to position [238, 0]
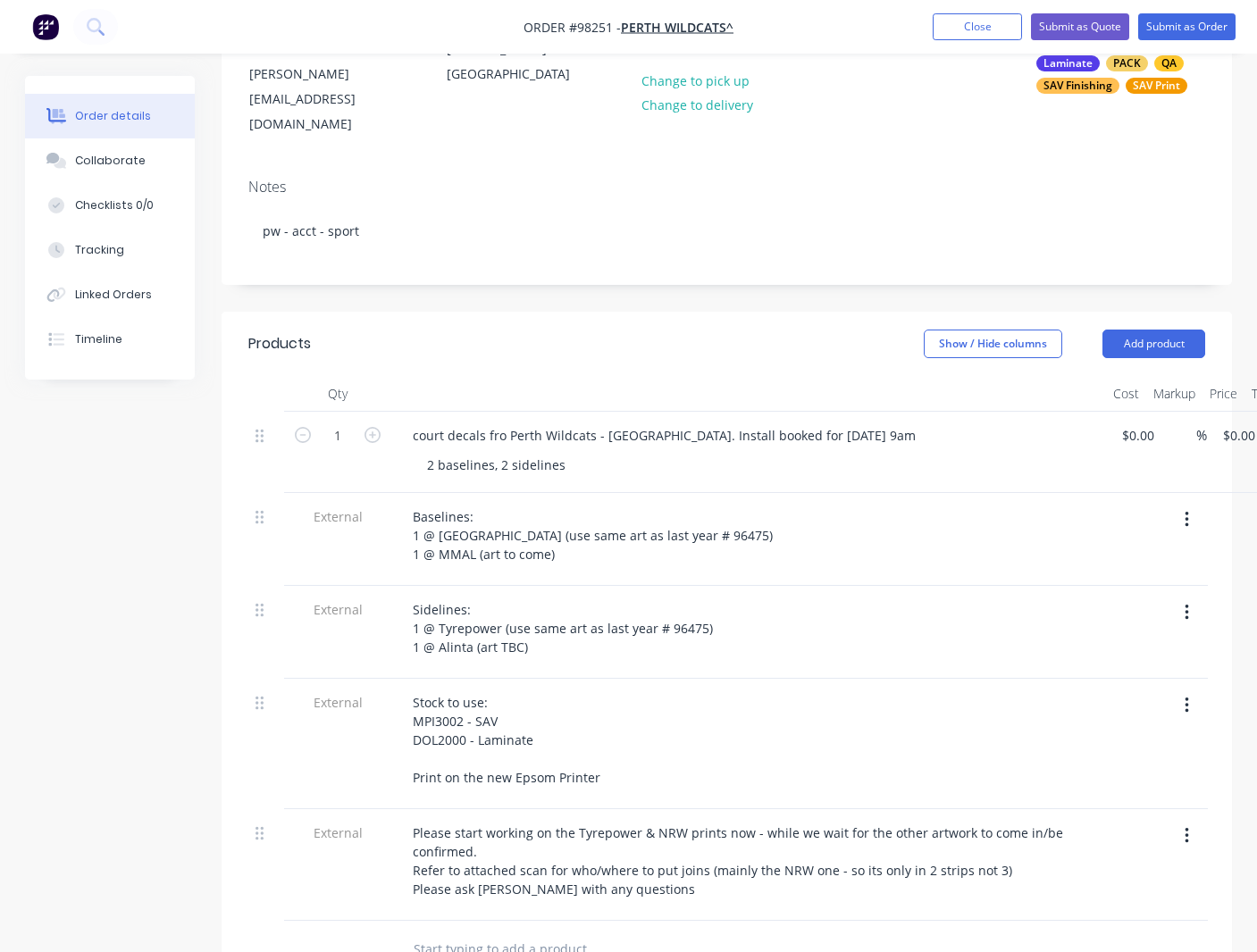
click at [488, 932] on input "text" at bounding box center [591, 950] width 358 height 36
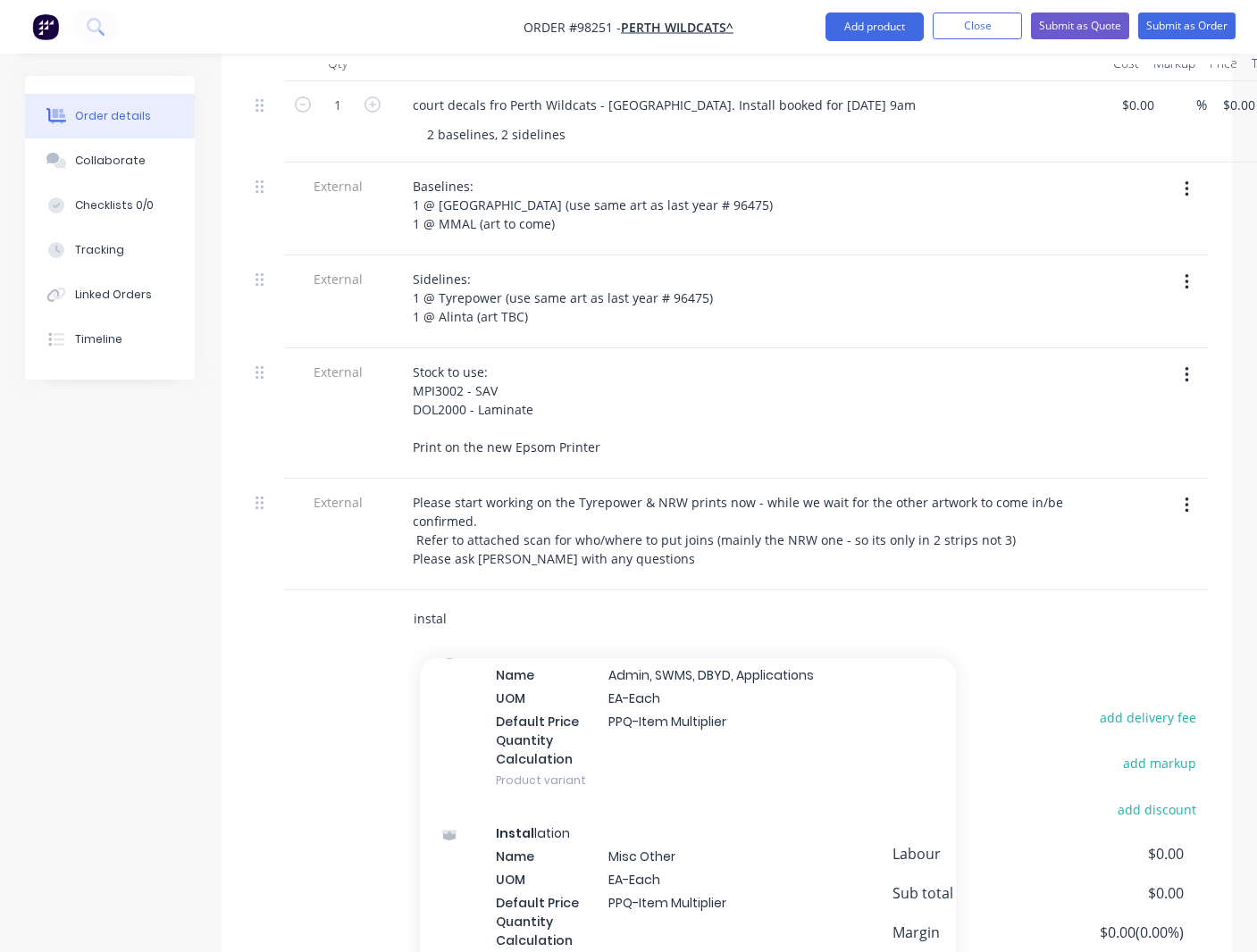
scroll to position [575, 0]
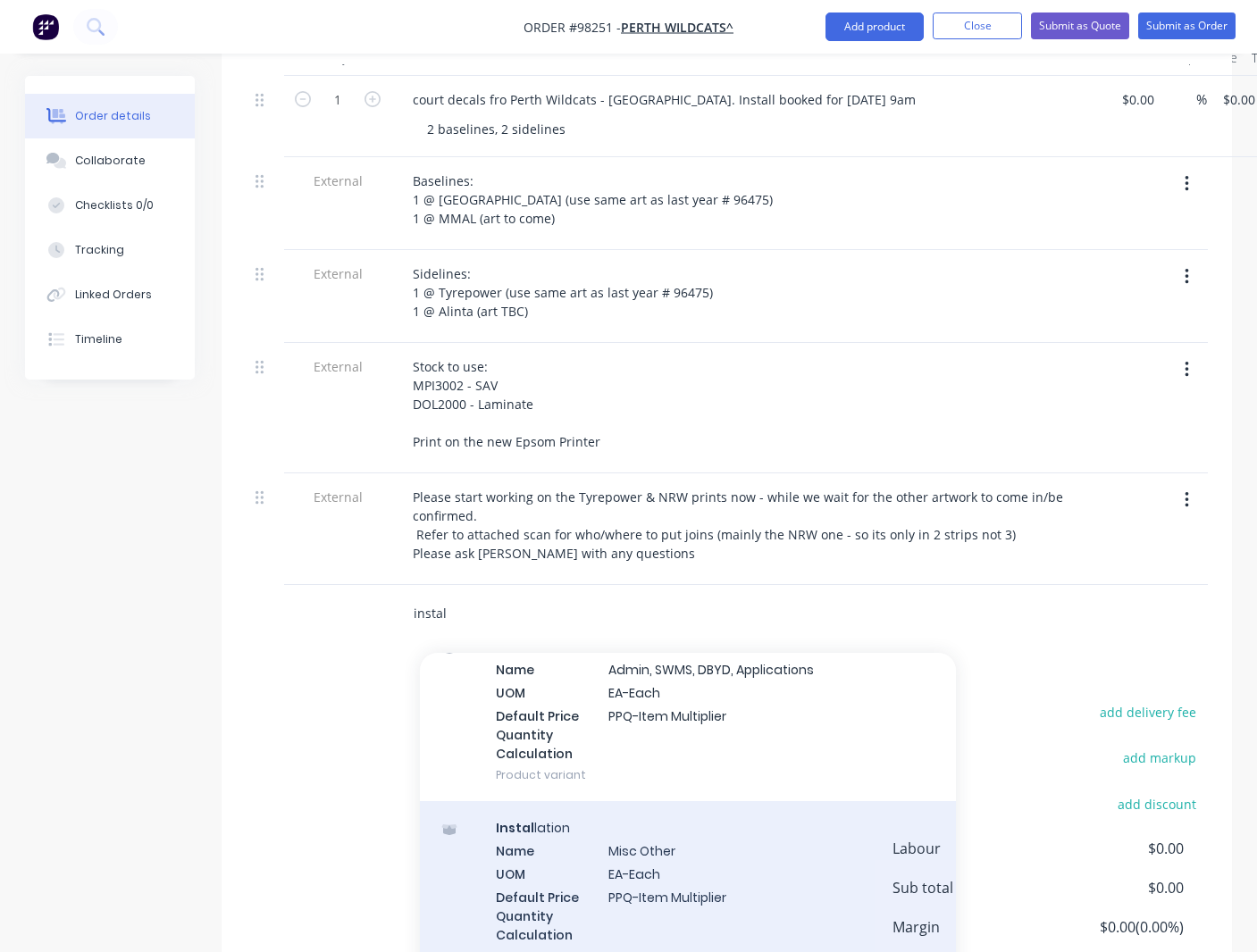
type input "instal"
click at [506, 837] on div "Instal lation Name Misc Other UOM EA-Each Default Price Quantity Calculation PP…" at bounding box center [687, 892] width 536 height 181
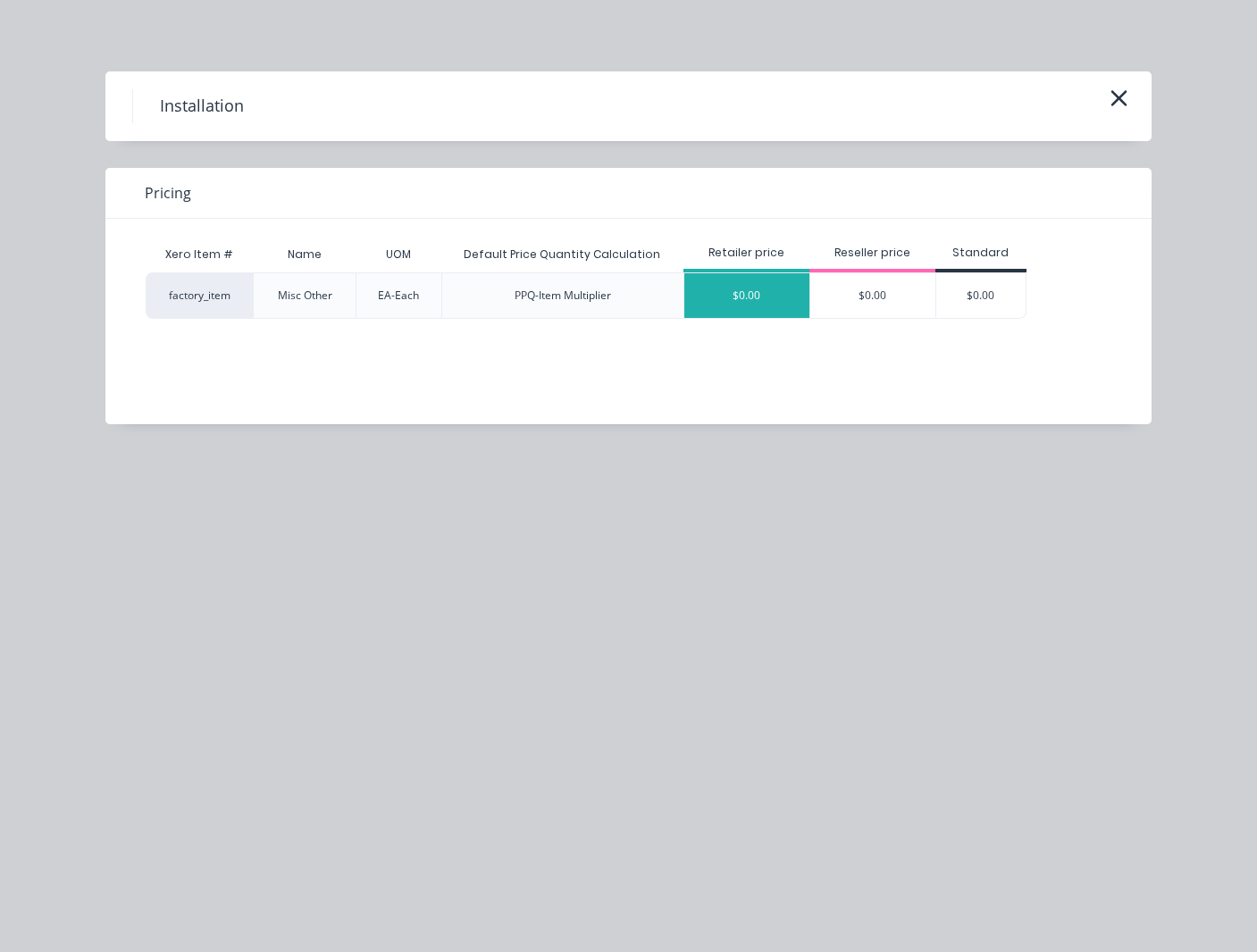
click at [758, 293] on div "$0.00" at bounding box center [746, 296] width 125 height 45
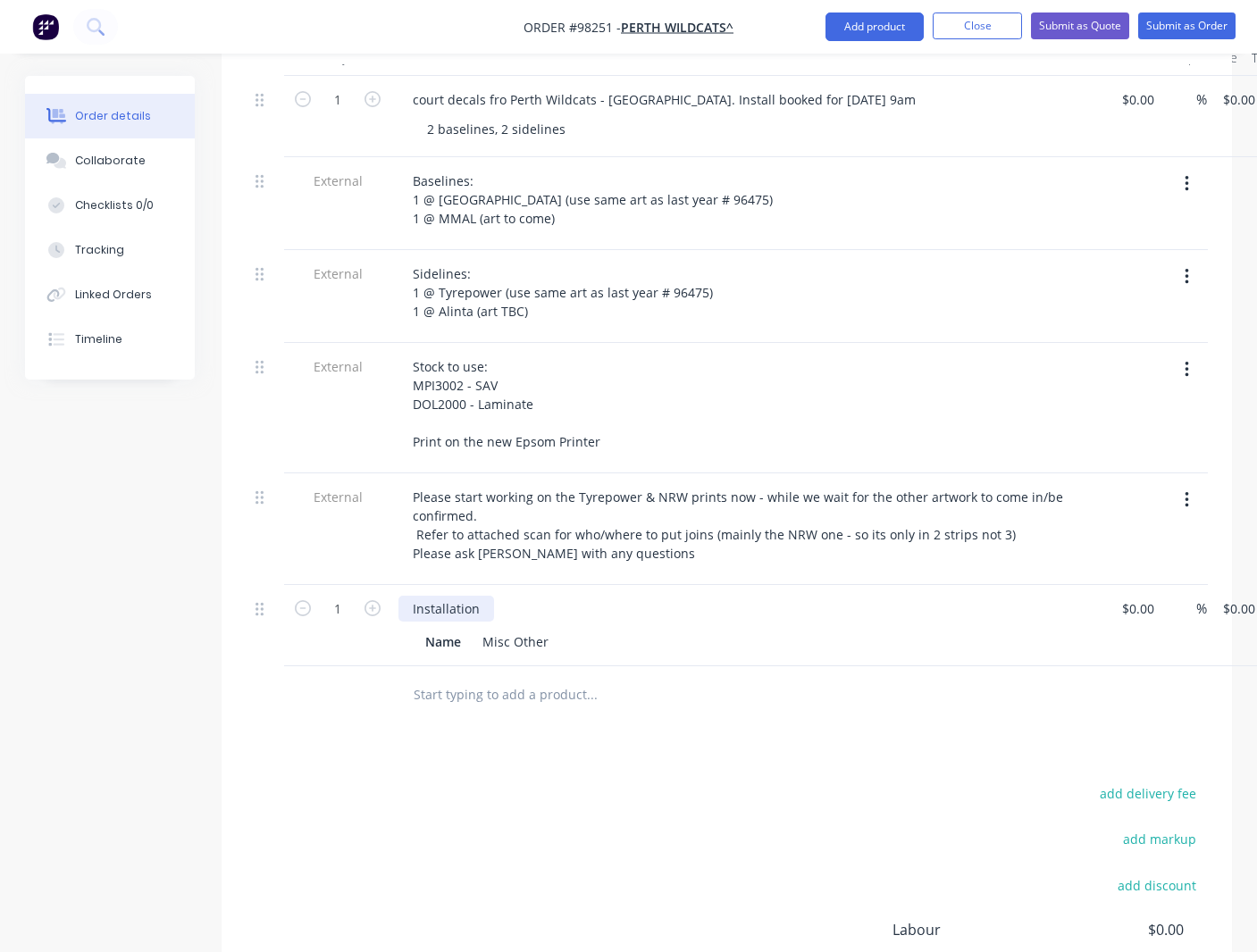
click at [483, 596] on div "Installation" at bounding box center [446, 609] width 96 height 26
click at [995, 596] on input "0" at bounding box center [1232, 609] width 21 height 26
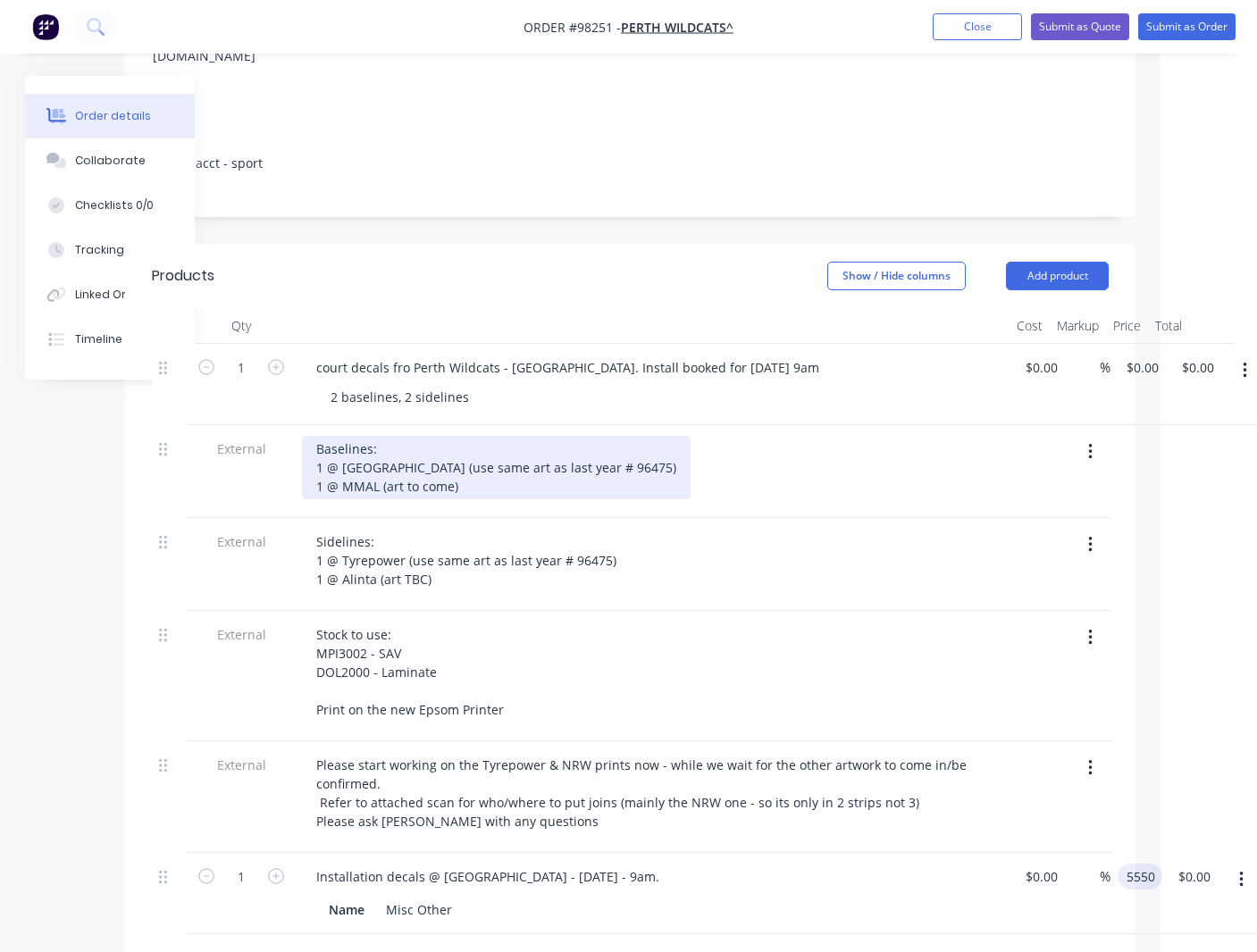
scroll to position [306, 105]
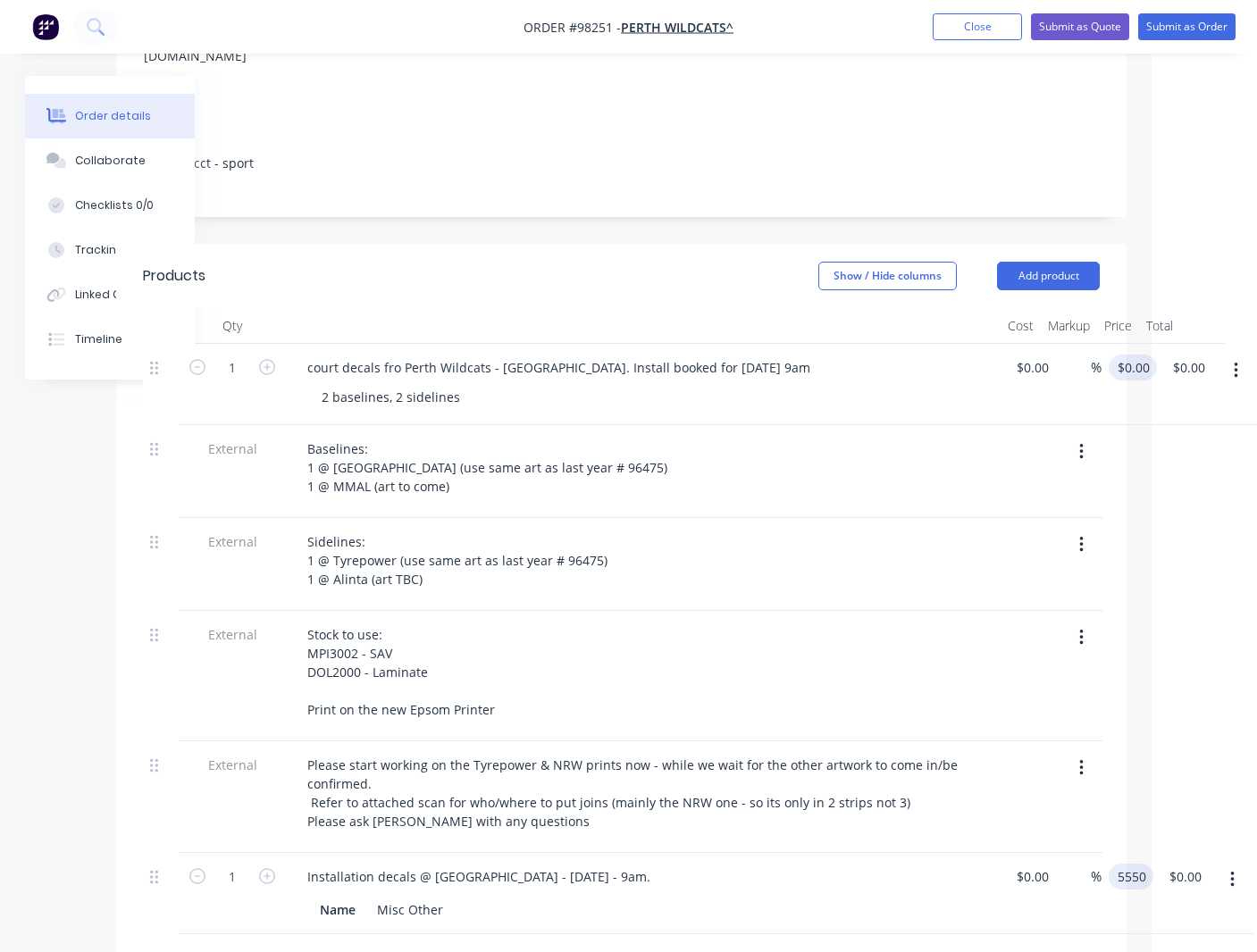
type input "5550"
type input "0"
type input "$5,550.00"
click at [995, 355] on input "0" at bounding box center [1137, 368] width 41 height 26
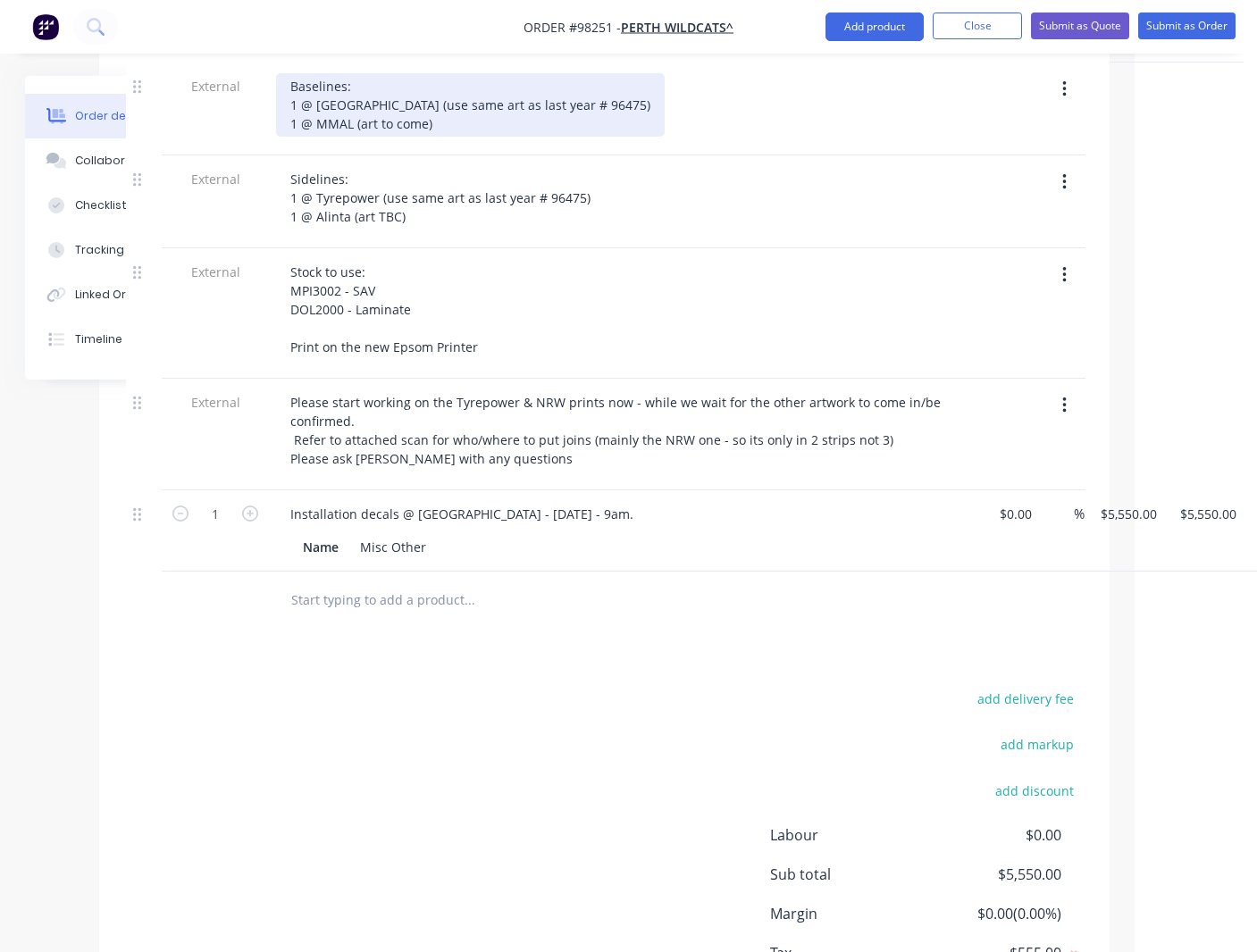
scroll to position [759, 122]
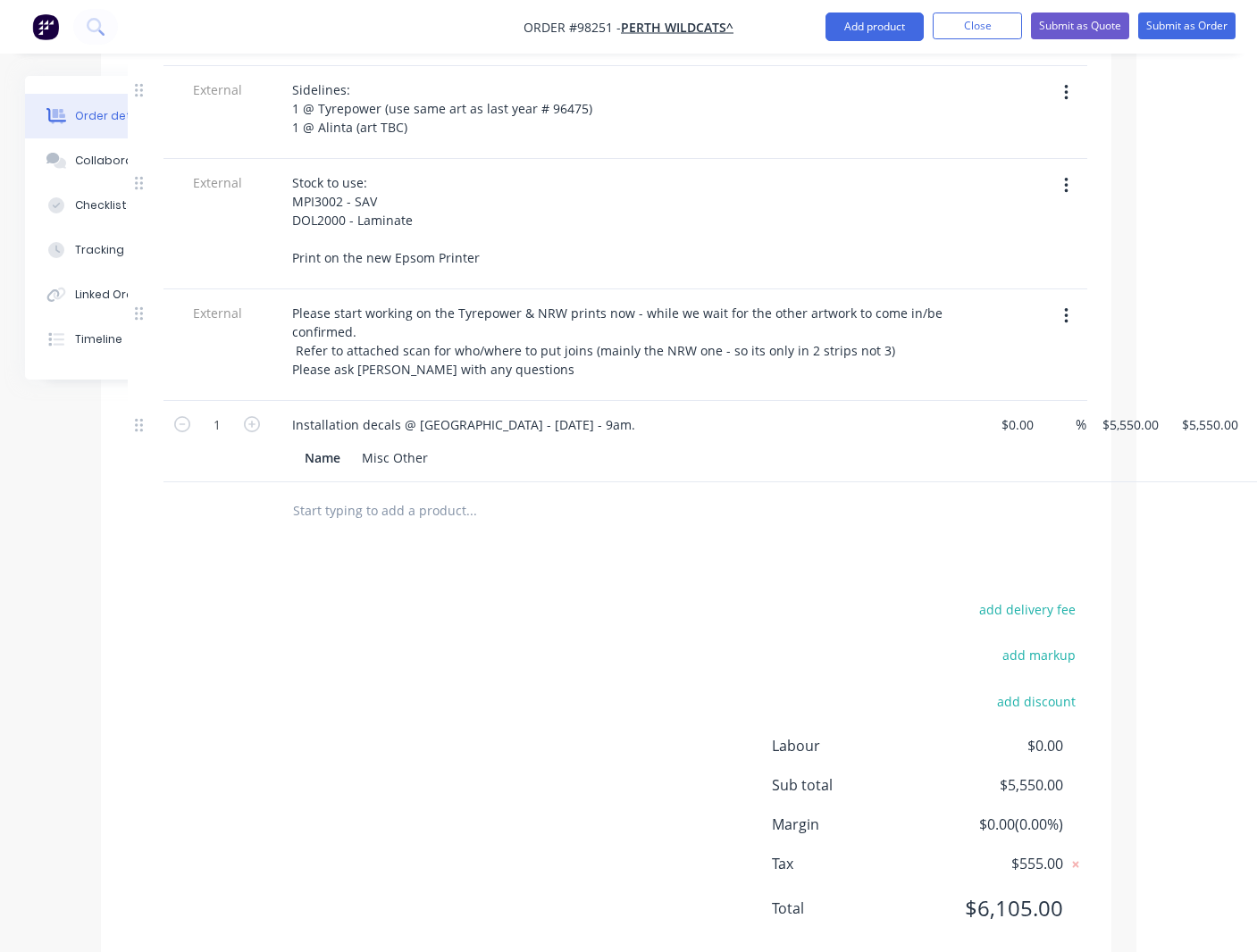
type input "$11,206.00"
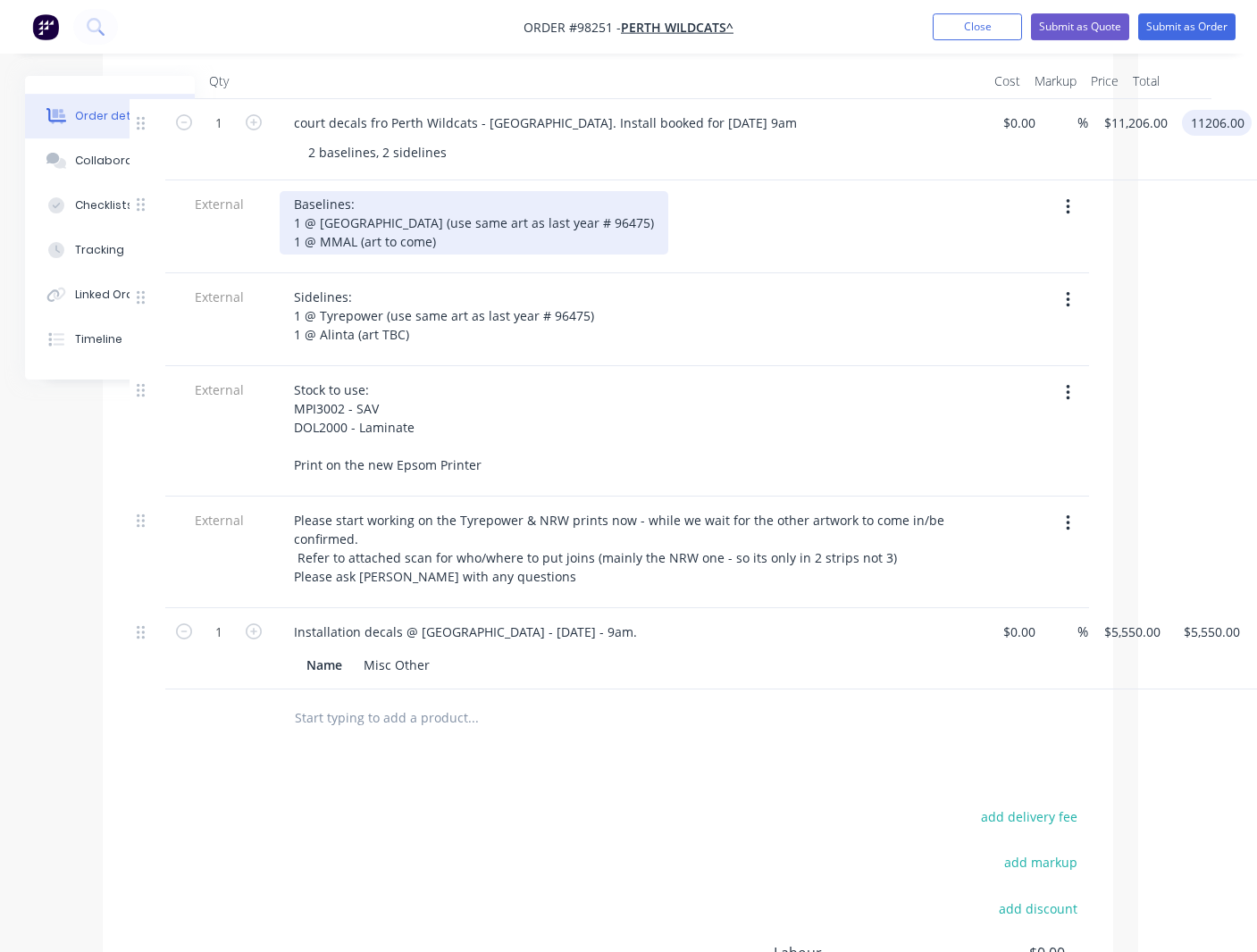
scroll to position [0, 119]
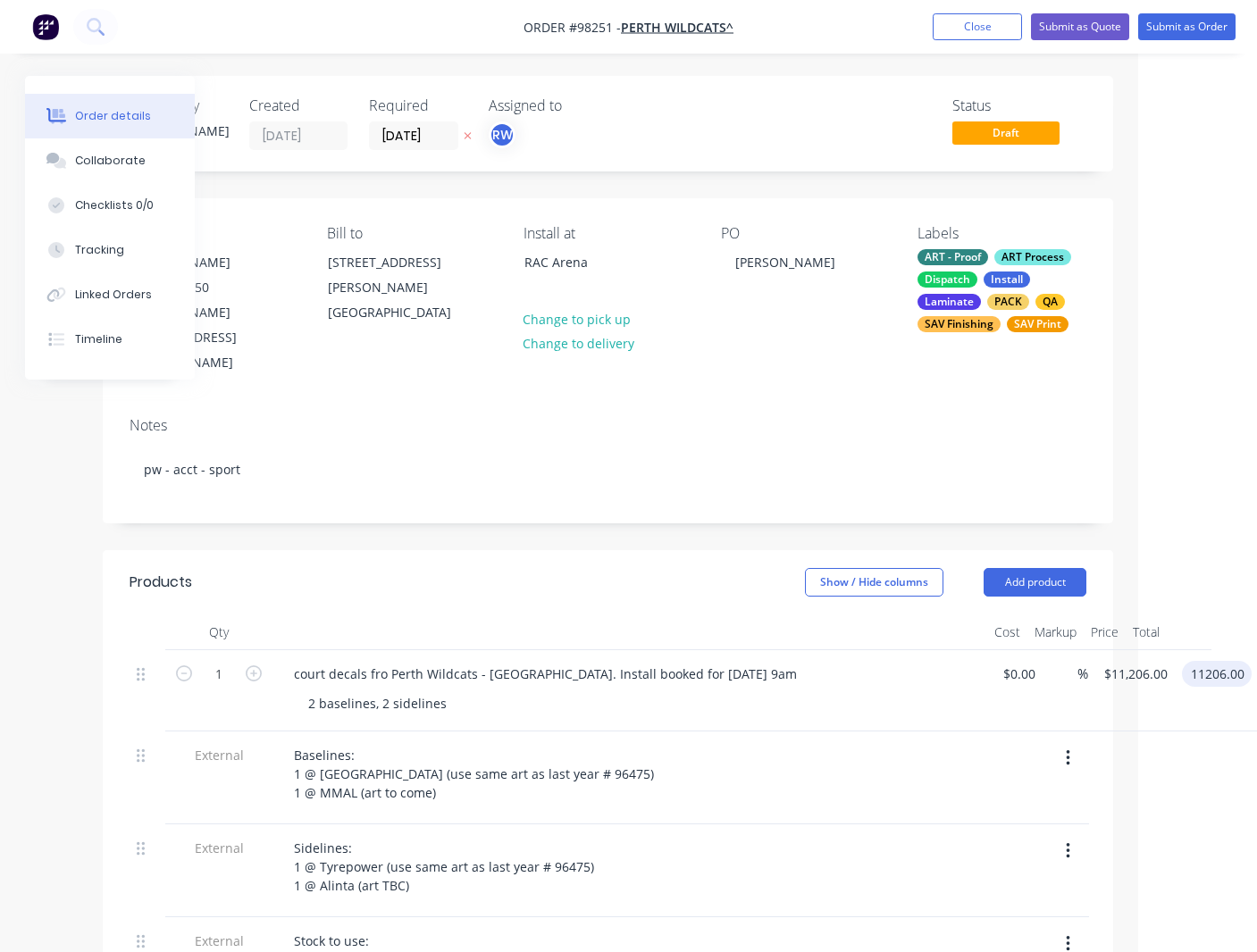
type input "$11,206.00"
